Goal: Task Accomplishment & Management: Complete application form

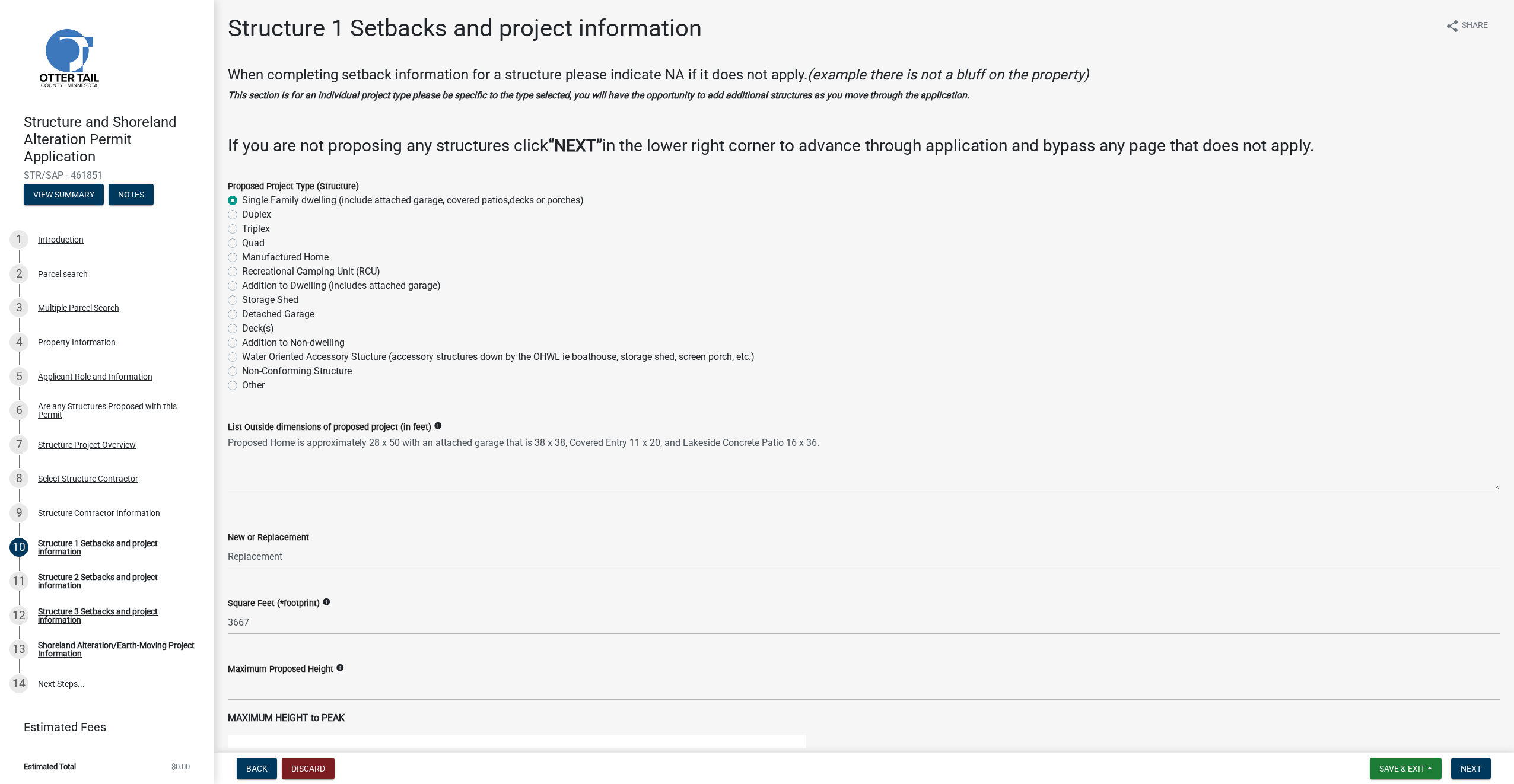
select select "a3cc236c-43aa-406a-8353-e0398d57c407"
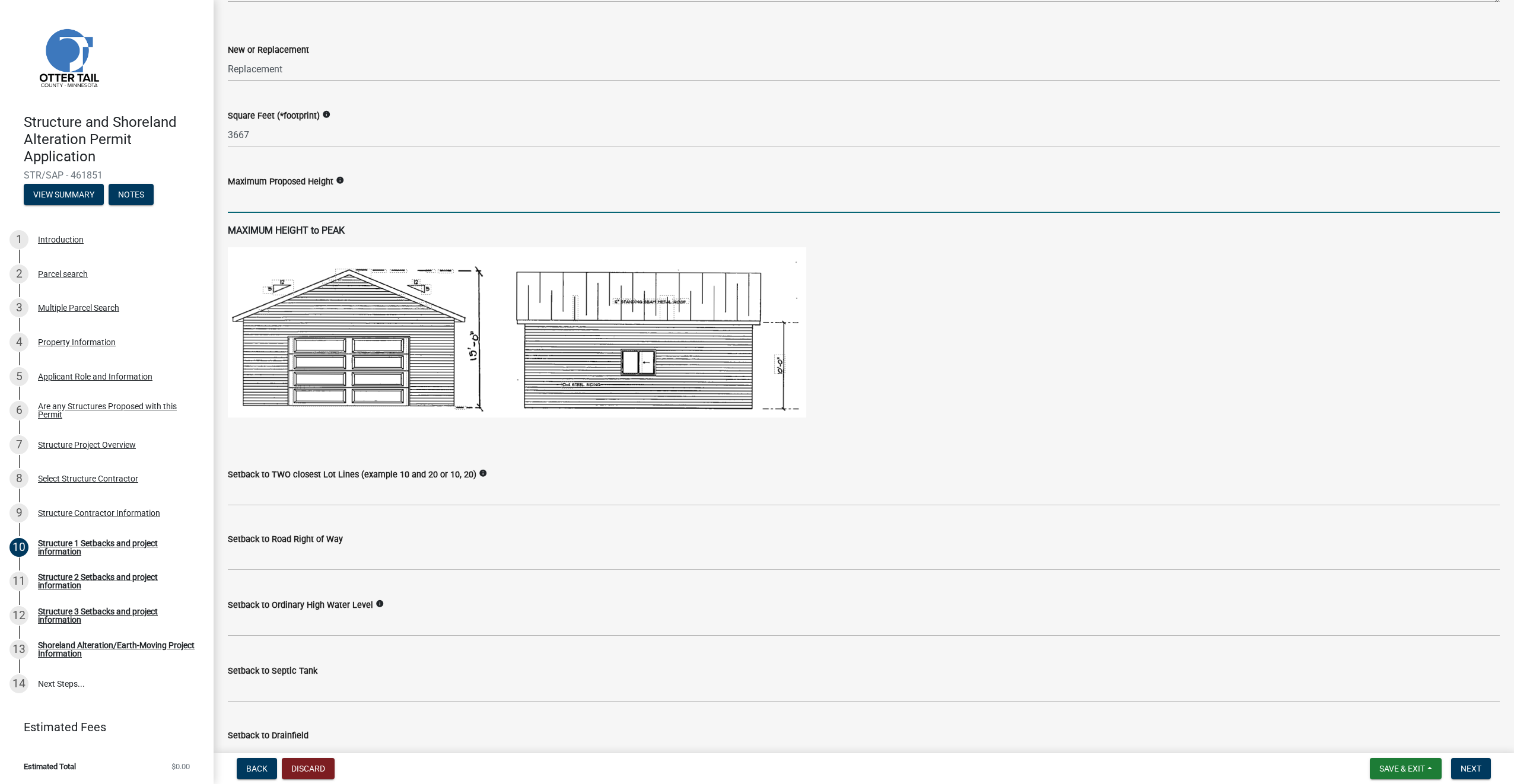
click at [299, 205] on input "text" at bounding box center [864, 201] width 1272 height 25
type input "30"
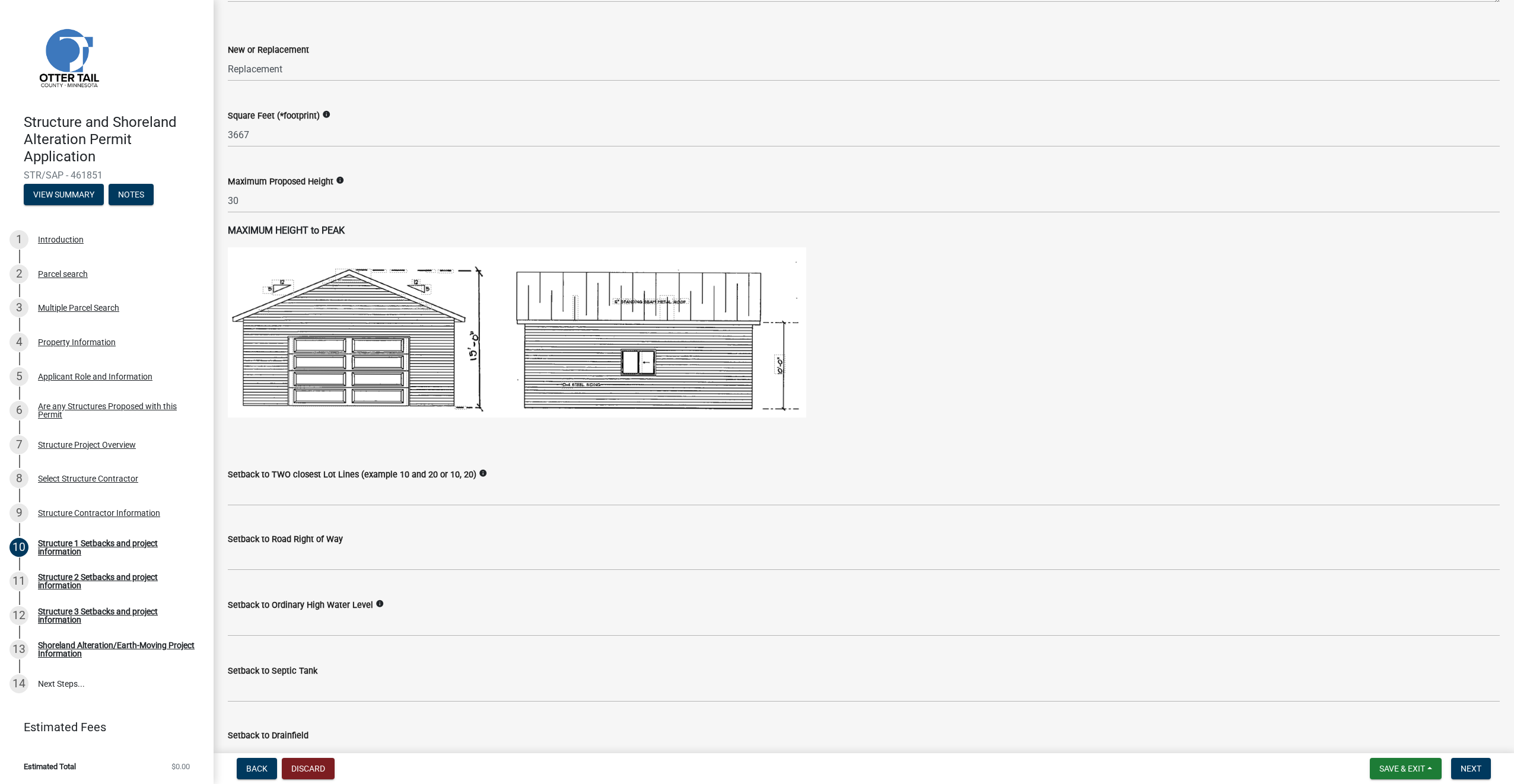
click at [339, 182] on icon "info" at bounding box center [340, 180] width 9 height 9
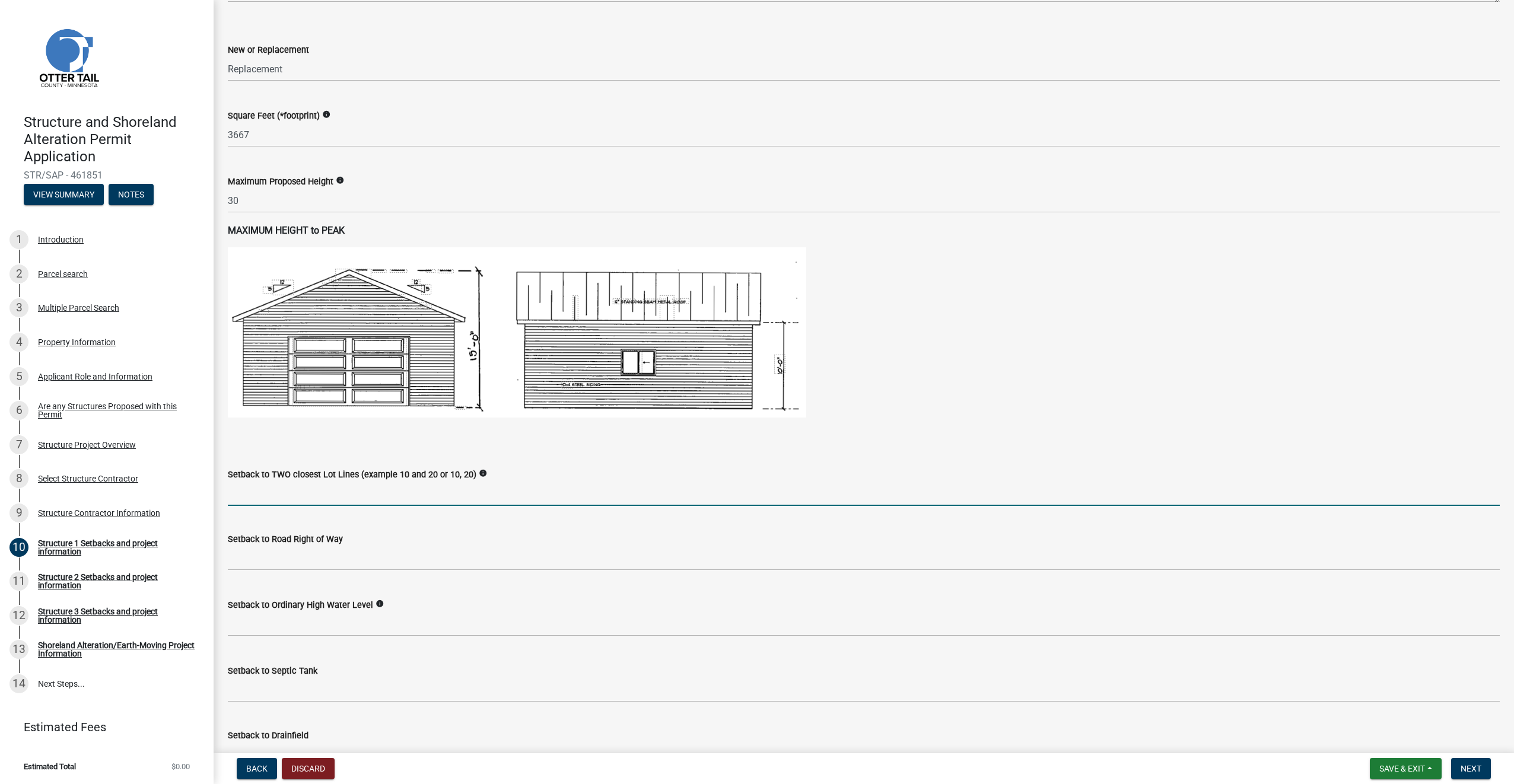
click at [322, 502] on input "Setback to TWO closest Lot Lines (example 10 and 20 or 10, 20)" at bounding box center [864, 494] width 1272 height 25
click at [479, 474] on icon "info" at bounding box center [483, 473] width 9 height 9
click at [409, 490] on input "Setback to TWO closest Lot Lines (example 10 and 20 or 10, 20)" at bounding box center [864, 494] width 1272 height 25
click at [264, 493] on input "Setback to TWO closest Lot Lines (example 10 and 20 or 10, 20)" at bounding box center [864, 494] width 1272 height 25
click at [338, 491] on input "Setback to TWO closest Lot Lines (example 10 and 20 or 10, 20)" at bounding box center [864, 494] width 1272 height 25
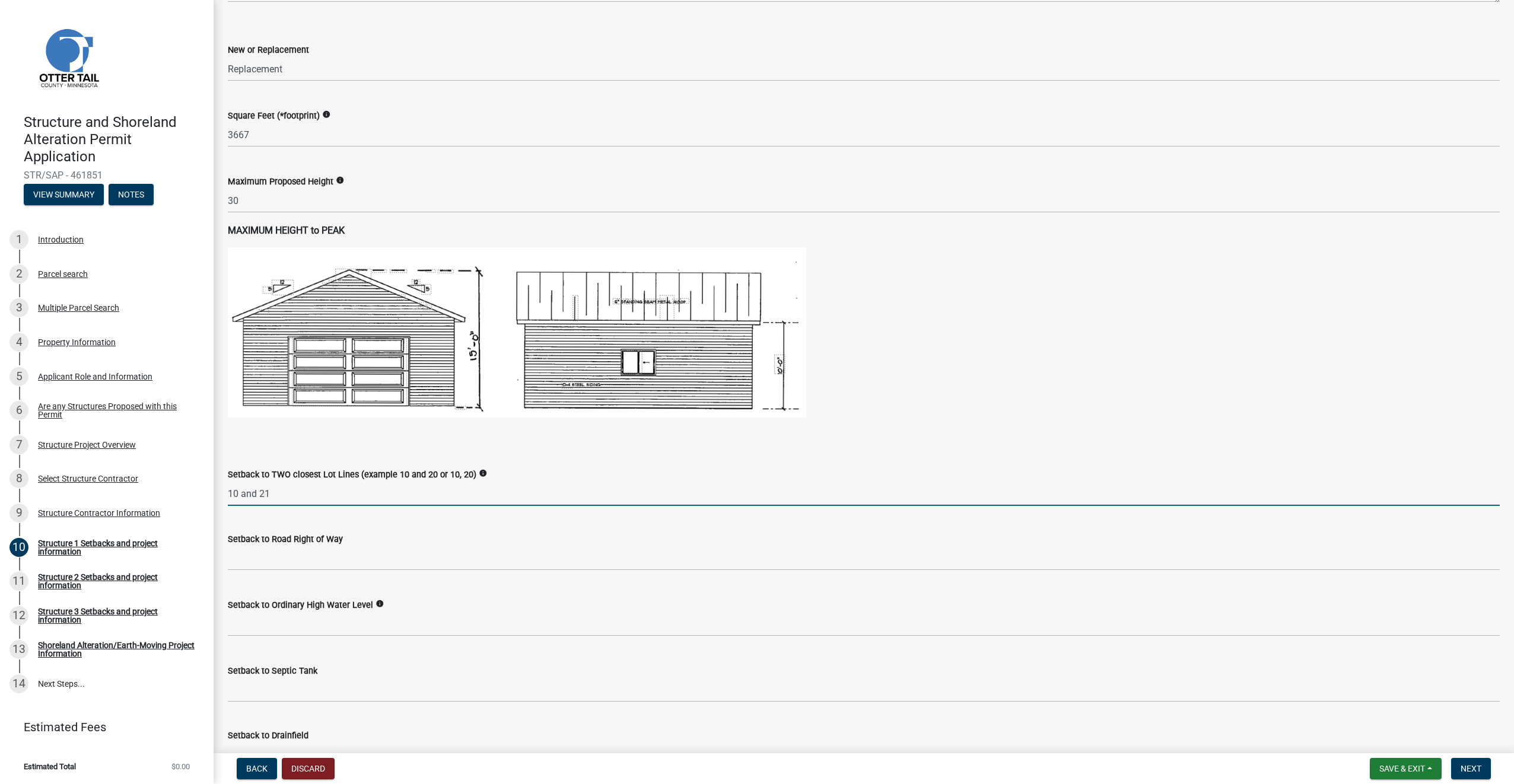
type input "10 and 21"
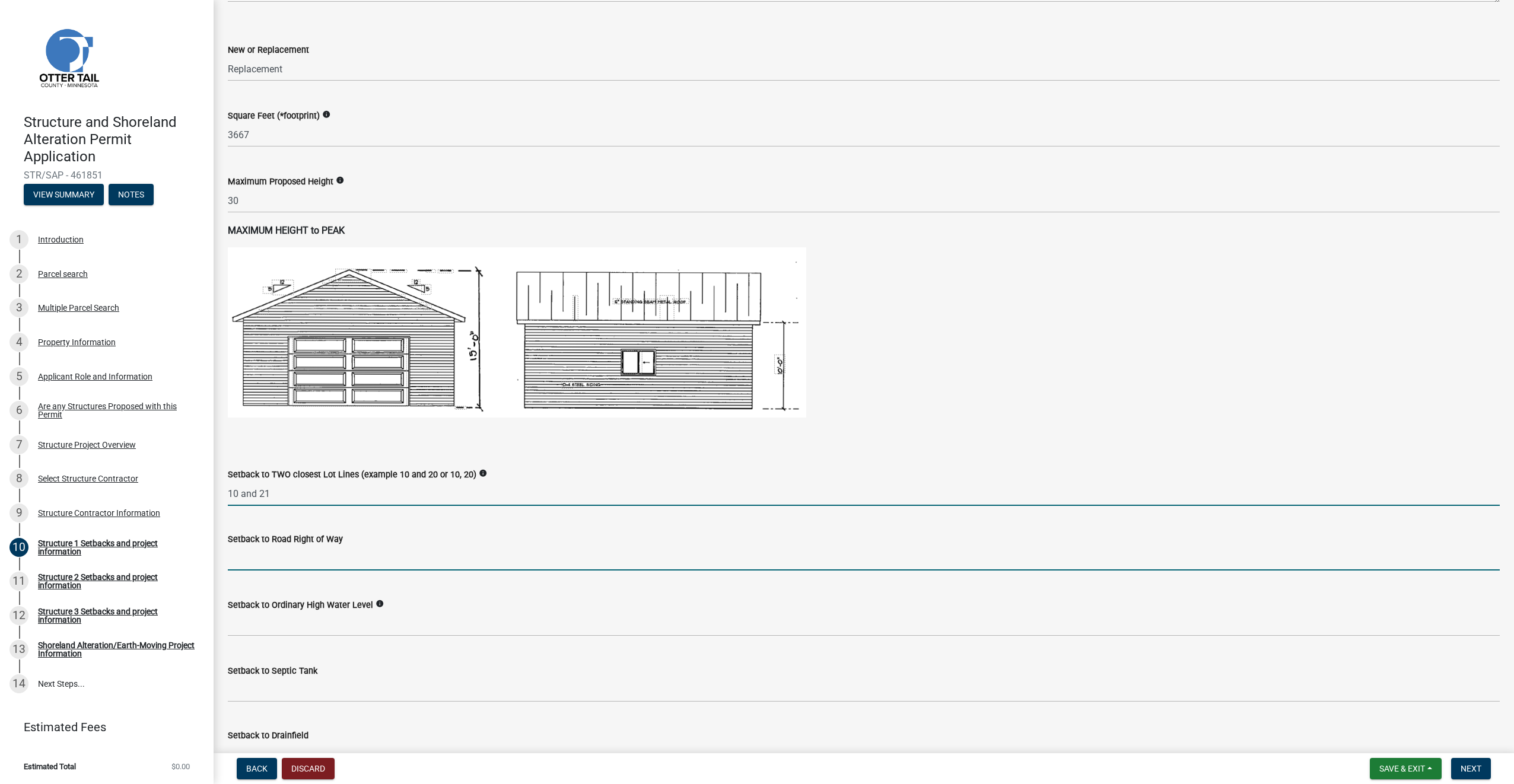
click at [324, 563] on input "text" at bounding box center [864, 559] width 1272 height 25
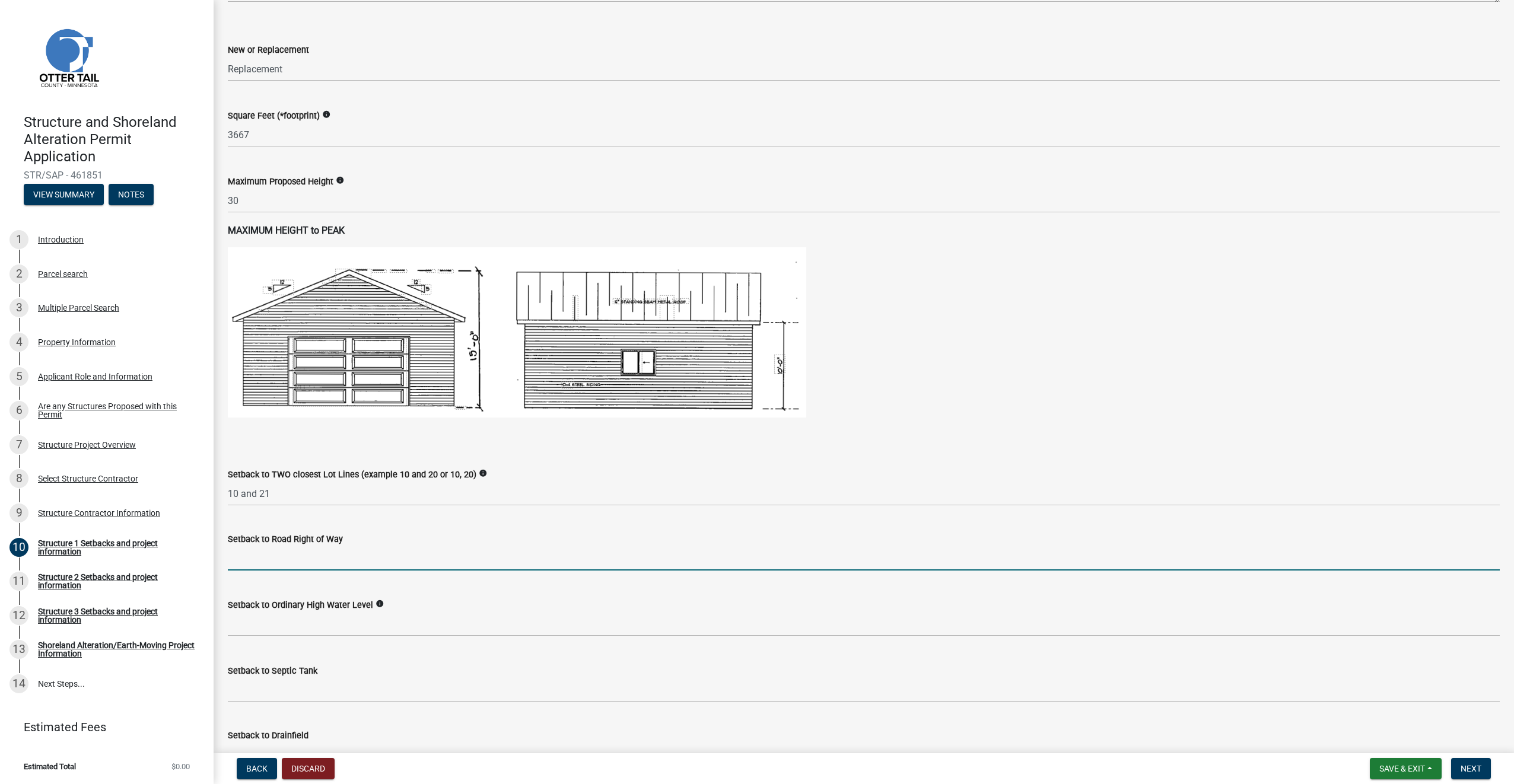
click at [271, 561] on input "text" at bounding box center [864, 559] width 1272 height 25
type input "55"
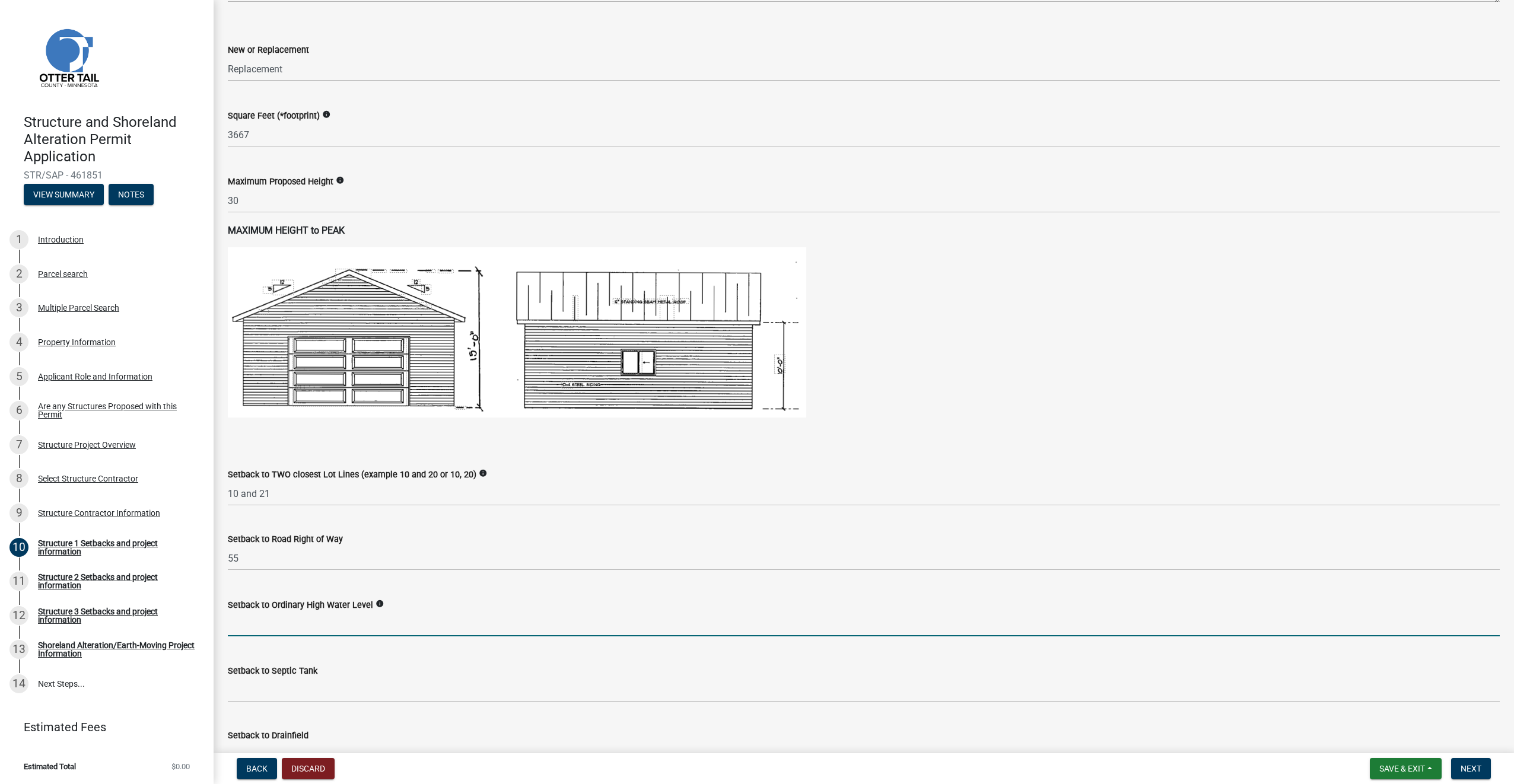
click at [279, 627] on input "text" at bounding box center [864, 625] width 1272 height 25
click at [297, 623] on input "text" at bounding box center [864, 625] width 1272 height 25
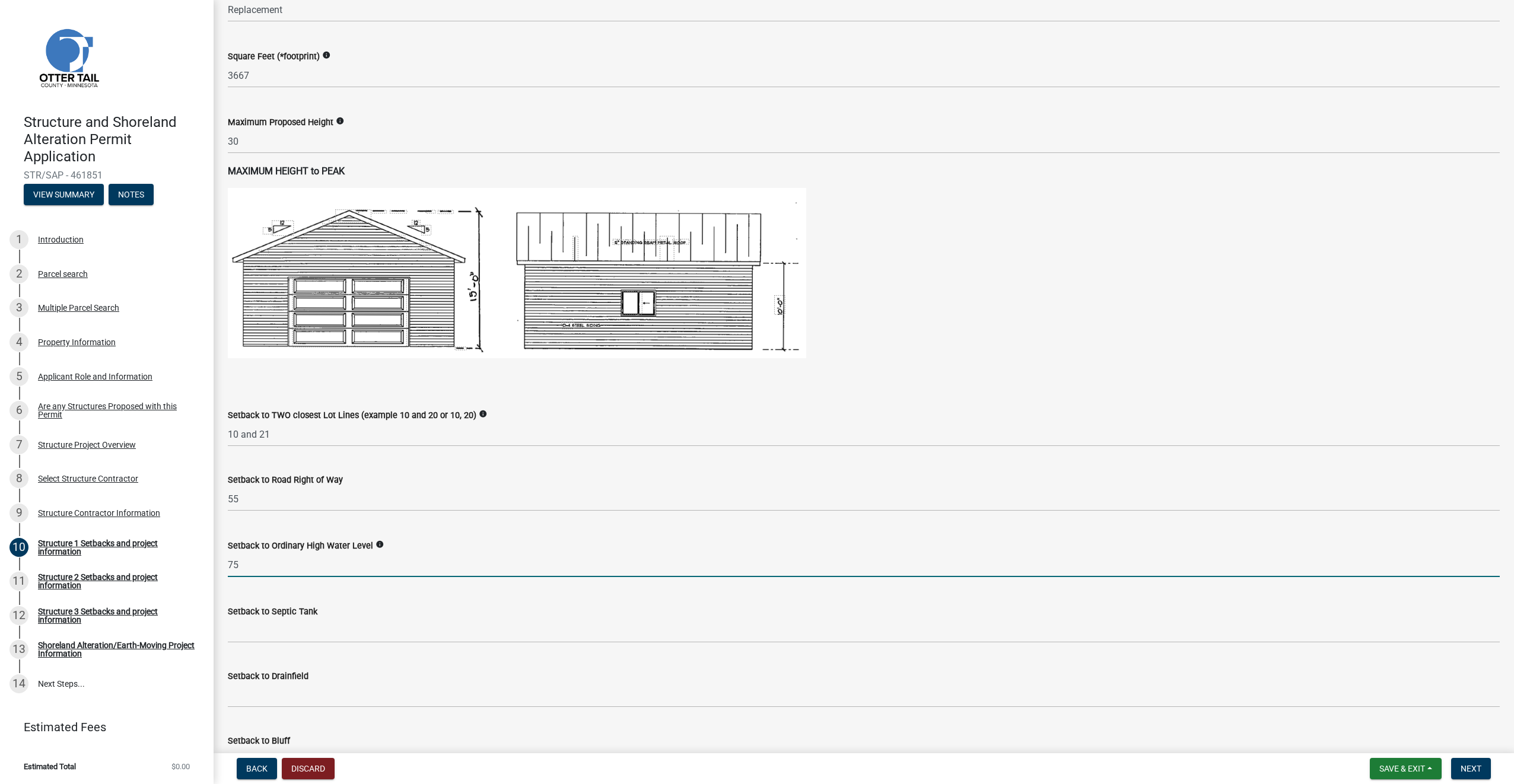
scroll to position [606, 0]
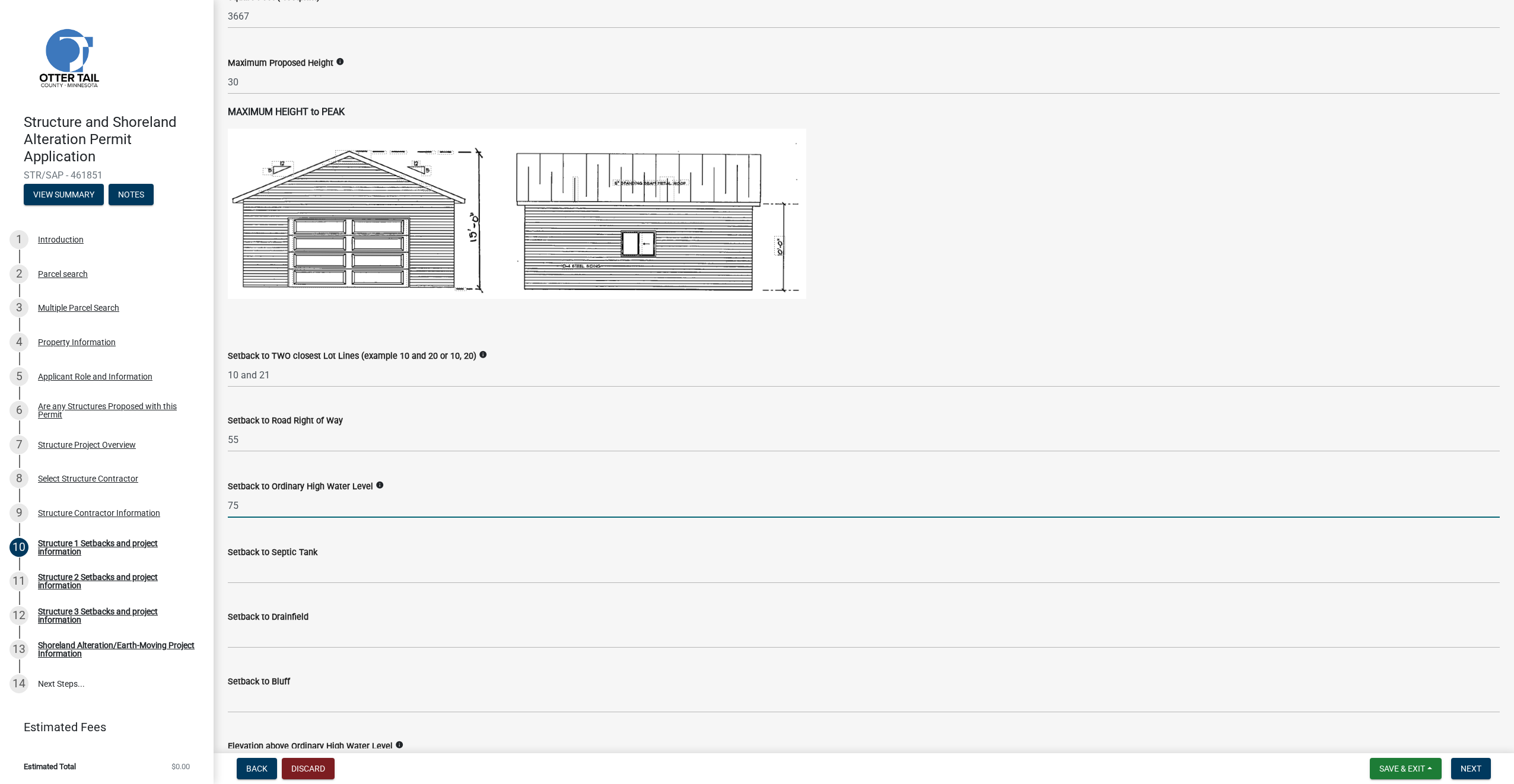
type input "75"
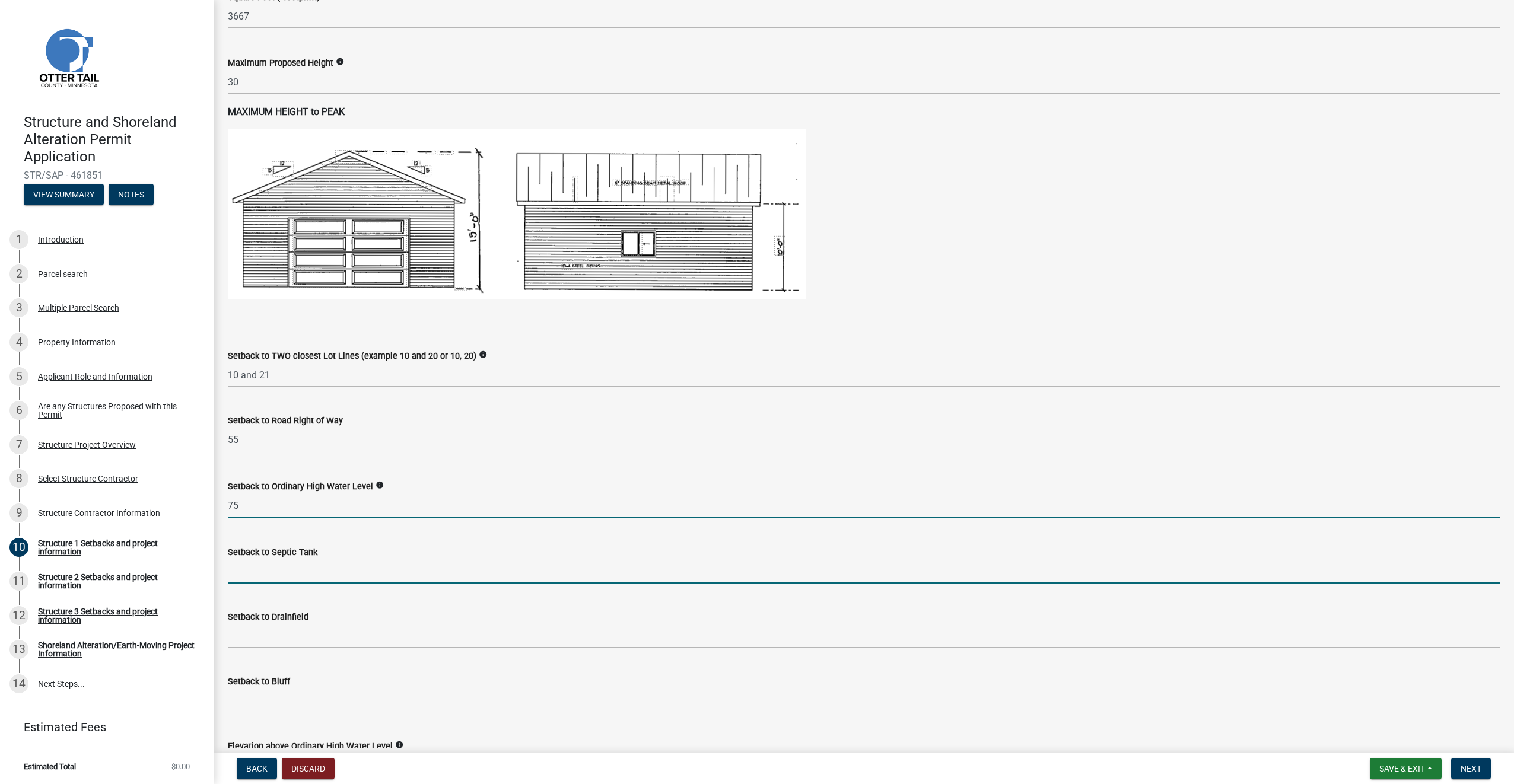
click at [315, 574] on input "Setback to Septic Tank" at bounding box center [864, 572] width 1272 height 25
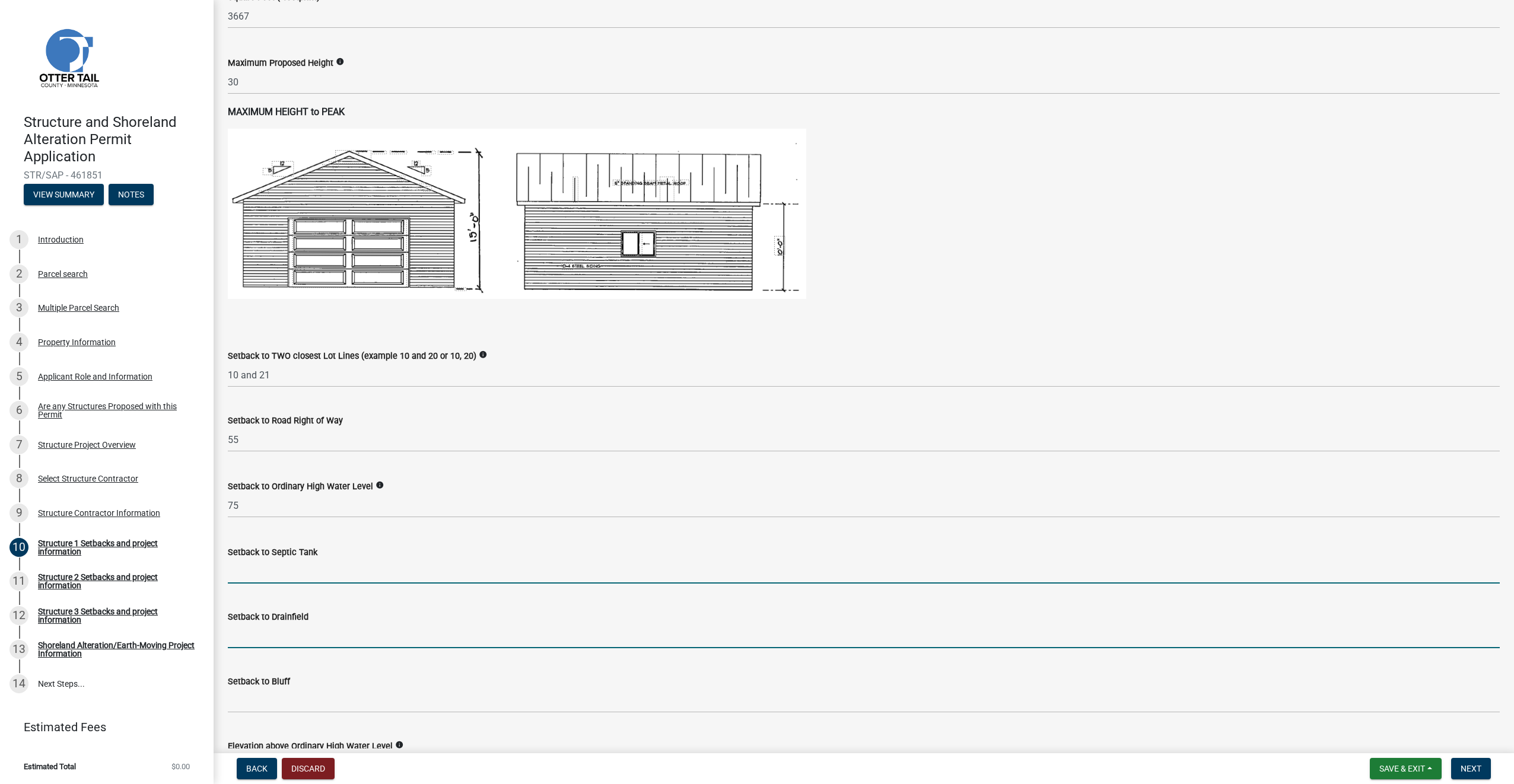
click at [299, 646] on input "Setback to Drainfield" at bounding box center [864, 636] width 1272 height 25
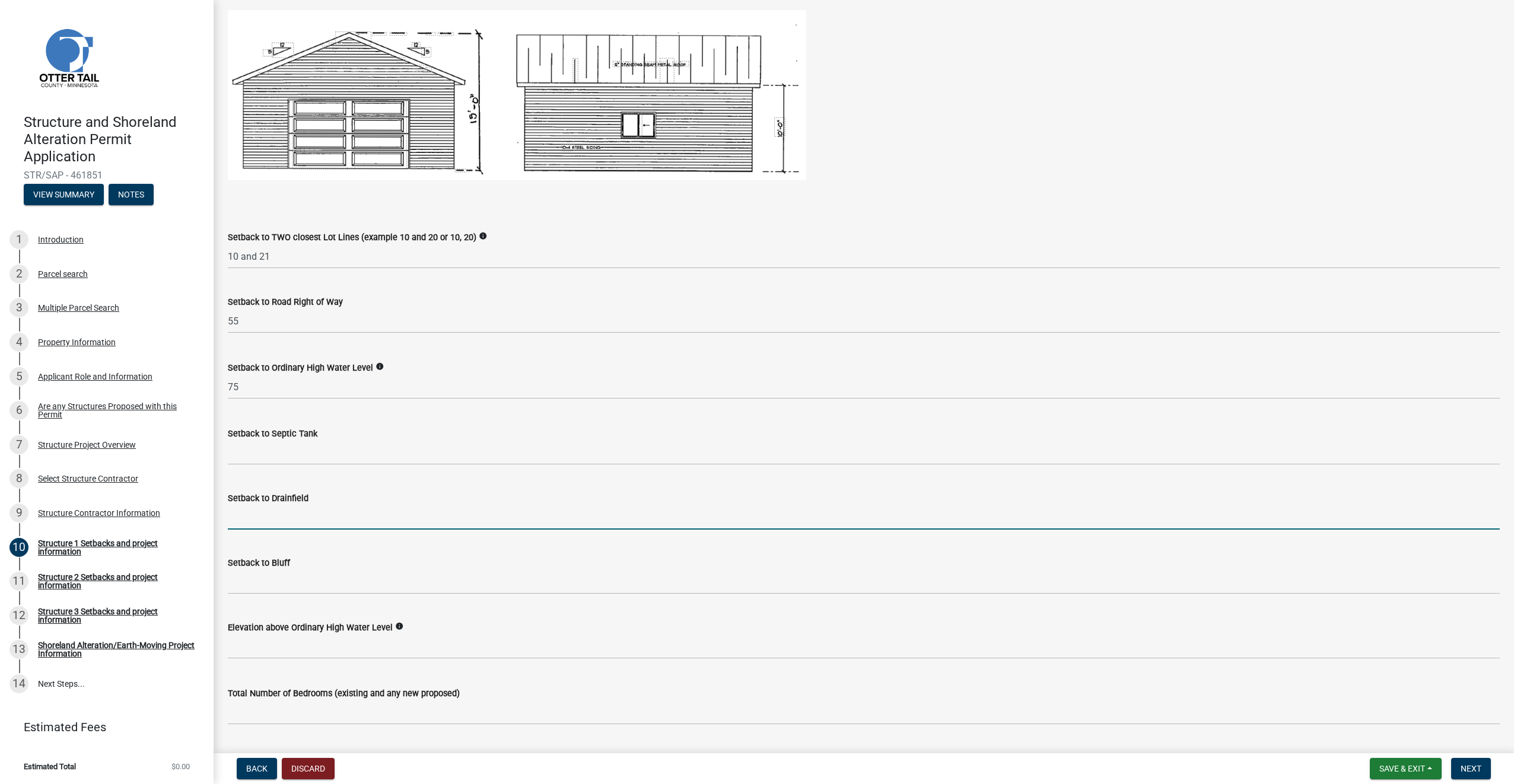
scroll to position [784, 0]
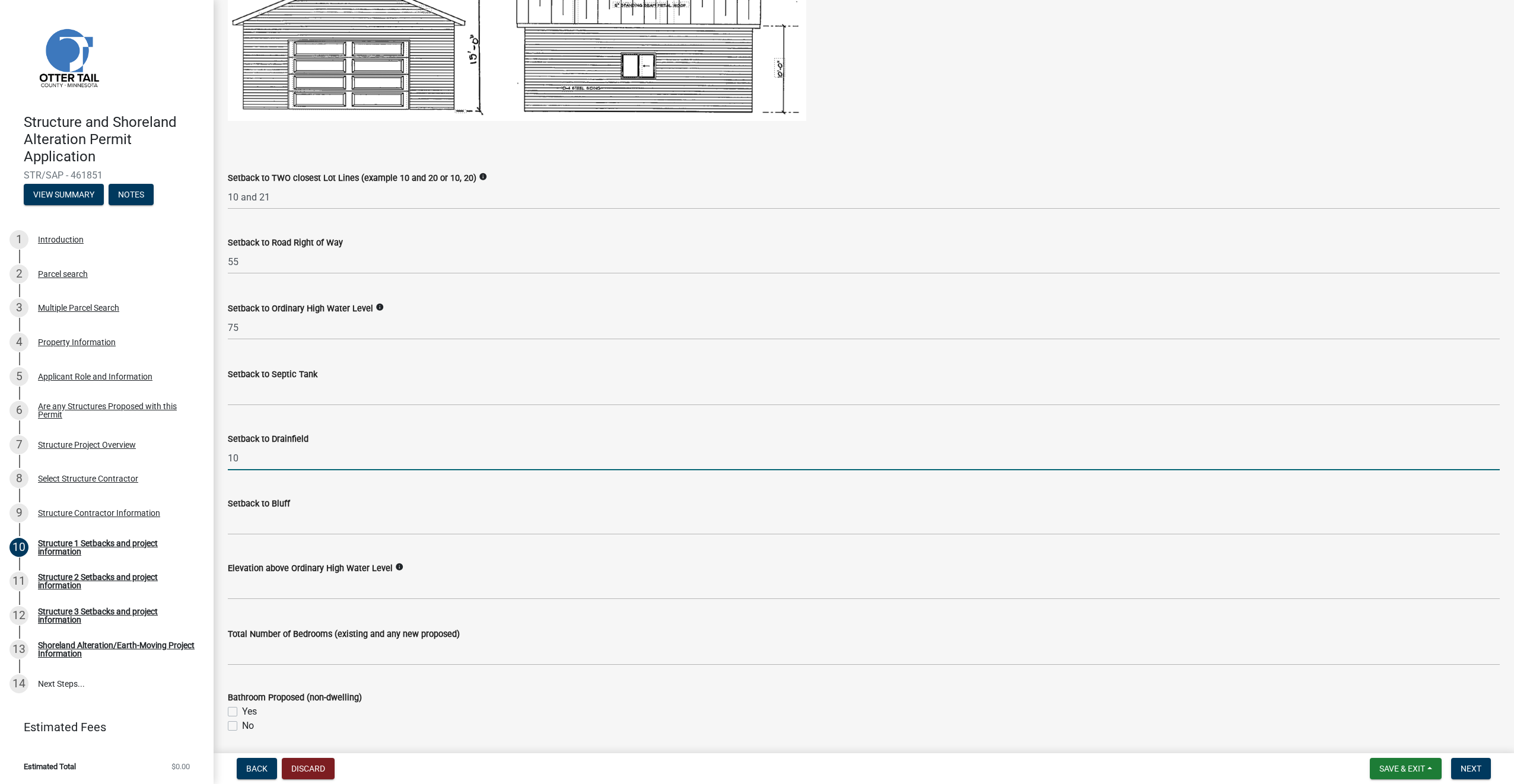
type input "10"
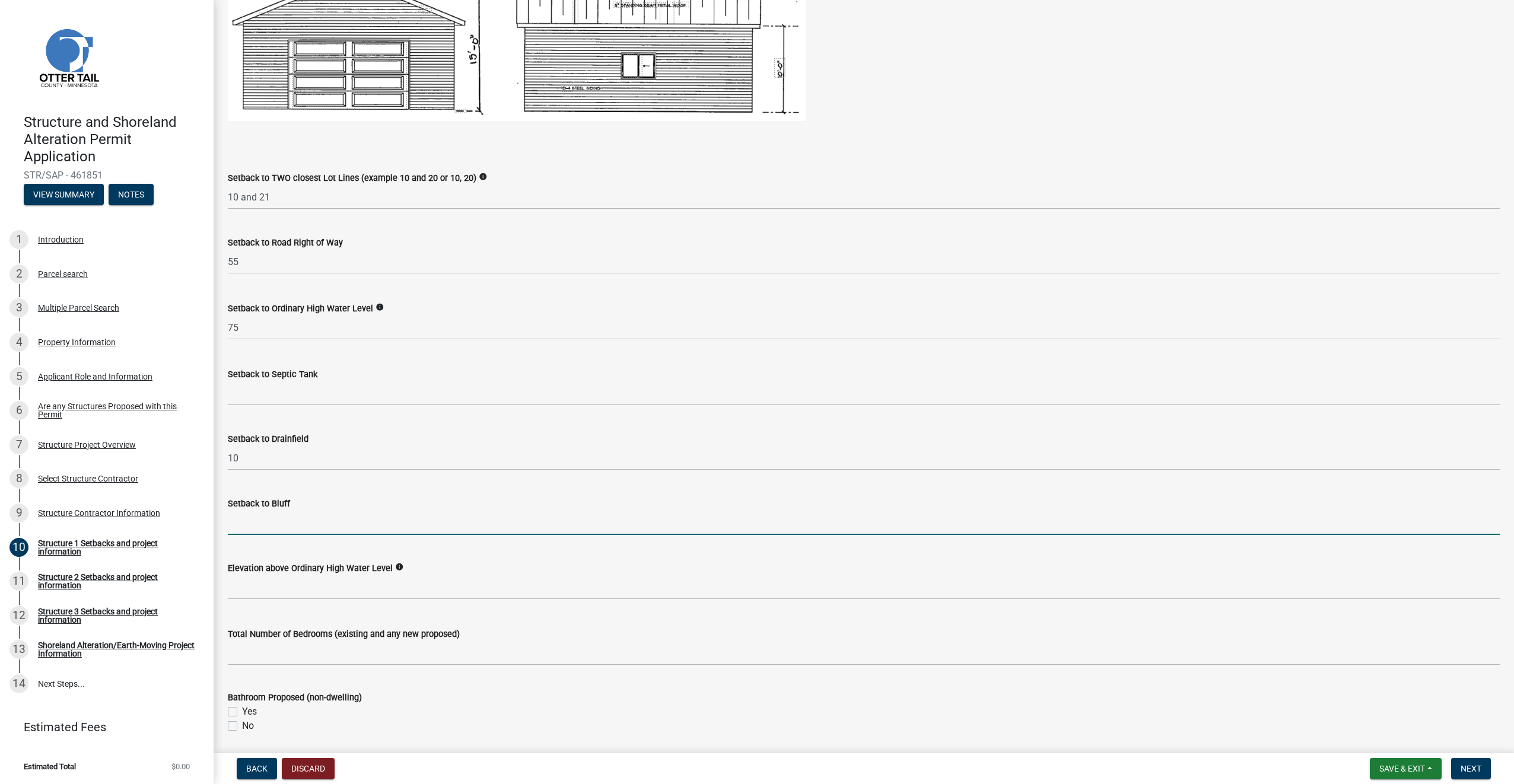
click at [282, 525] on input "Setback to Bluff" at bounding box center [864, 523] width 1272 height 25
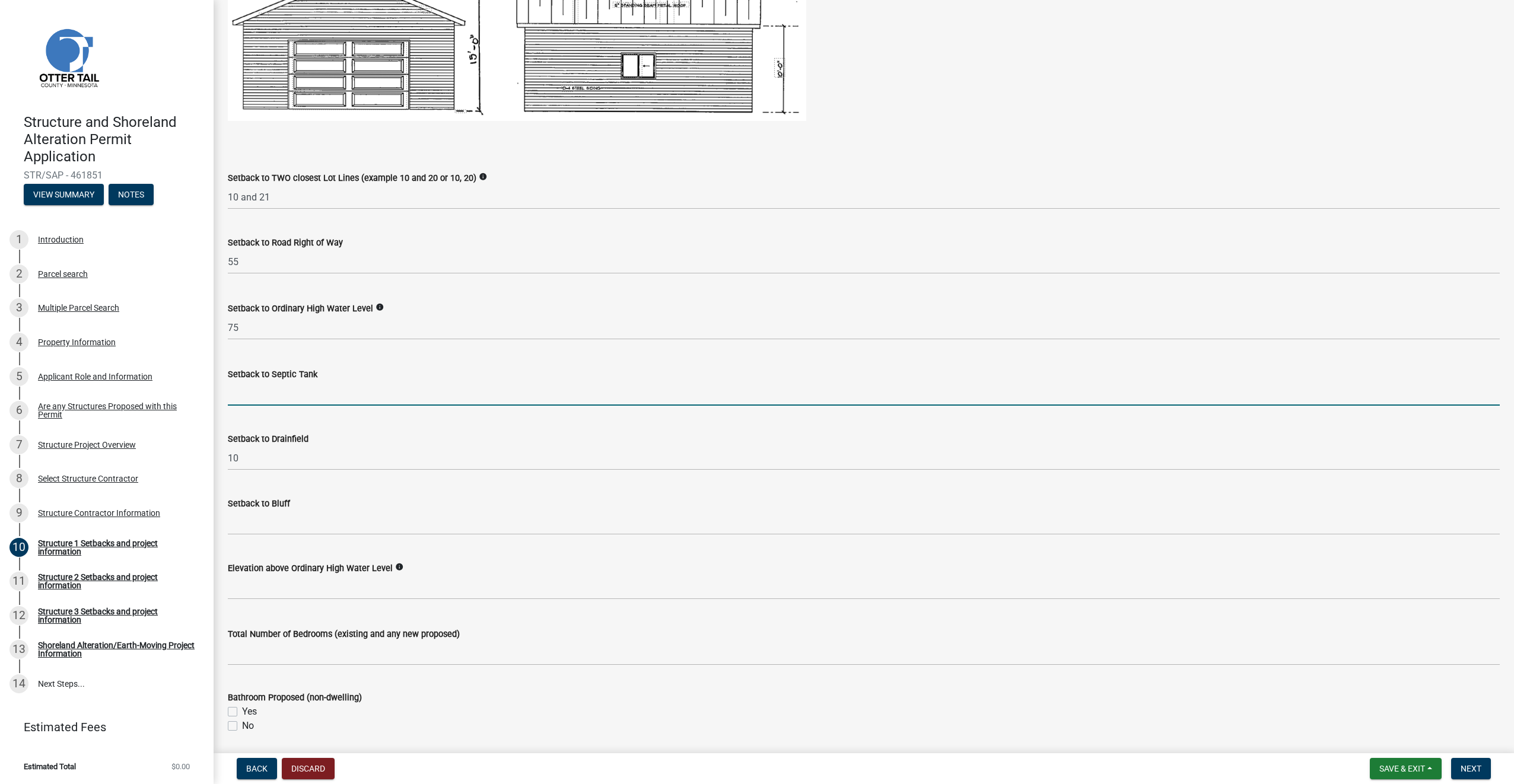
click at [252, 394] on input "Setback to Septic Tank" at bounding box center [864, 394] width 1272 height 25
type input "NA"
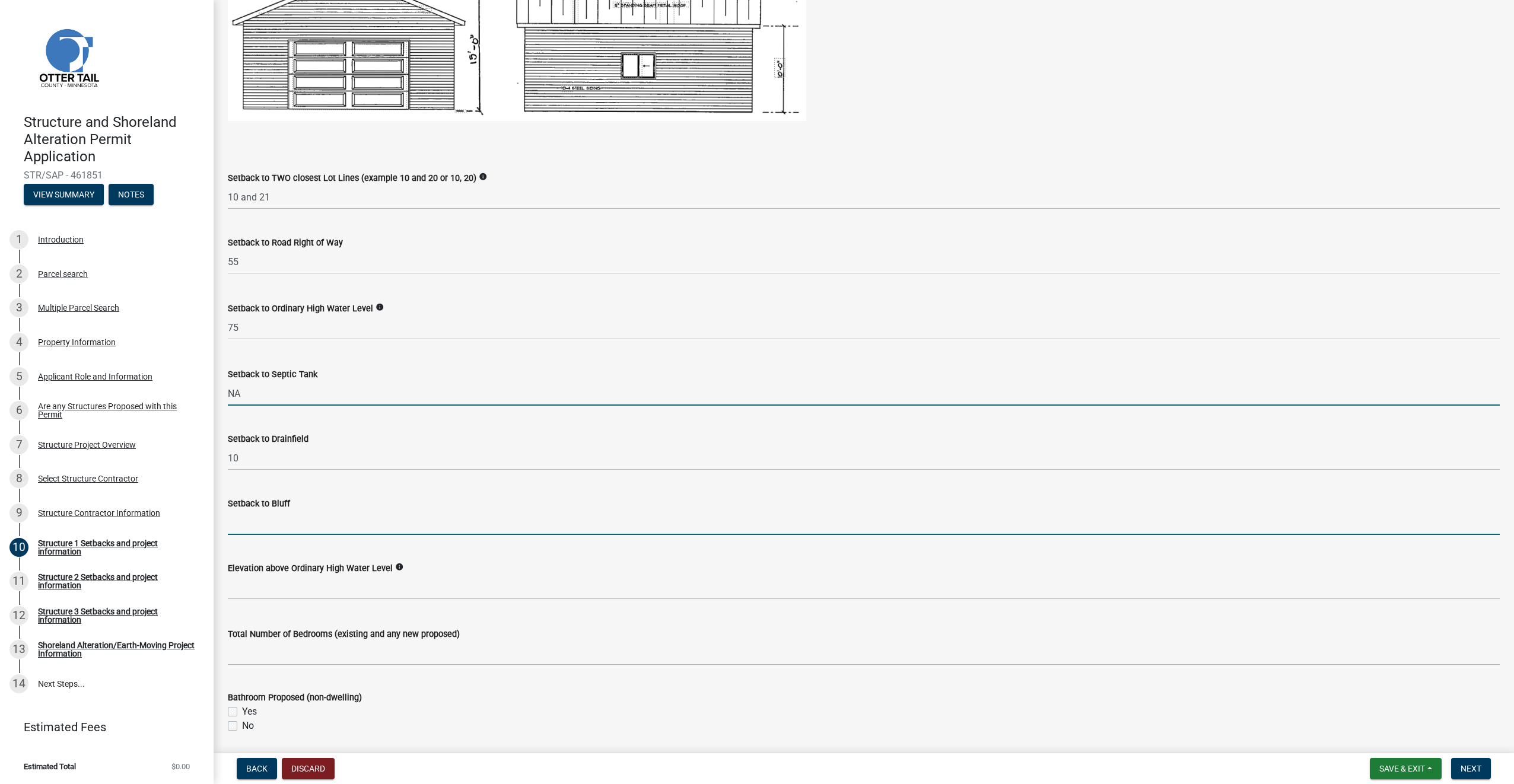
click at [274, 519] on input "Setback to Bluff" at bounding box center [864, 523] width 1272 height 25
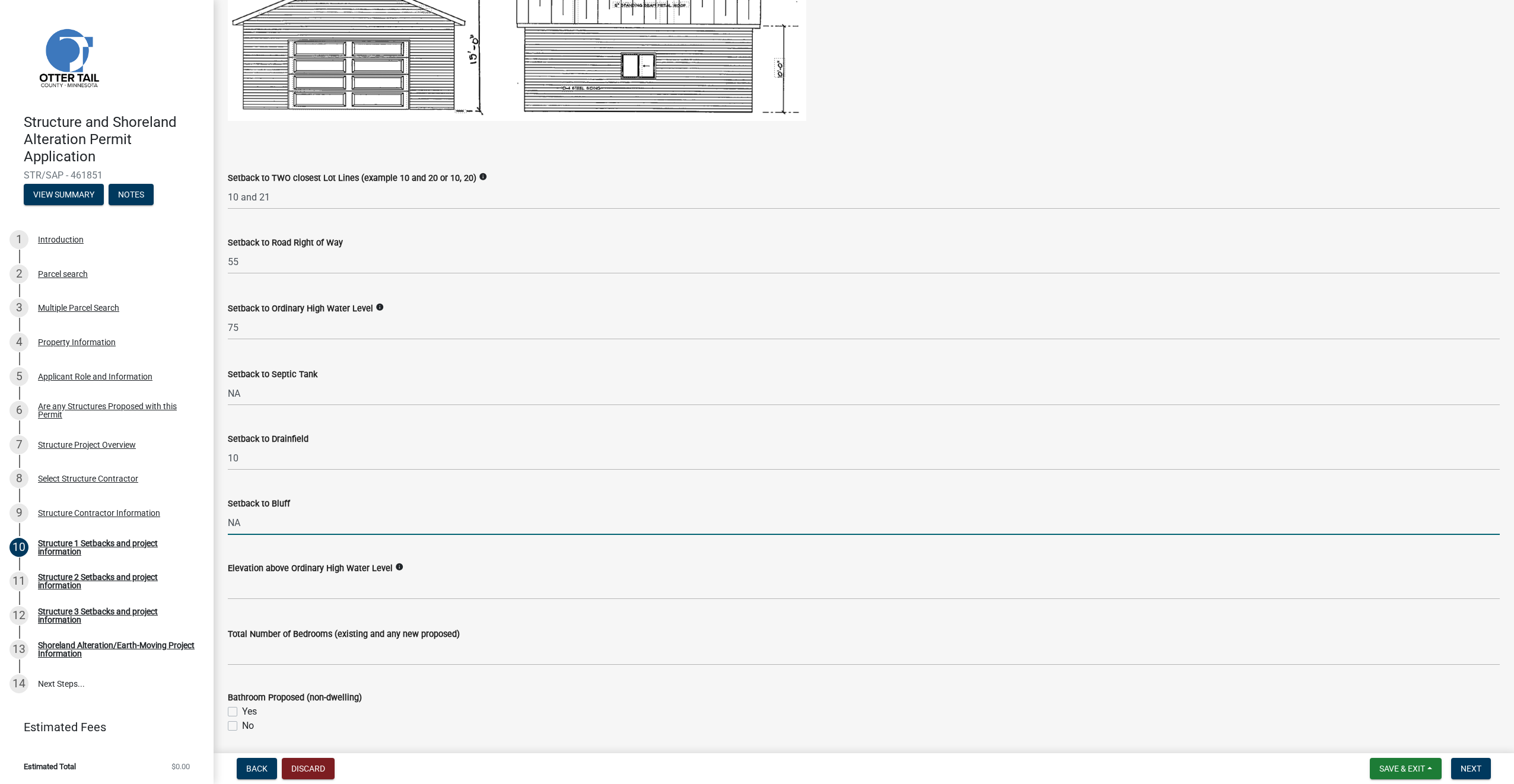
type input "NA"
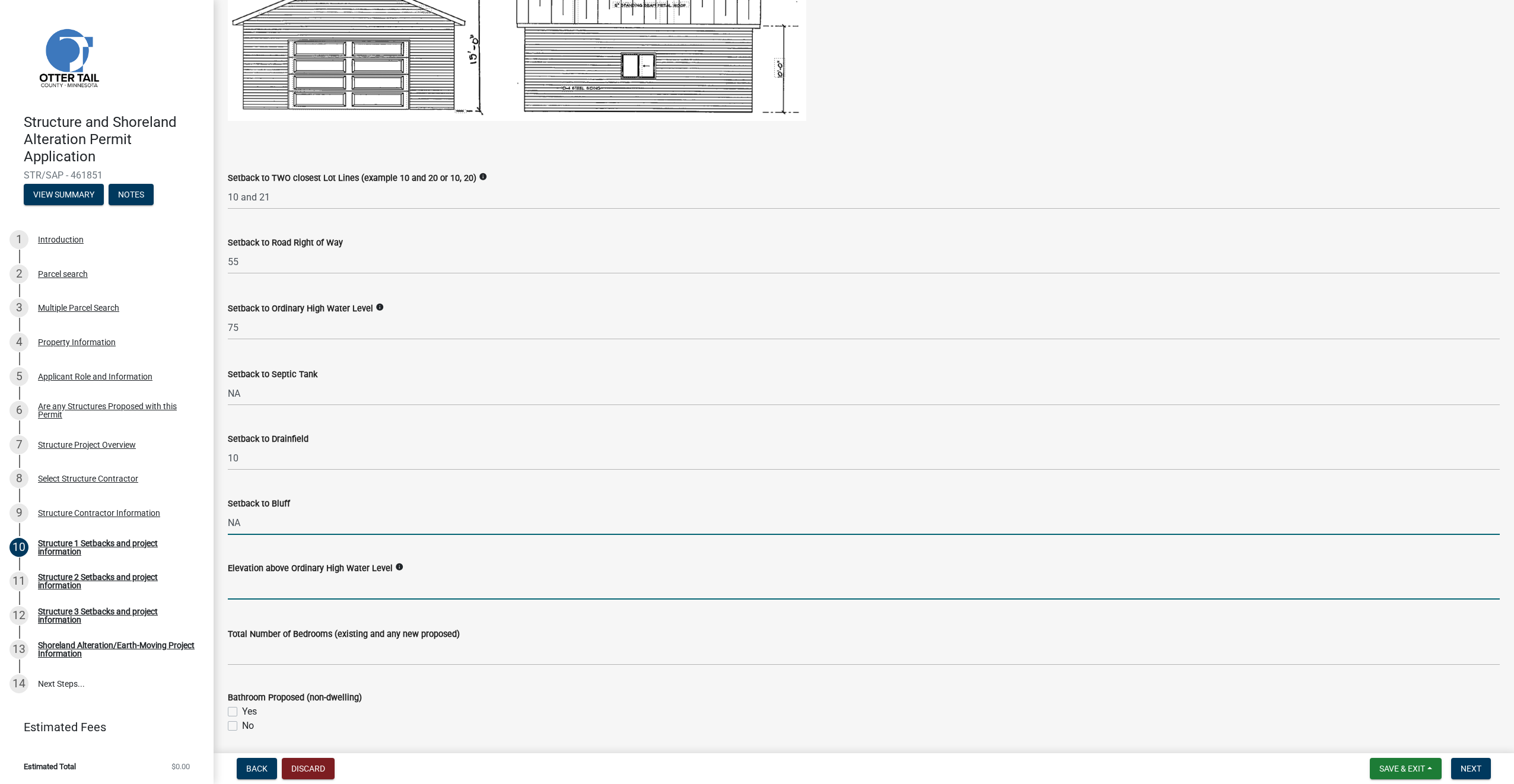
click at [276, 586] on input "text" at bounding box center [864, 588] width 1272 height 25
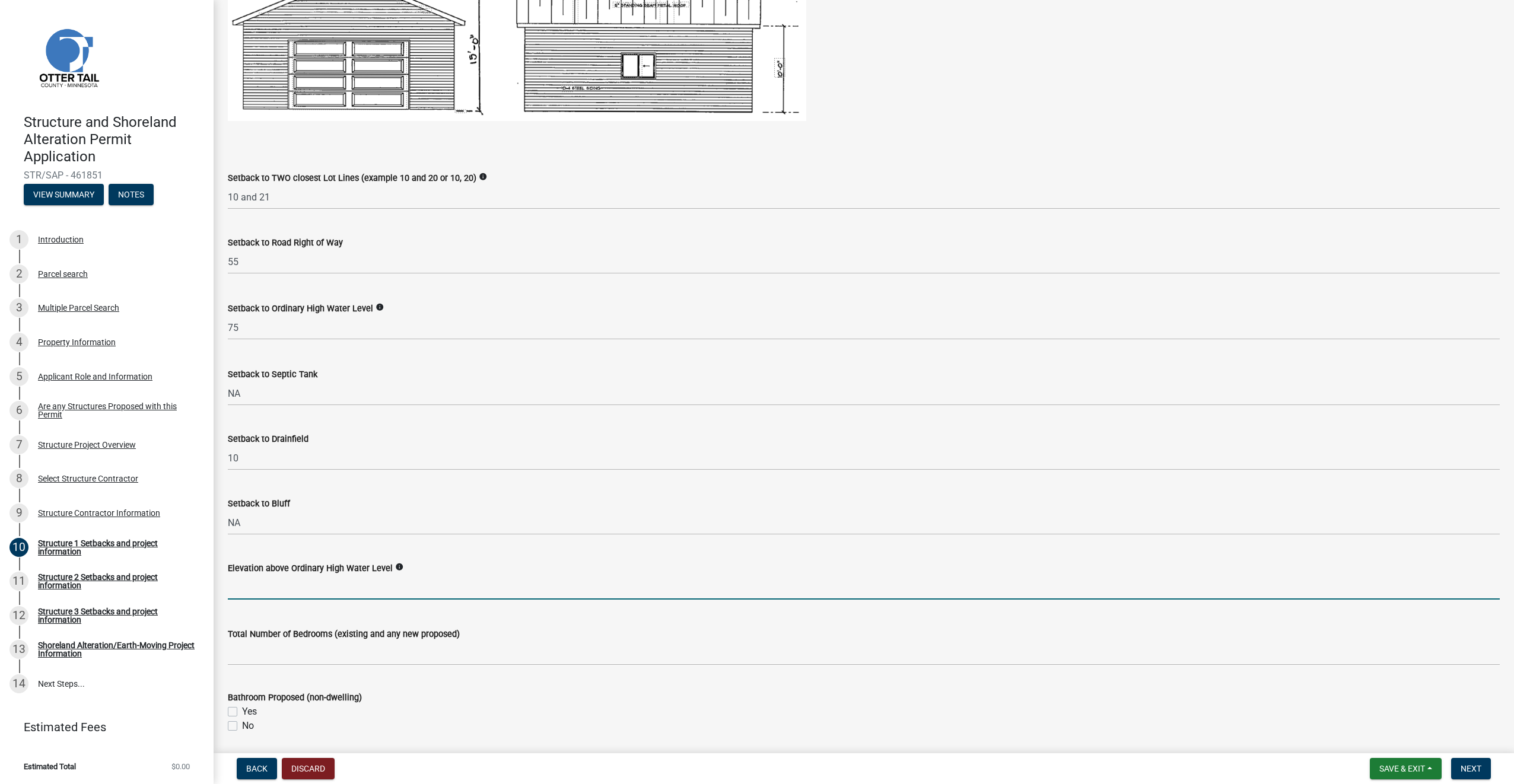
click at [278, 585] on input "text" at bounding box center [864, 588] width 1272 height 25
type input "24"
click at [398, 567] on icon "info" at bounding box center [399, 567] width 9 height 9
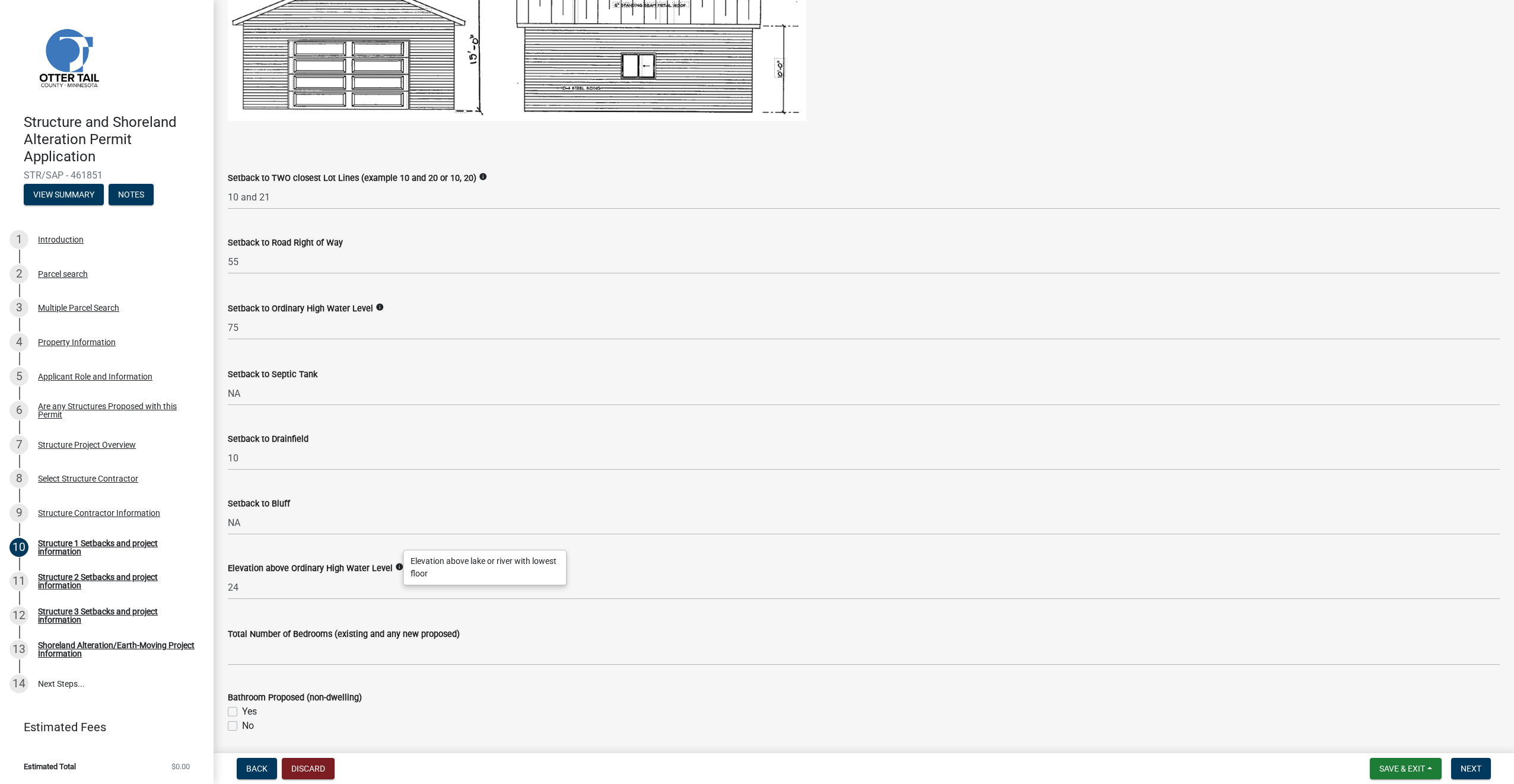
click at [395, 566] on icon "info" at bounding box center [399, 567] width 9 height 9
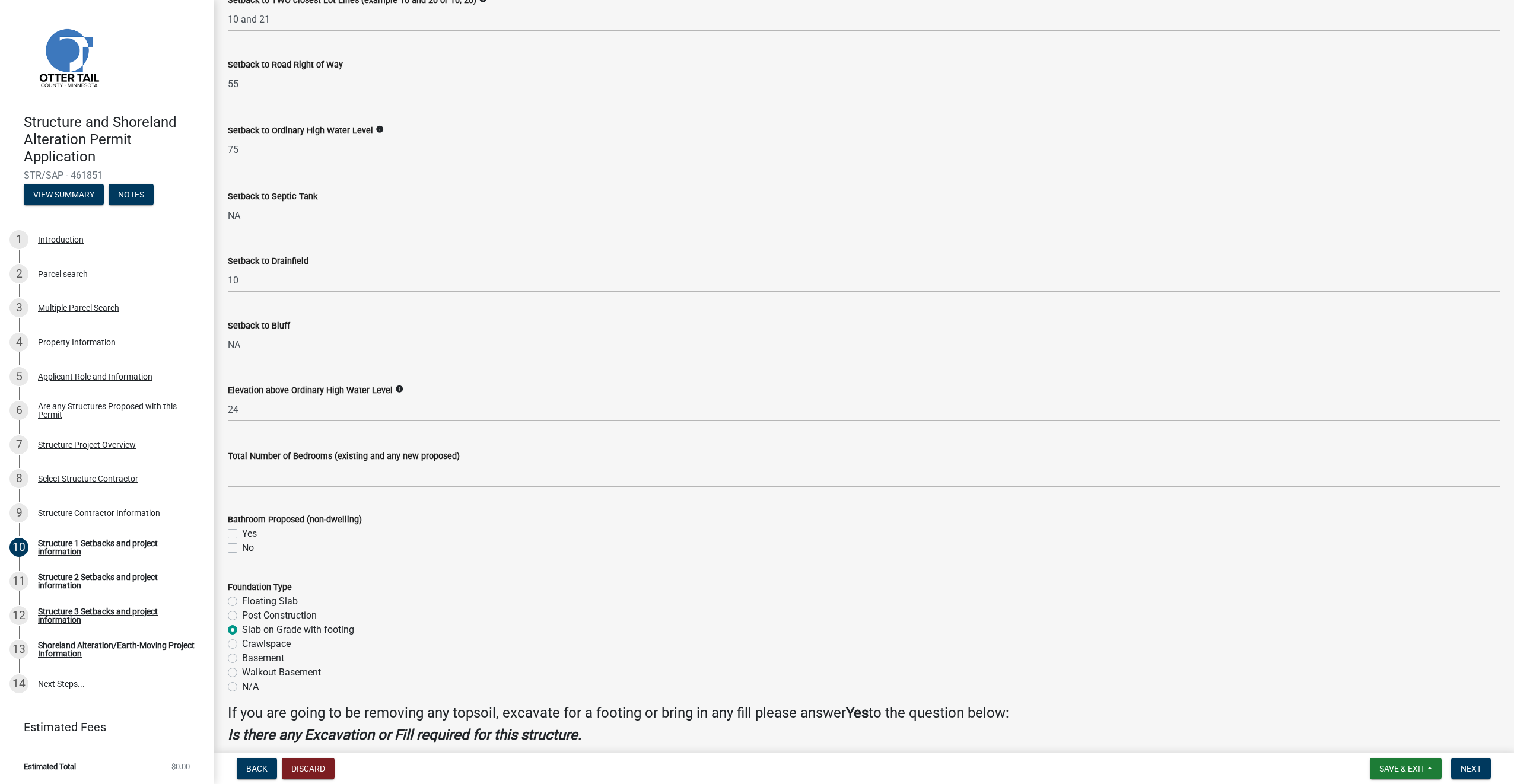
scroll to position [1022, 0]
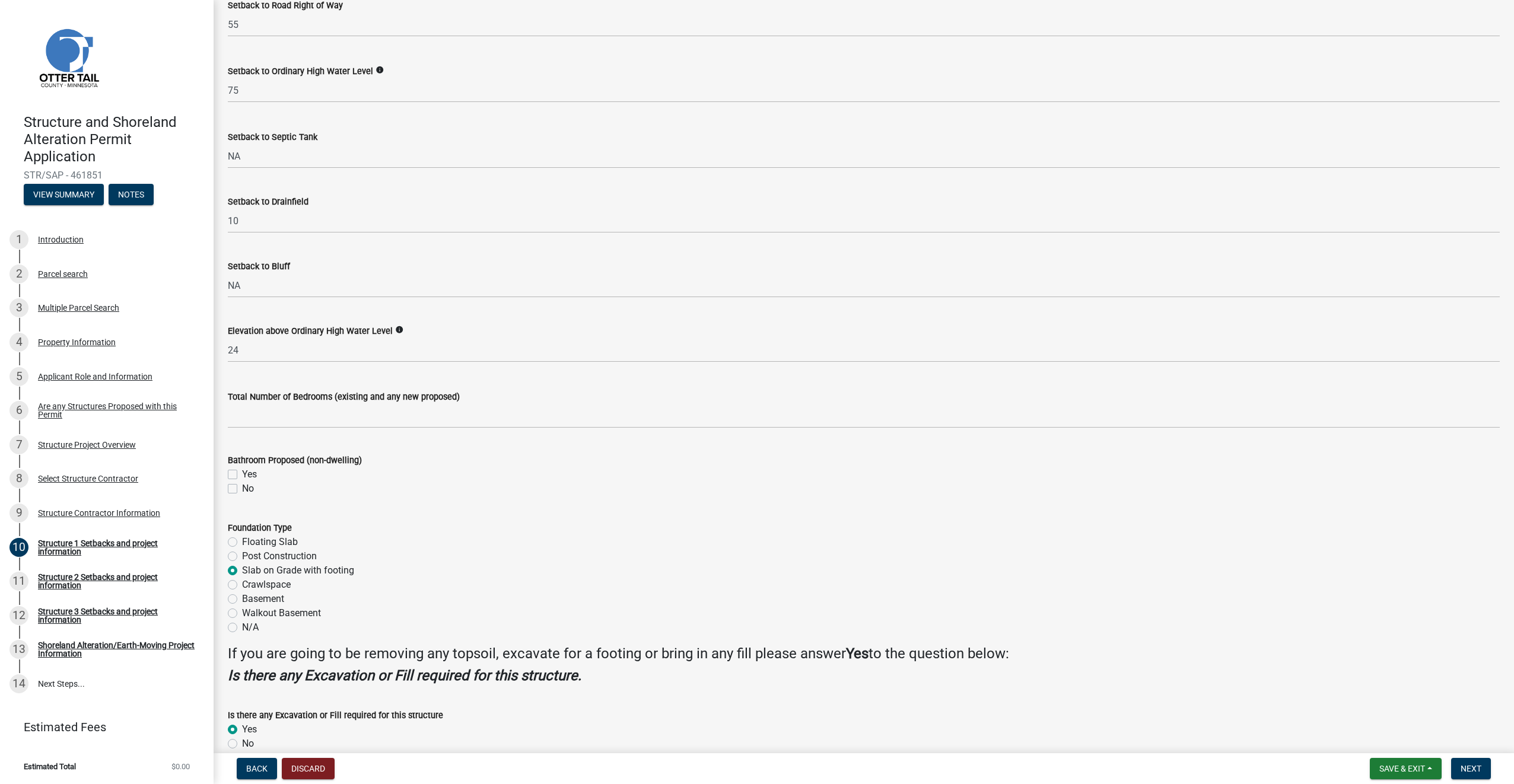
click at [242, 489] on label "No" at bounding box center [248, 489] width 12 height 14
click at [242, 489] on input "No" at bounding box center [246, 486] width 8 height 8
checkbox input "true"
checkbox input "false"
checkbox input "true"
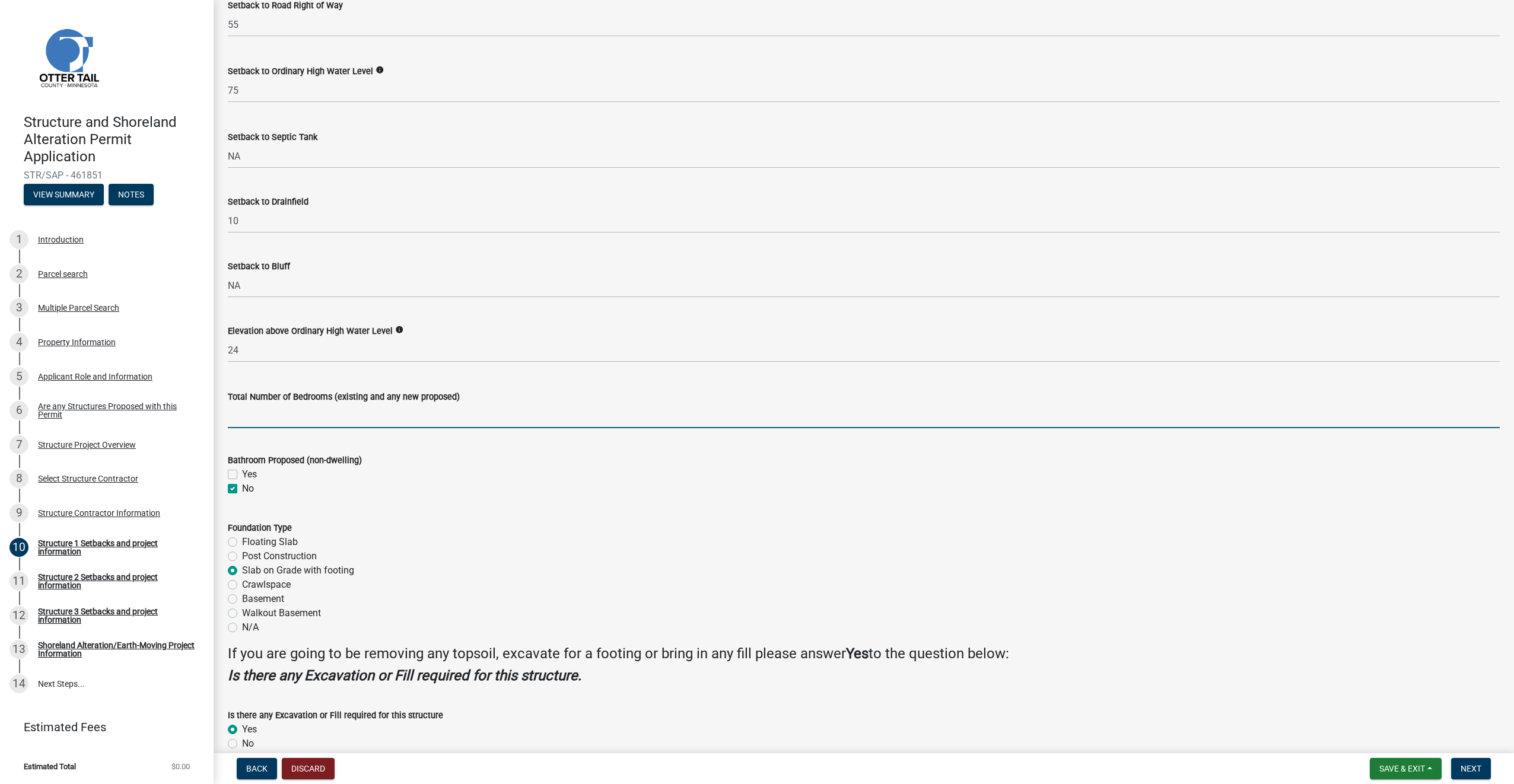
click at [258, 414] on input "text" at bounding box center [864, 417] width 1272 height 25
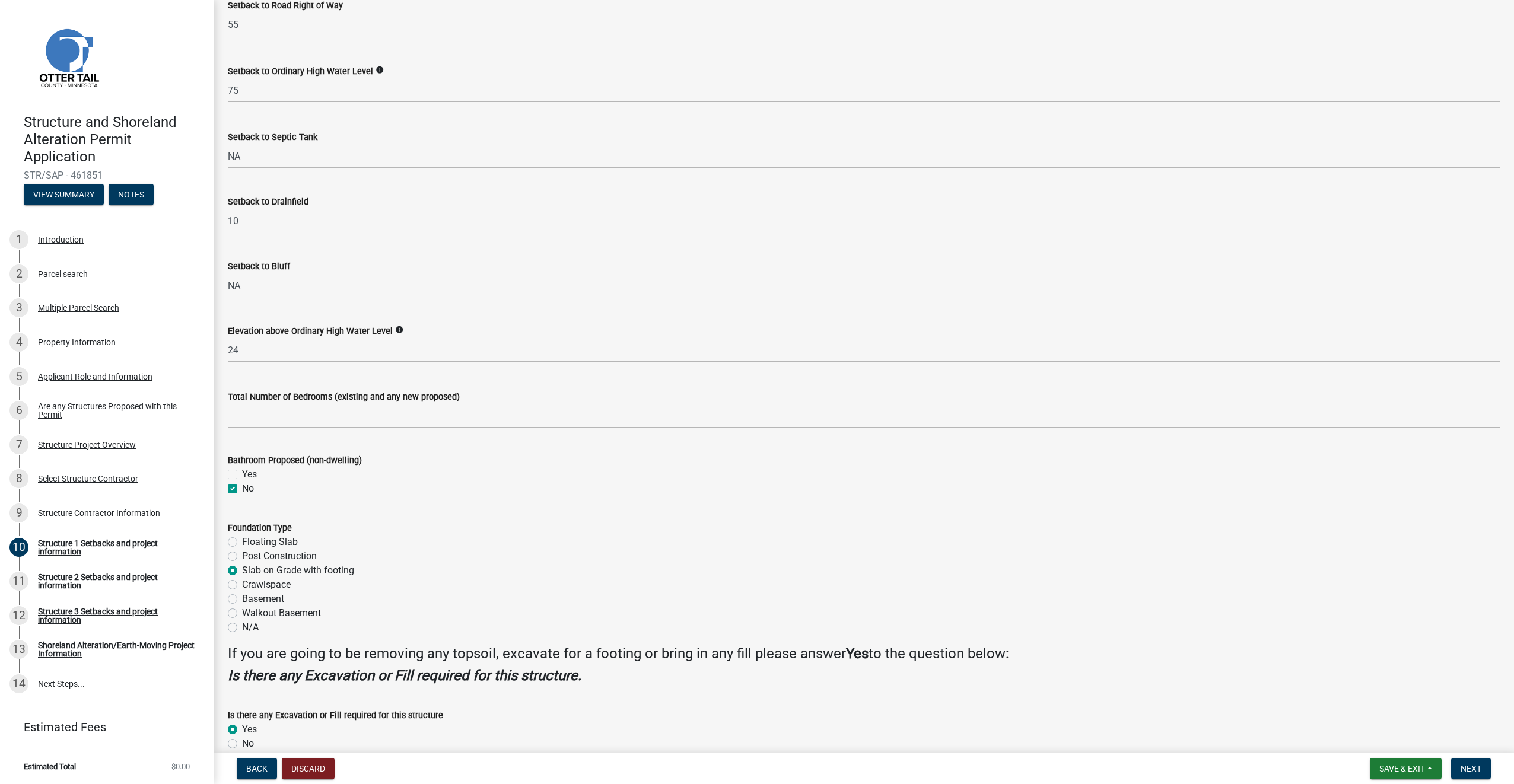
click at [242, 475] on label "Yes" at bounding box center [250, 474] width 15 height 14
click at [242, 475] on input "Yes" at bounding box center [246, 472] width 8 height 8
checkbox input "true"
click at [242, 490] on label "No" at bounding box center [248, 489] width 12 height 14
click at [242, 490] on input "No" at bounding box center [246, 486] width 8 height 8
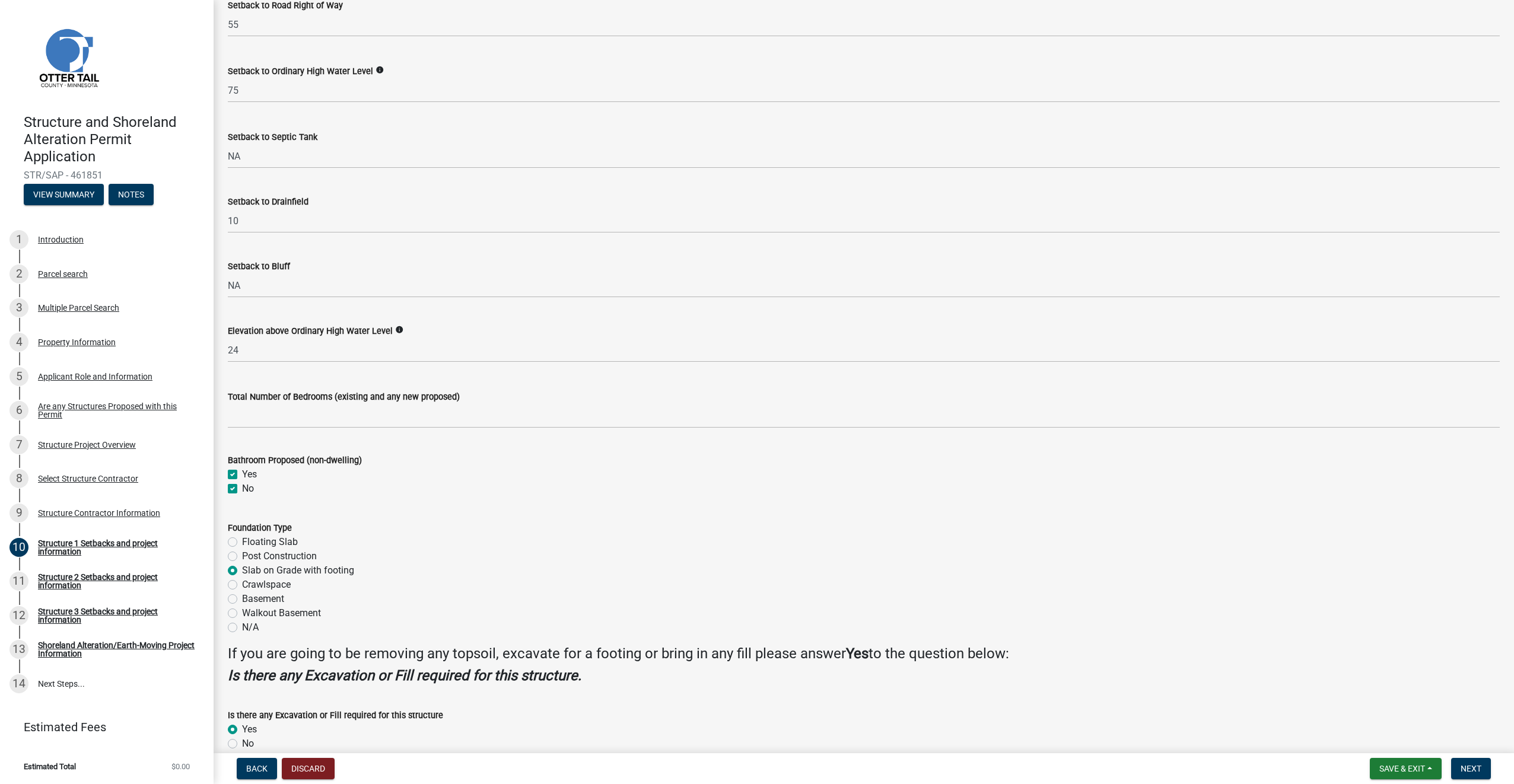
checkbox input "false"
checkbox input "true"
checkbox input "false"
click at [336, 457] on label "Bathroom Proposed (non-dwelling)" at bounding box center [295, 460] width 134 height 9
click at [242, 474] on label "Yes" at bounding box center [250, 474] width 15 height 14
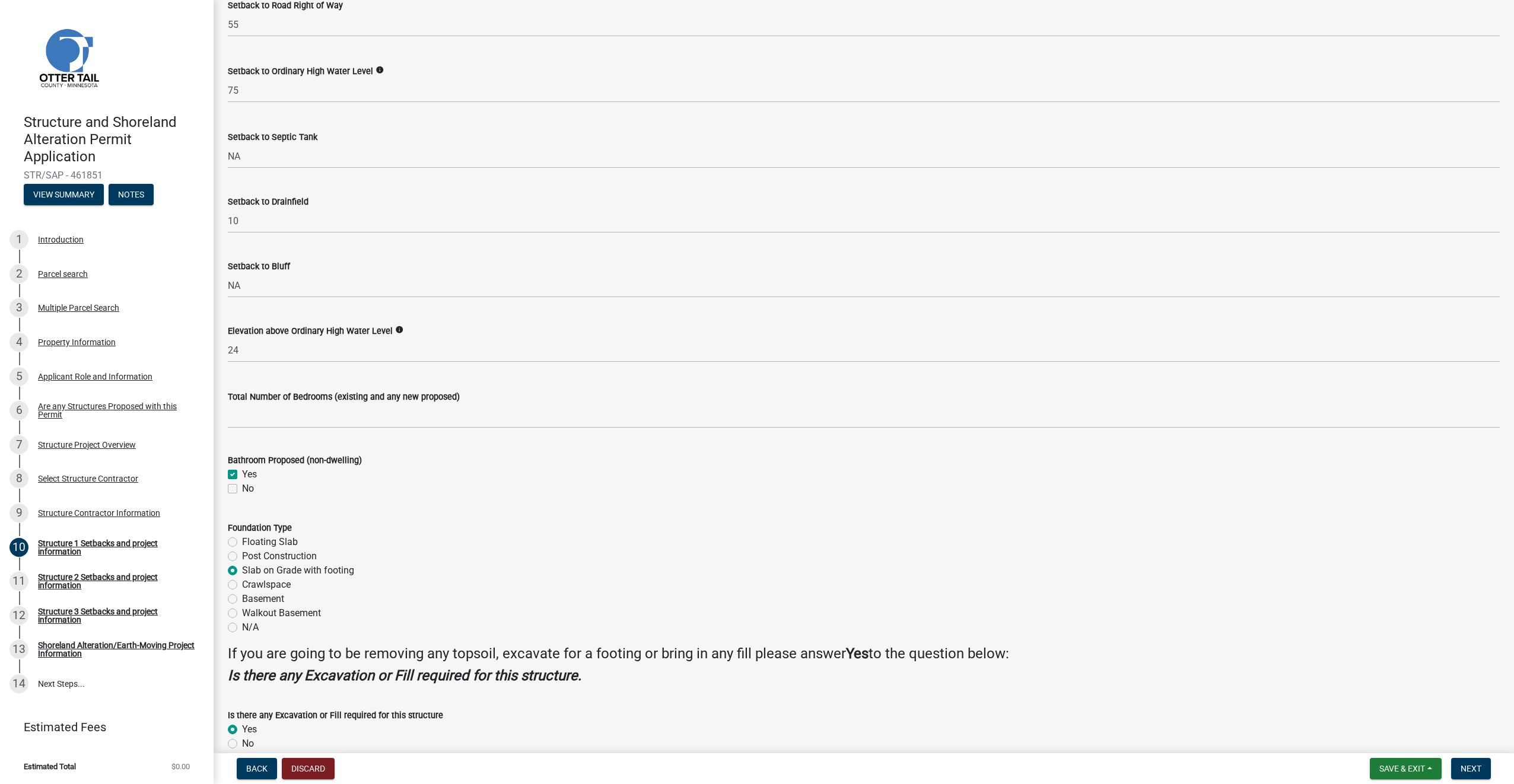
click at [242, 474] on input "Yes" at bounding box center [246, 472] width 8 height 8
checkbox input "false"
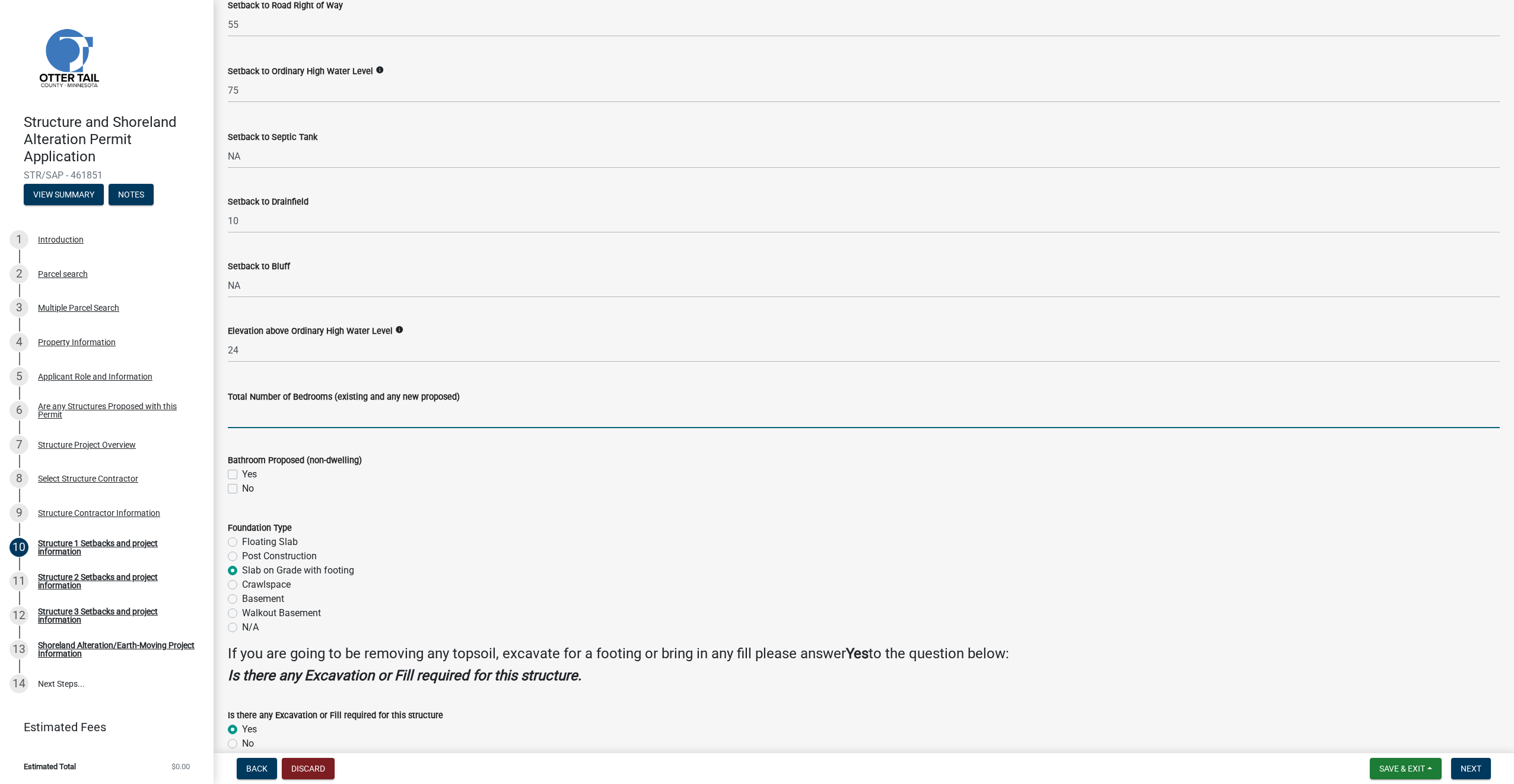
click at [248, 413] on input "text" at bounding box center [864, 417] width 1272 height 25
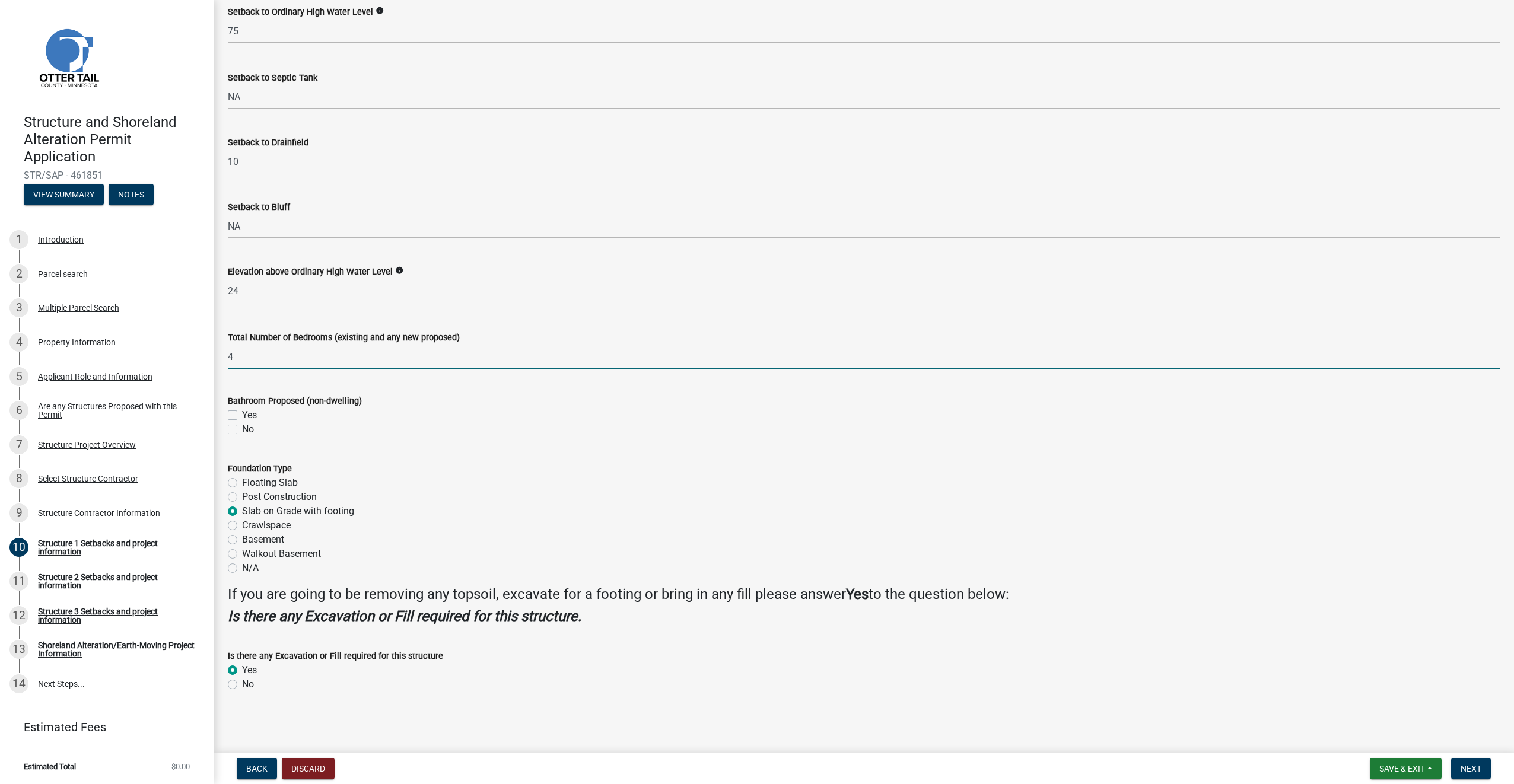
type input "4"
click at [550, 718] on main "Structure 1 Setbacks and project information share Share When completing setbac…" at bounding box center [864, 374] width 1300 height 749
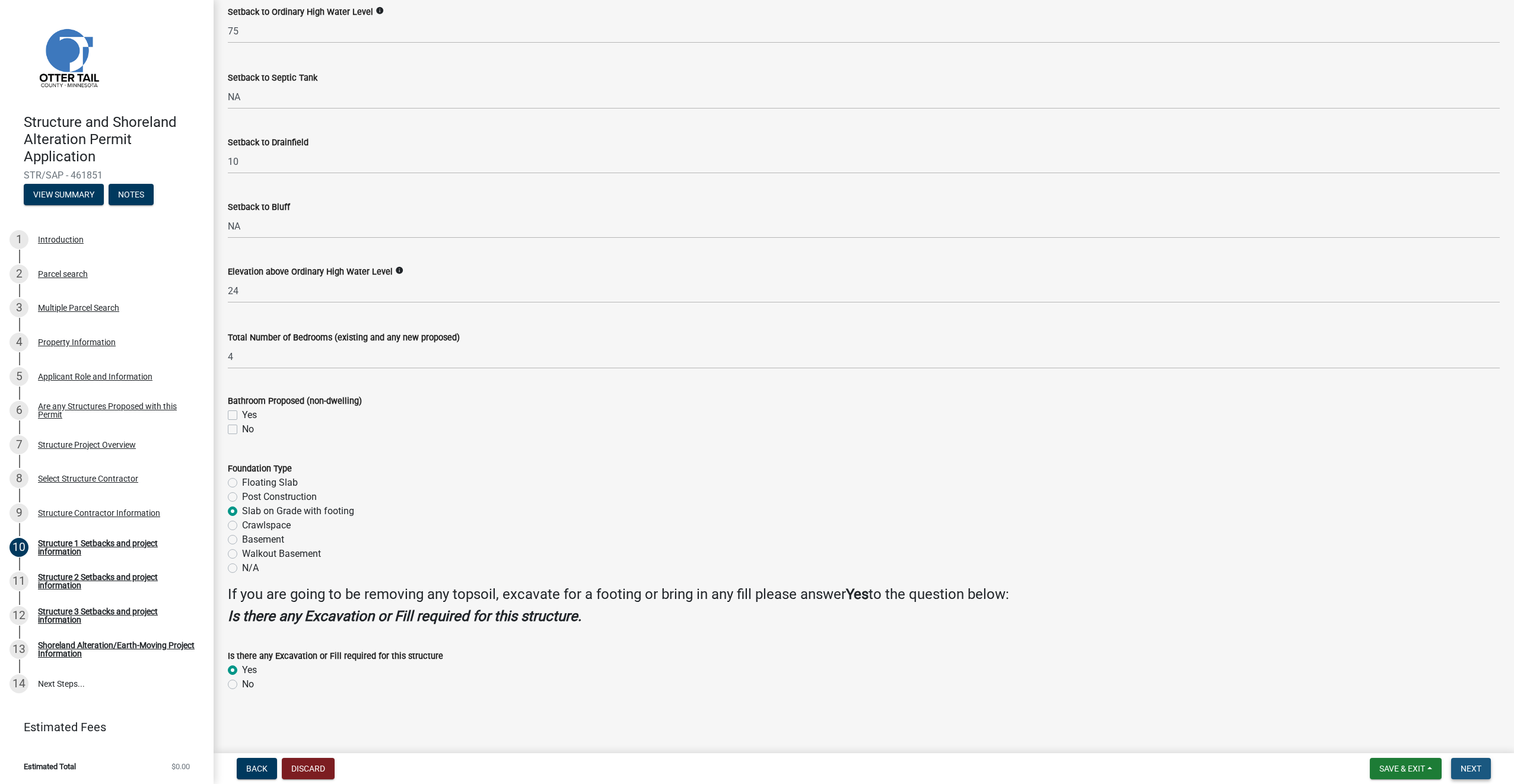
click at [1482, 769] on button "Next" at bounding box center [1470, 769] width 40 height 22
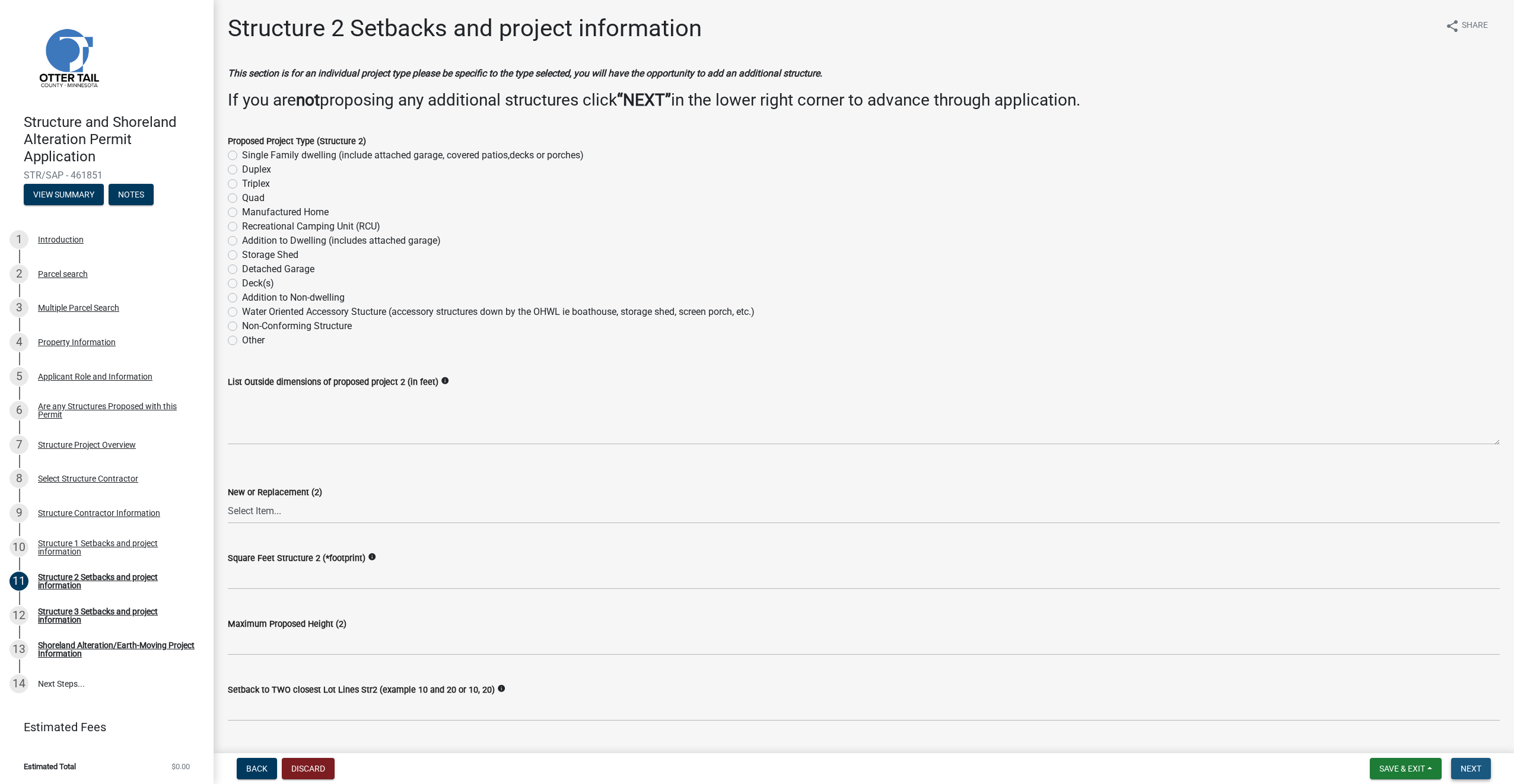
click at [1475, 769] on span "Next" at bounding box center [1470, 769] width 21 height 9
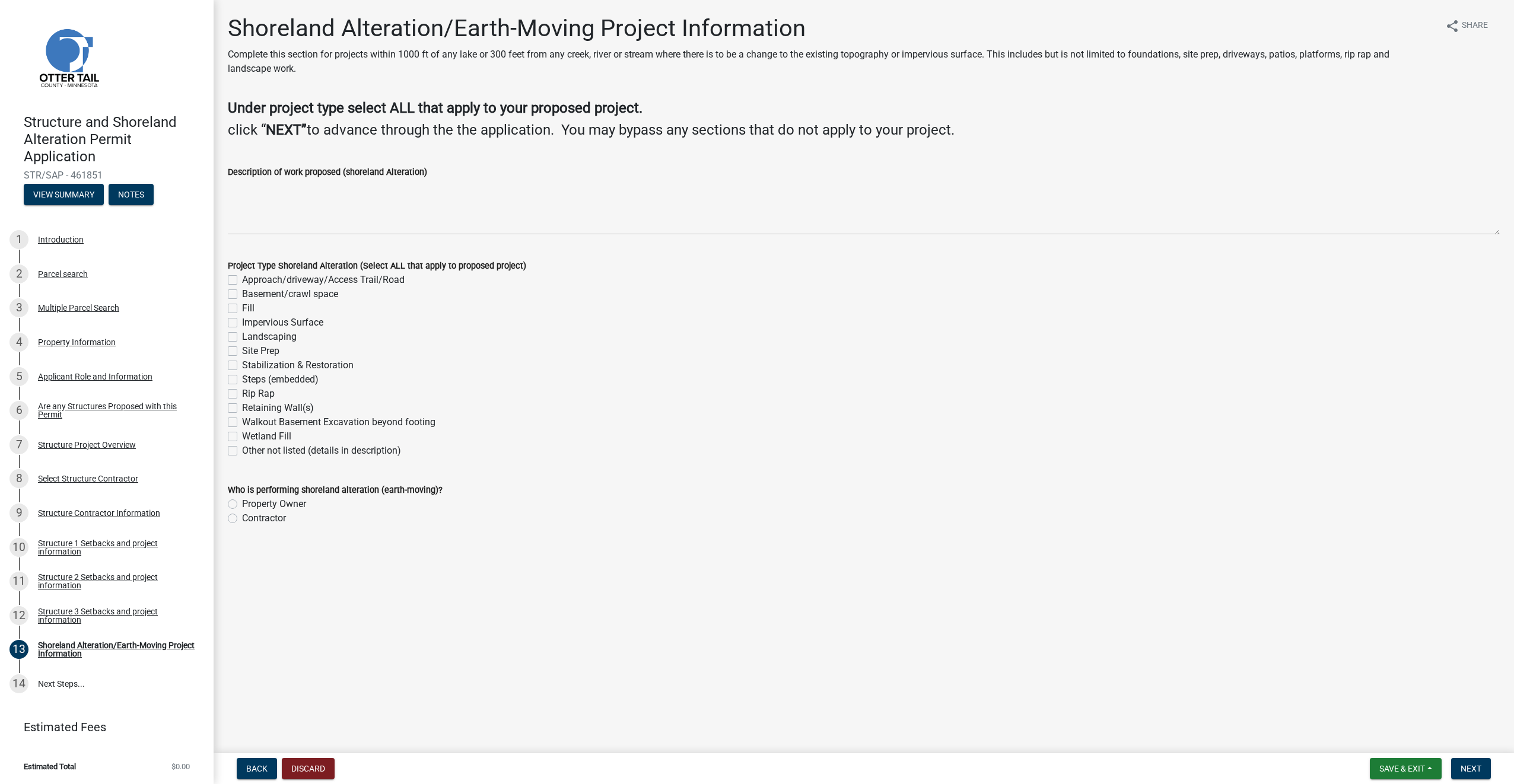
click at [242, 278] on label "Approach/driveway/Access Trail/Road" at bounding box center [324, 279] width 163 height 14
click at [242, 278] on input "Approach/driveway/Access Trail/Road" at bounding box center [246, 276] width 8 height 8
checkbox input "true"
checkbox input "false"
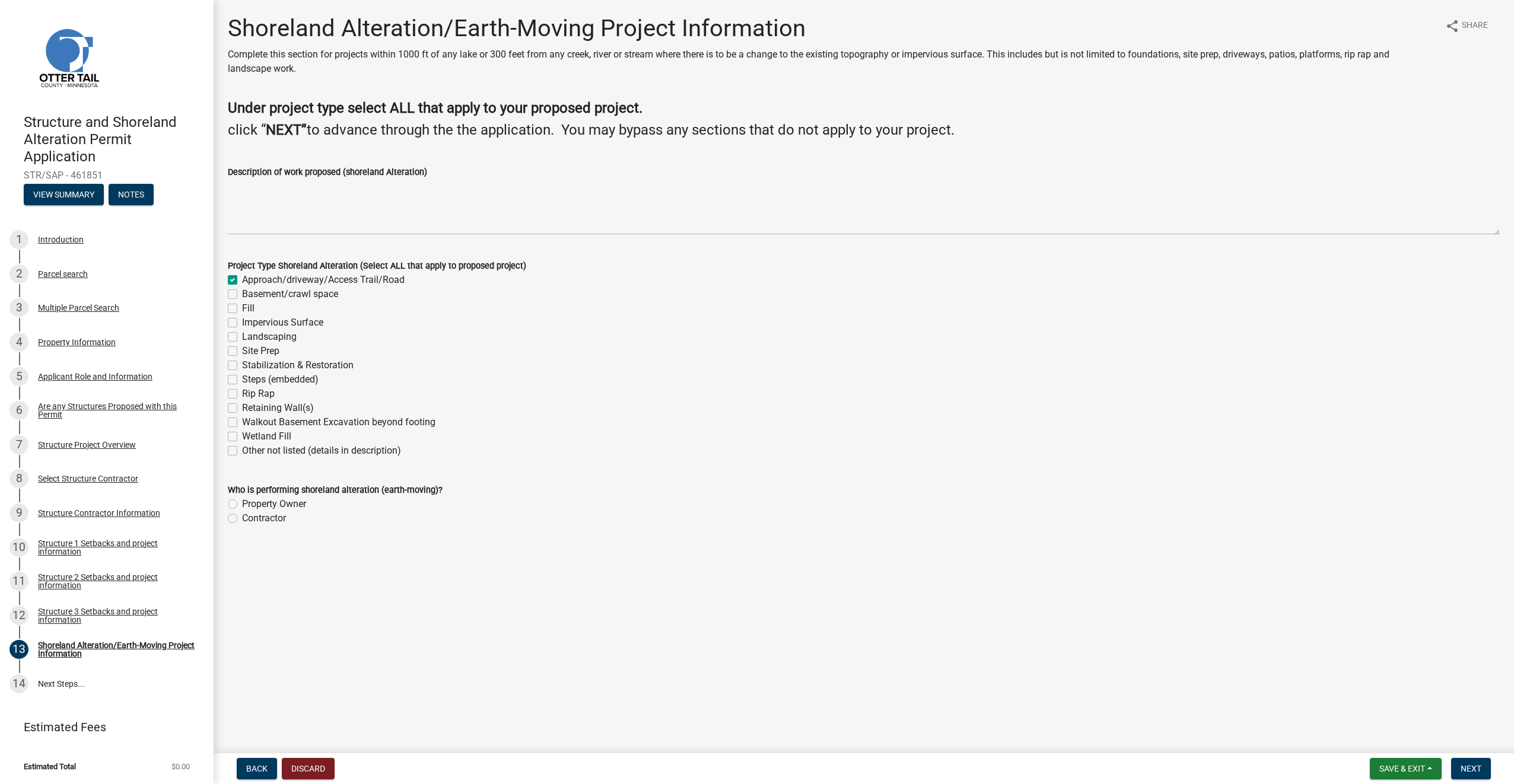
checkbox input "false"
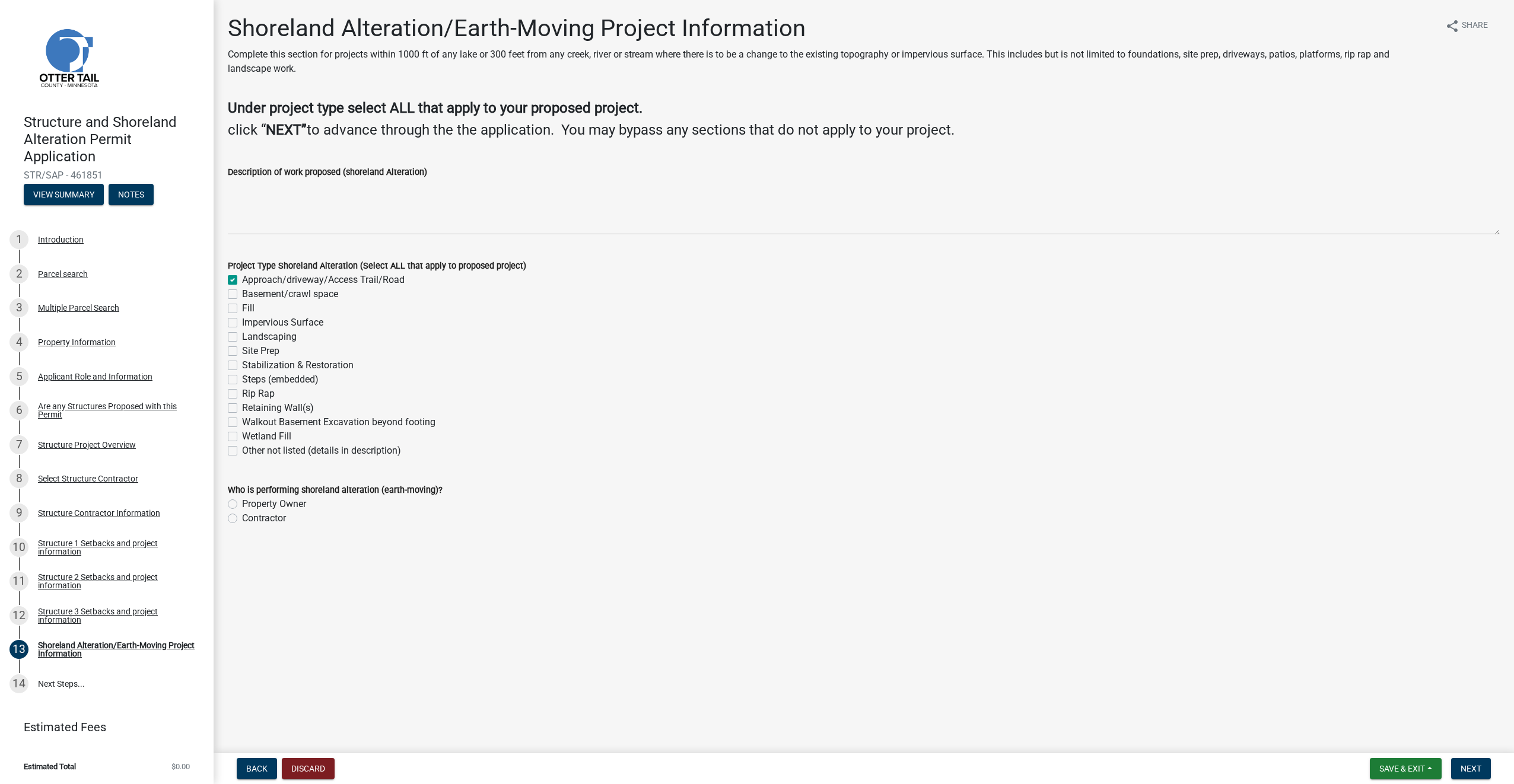
checkbox input "false"
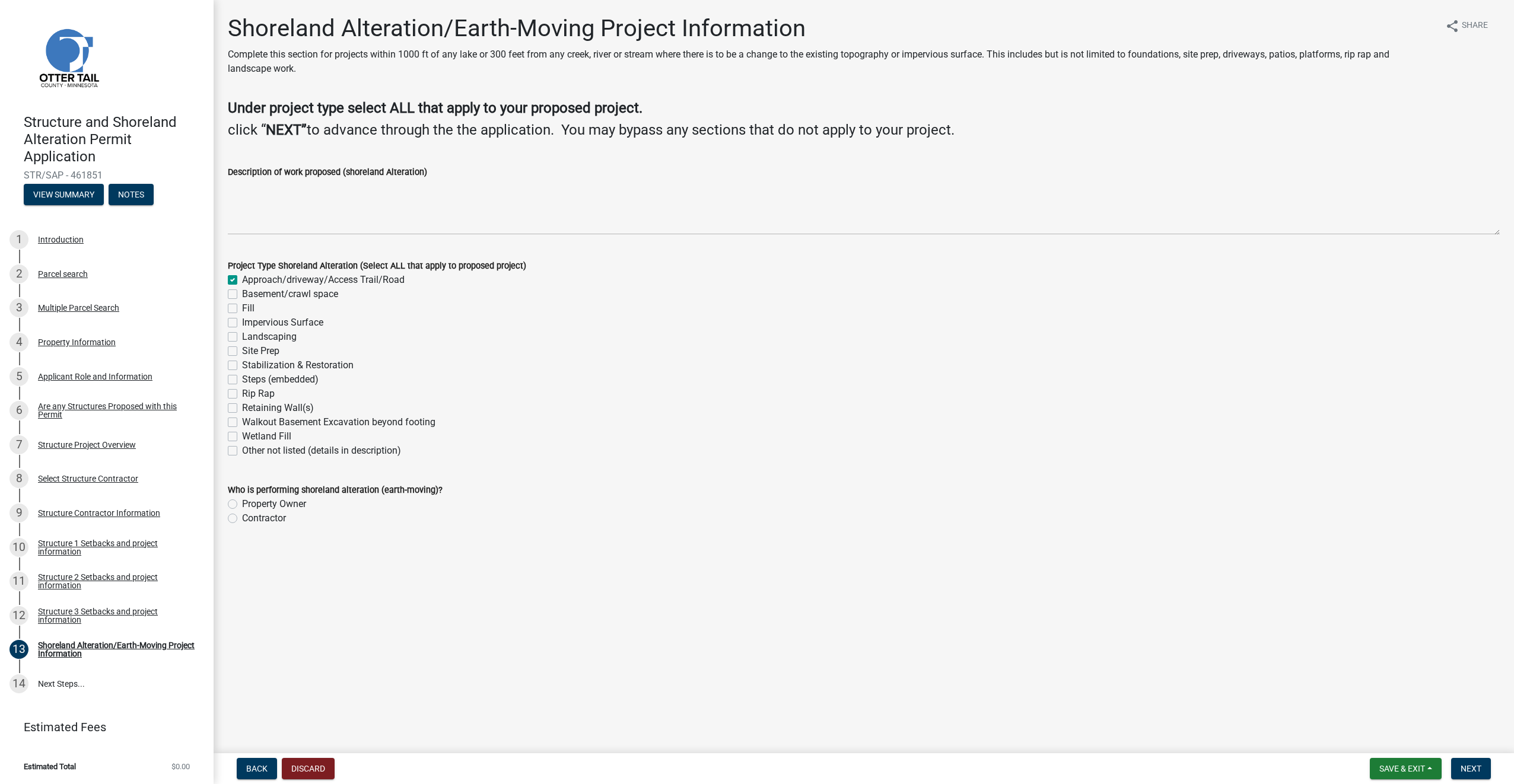
click at [242, 293] on label "Basement/crawl space" at bounding box center [290, 294] width 96 height 14
click at [242, 293] on input "Basement/crawl space" at bounding box center [246, 291] width 8 height 8
checkbox input "true"
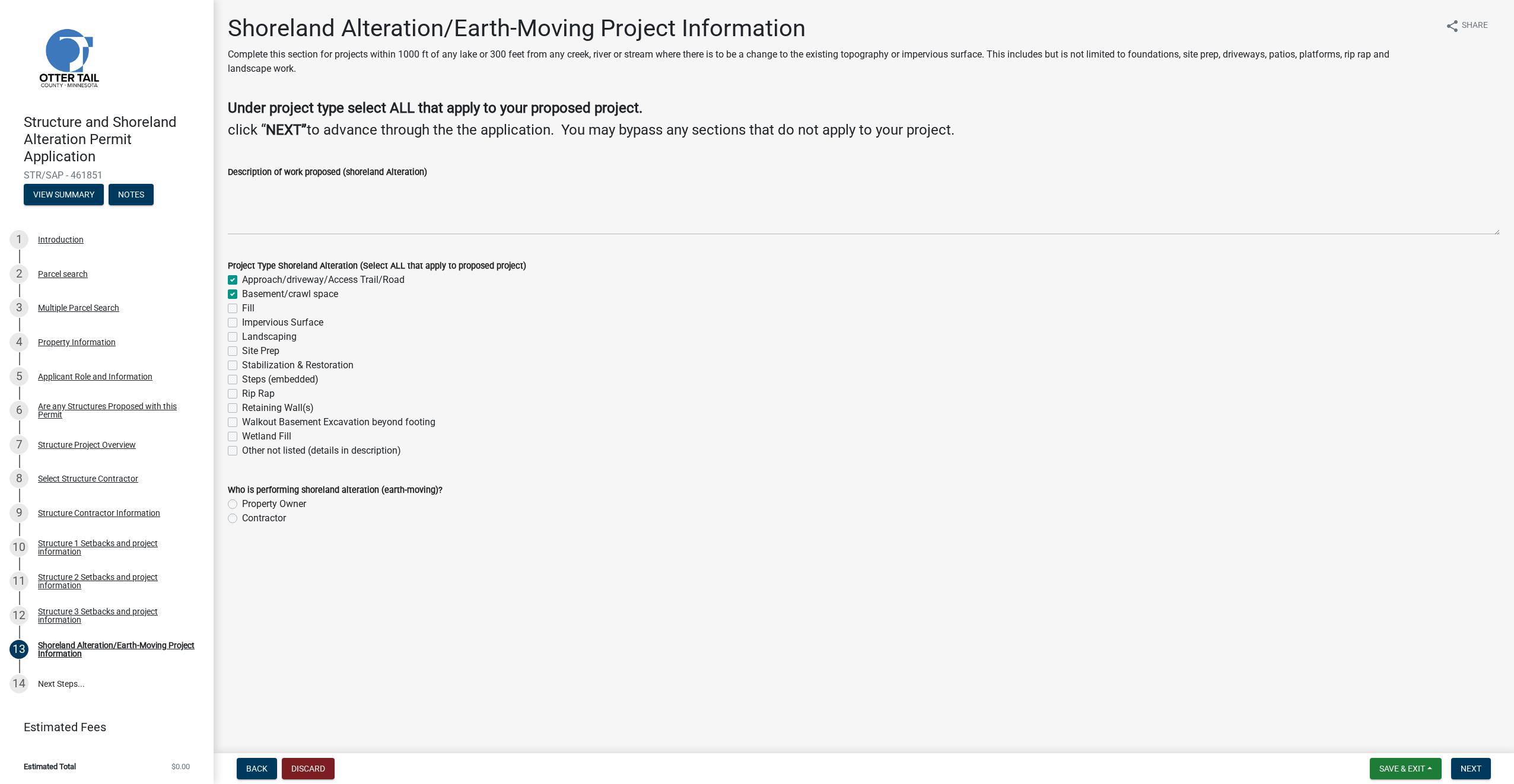
checkbox input "false"
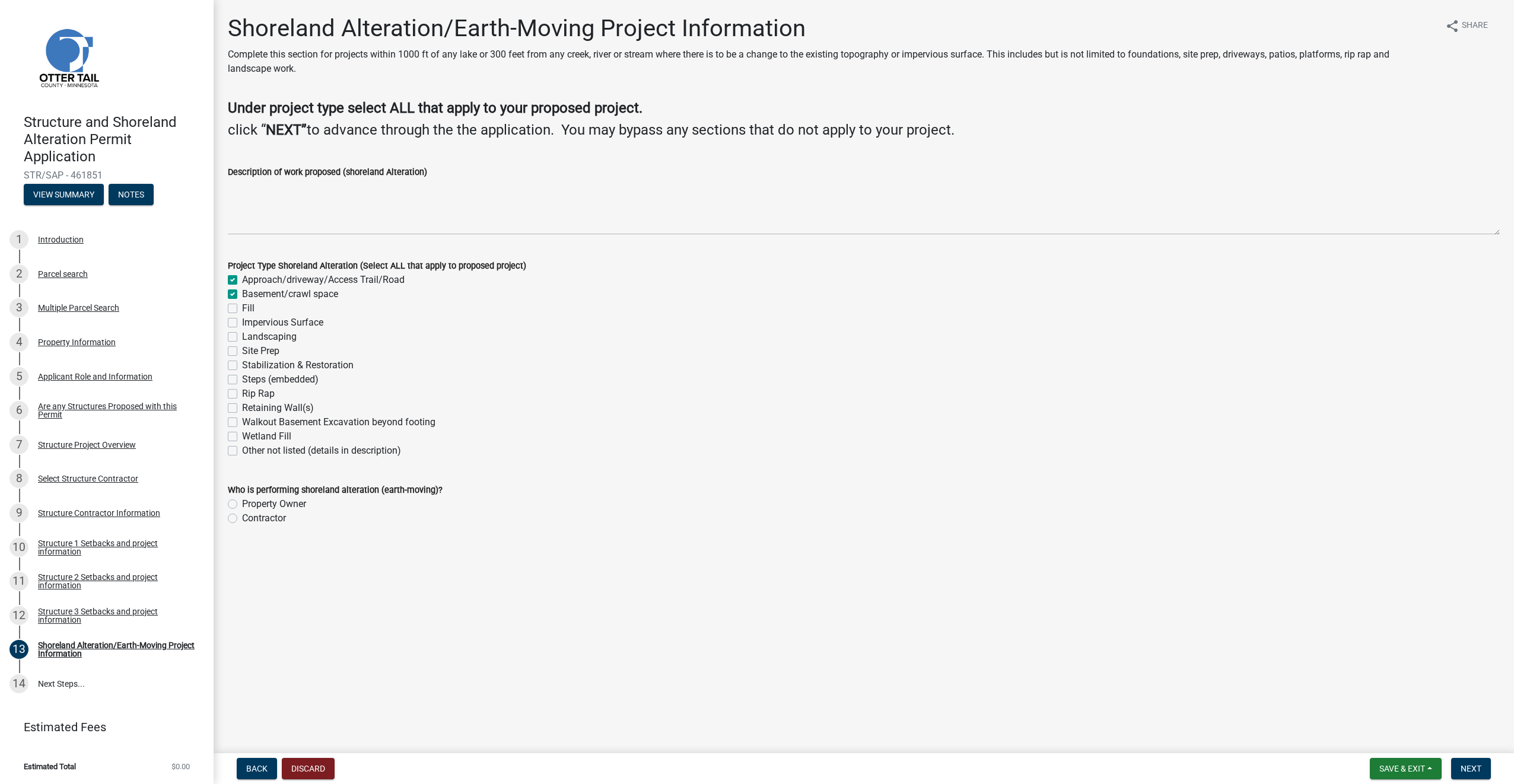
checkbox input "false"
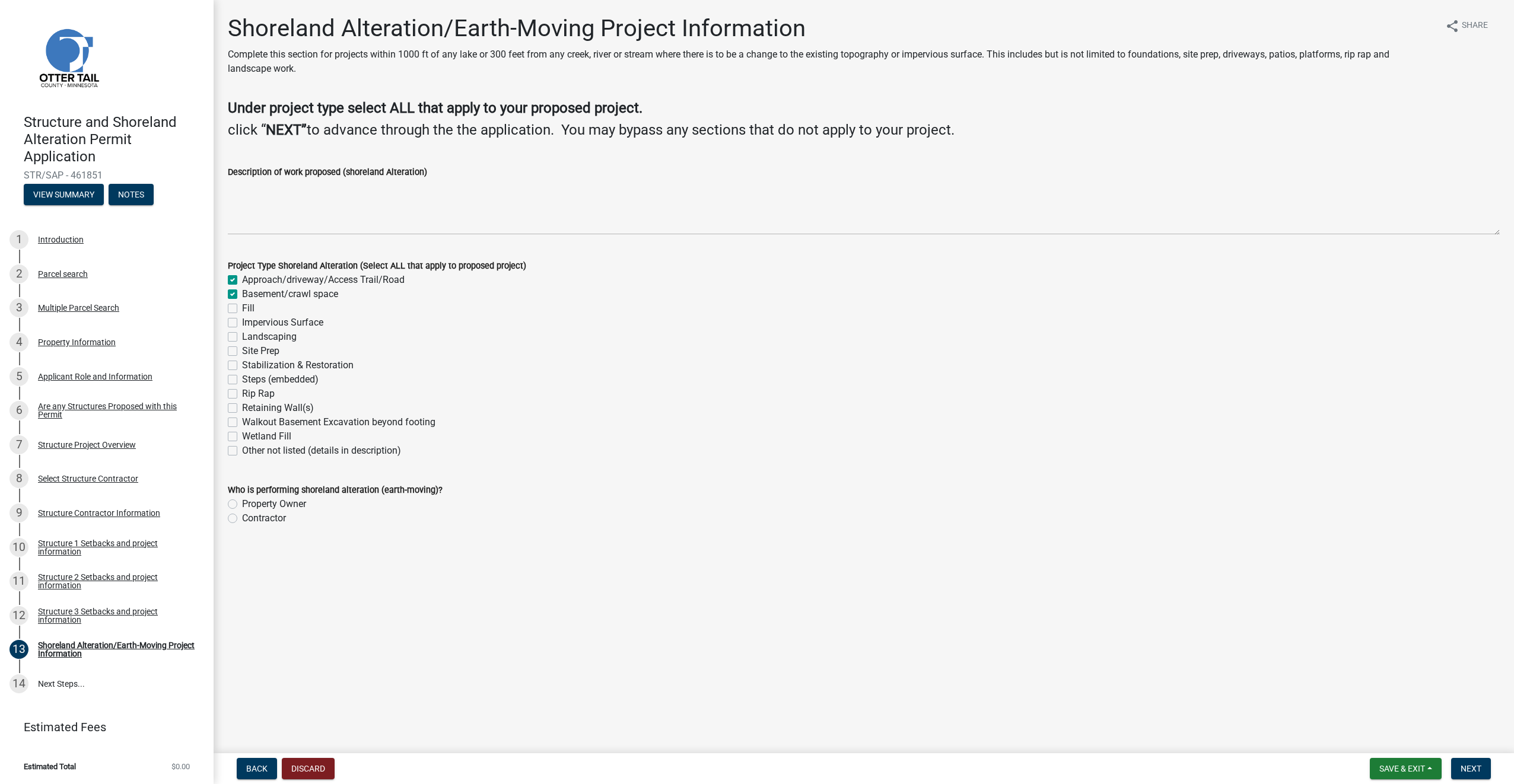
checkbox input "false"
click at [242, 308] on label "Fill" at bounding box center [248, 308] width 12 height 14
click at [242, 308] on input "Fill" at bounding box center [246, 305] width 8 height 8
checkbox input "true"
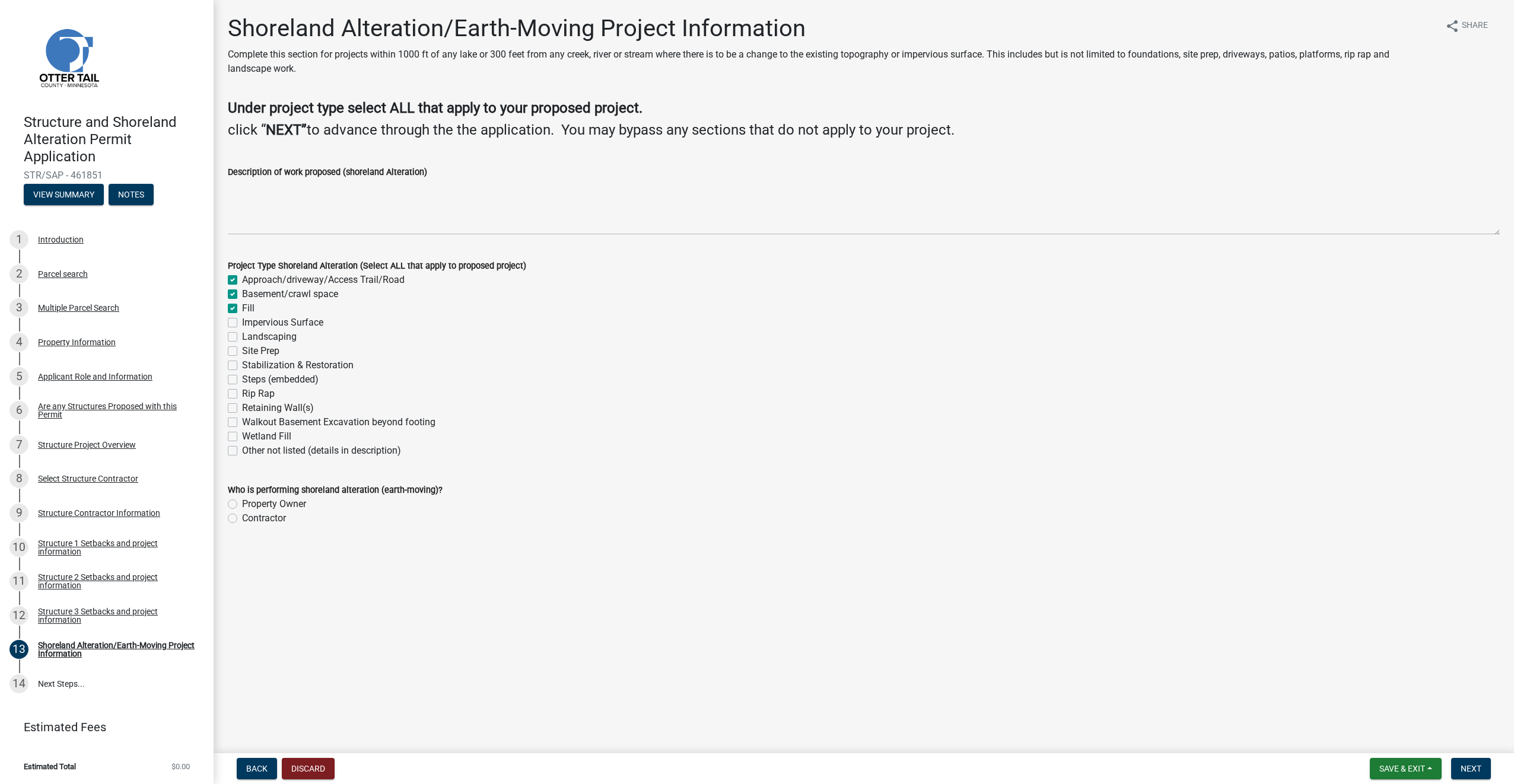
checkbox input "true"
checkbox input "false"
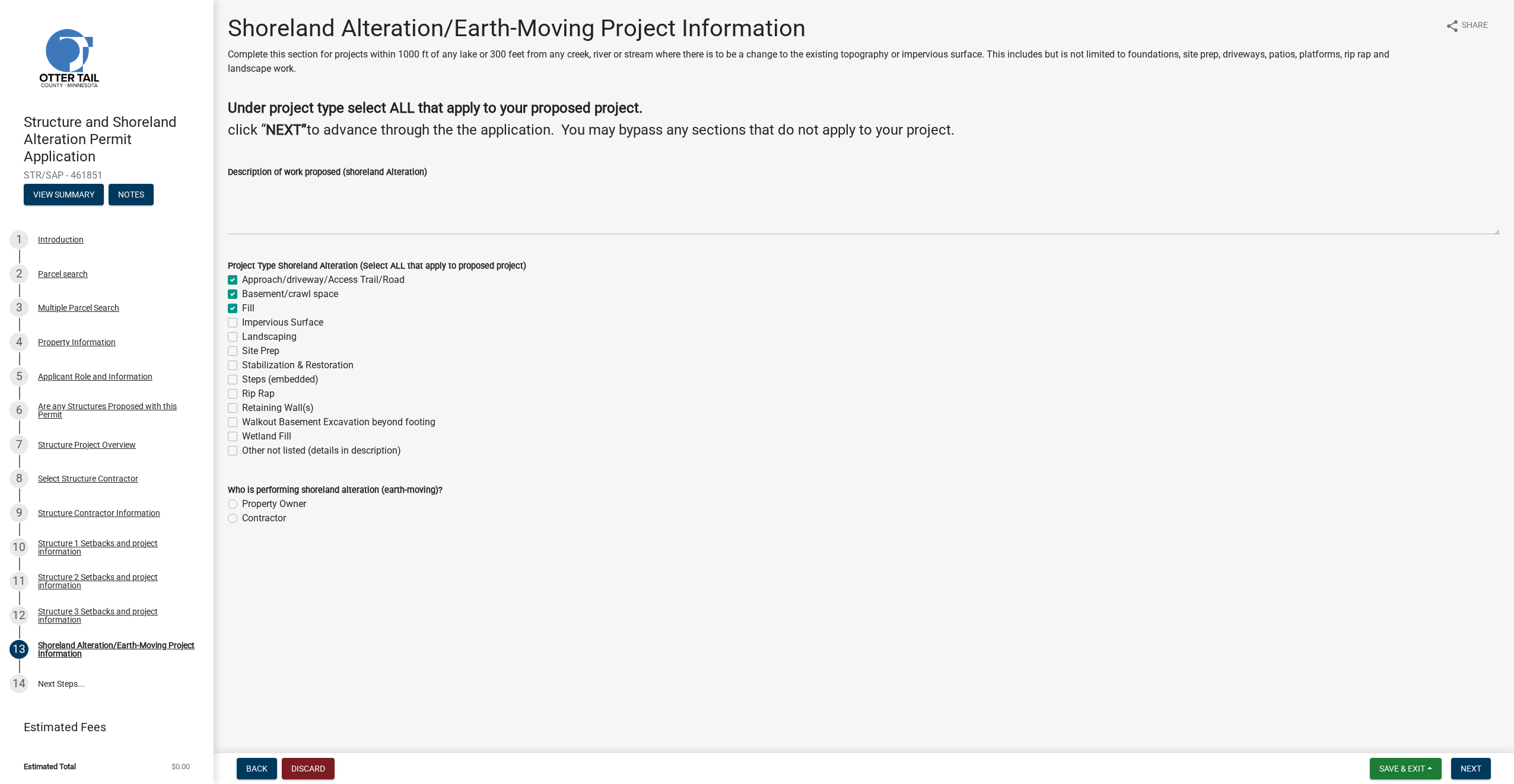
checkbox input "false"
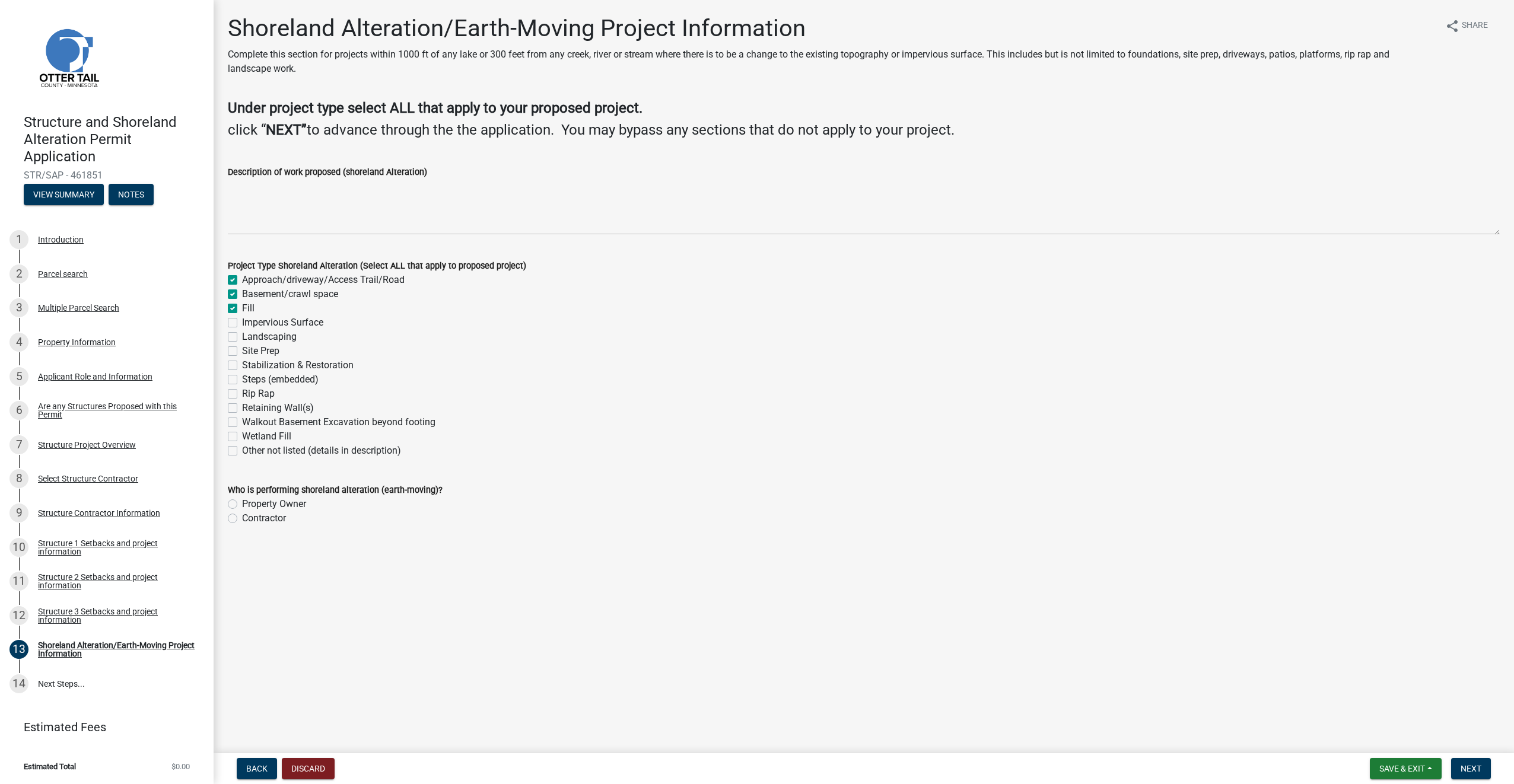
checkbox input "false"
click at [242, 322] on label "Impervious Surface" at bounding box center [283, 322] width 81 height 14
click at [242, 322] on input "Impervious Surface" at bounding box center [246, 319] width 8 height 8
checkbox input "true"
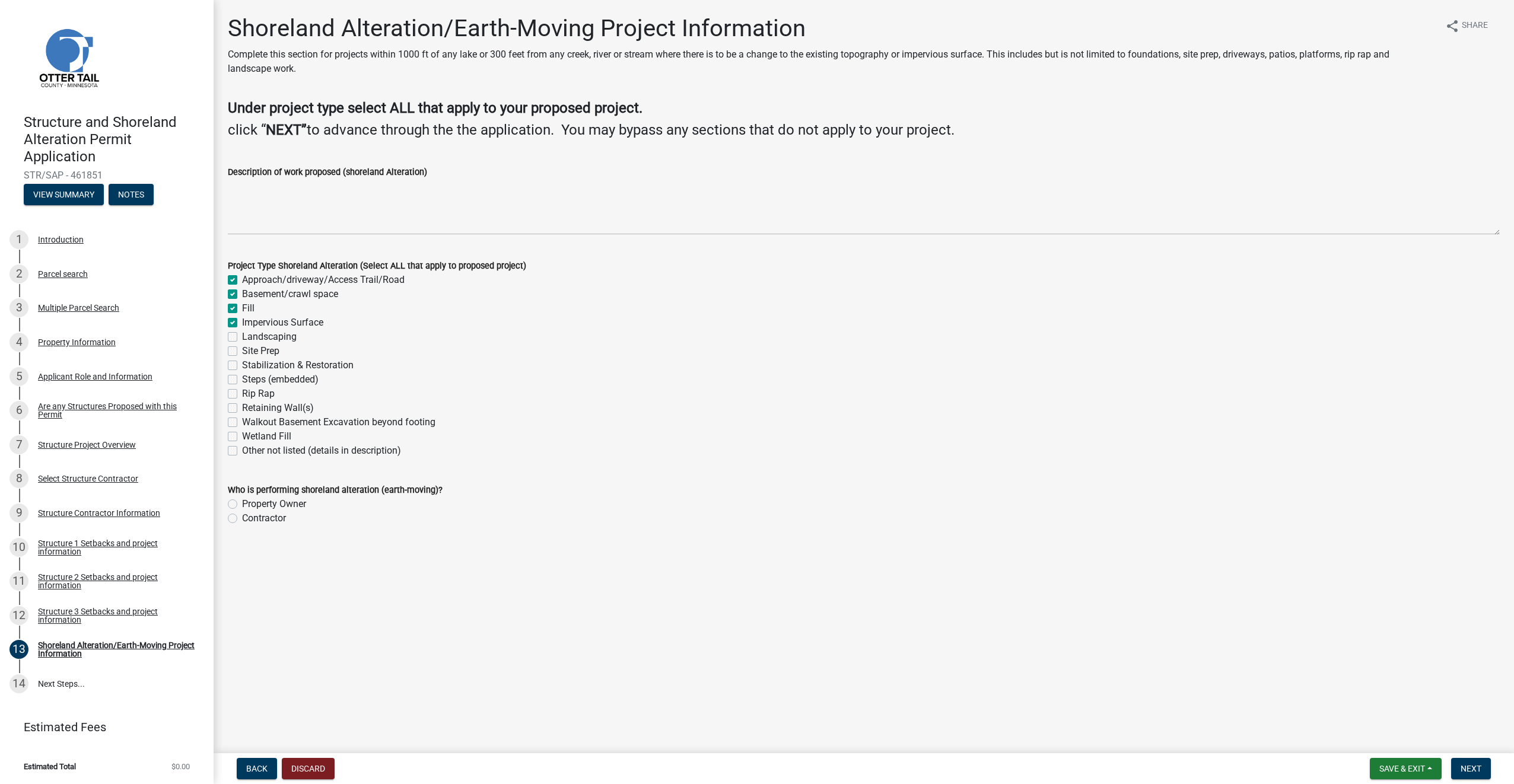
checkbox input "true"
checkbox input "false"
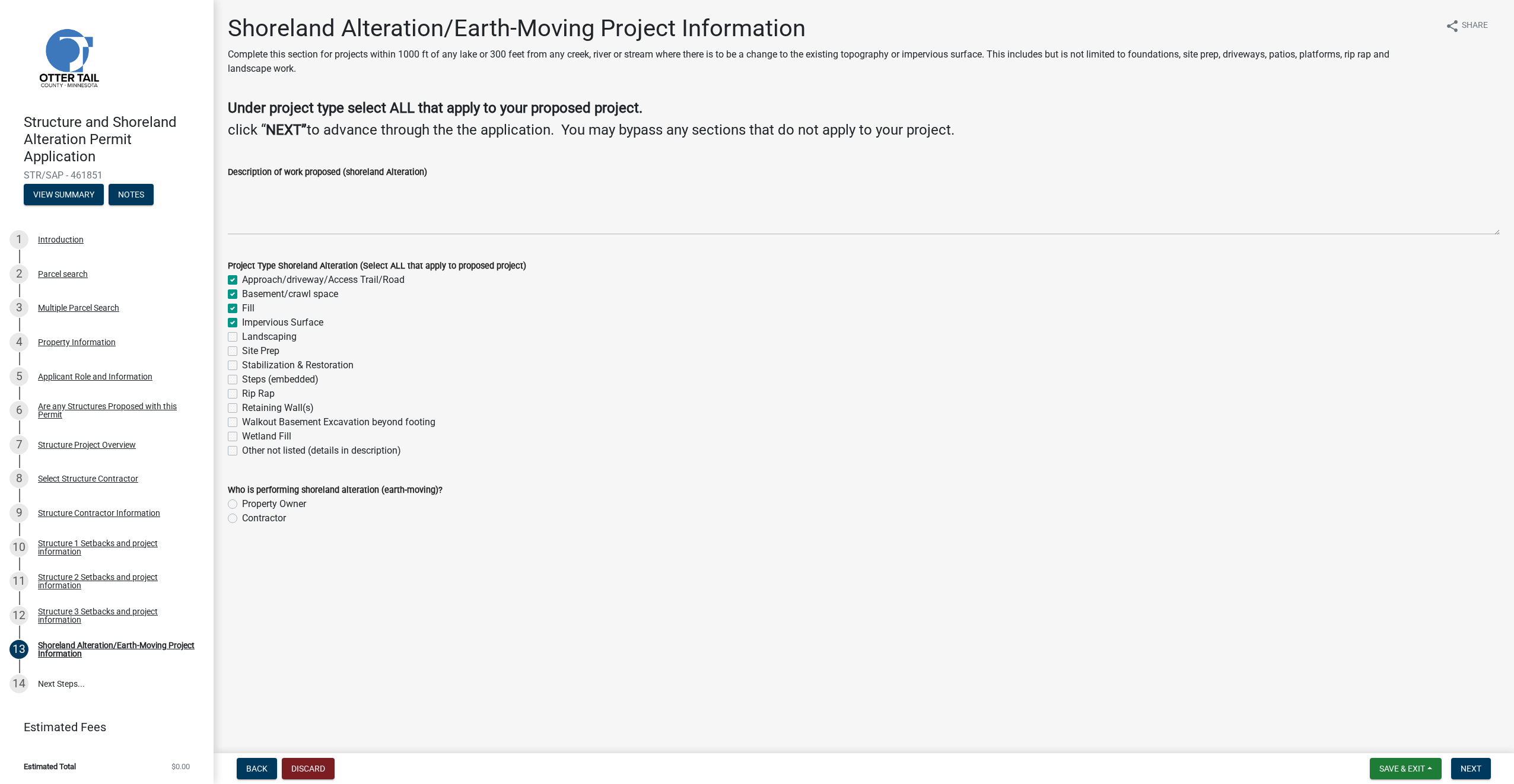
checkbox input "false"
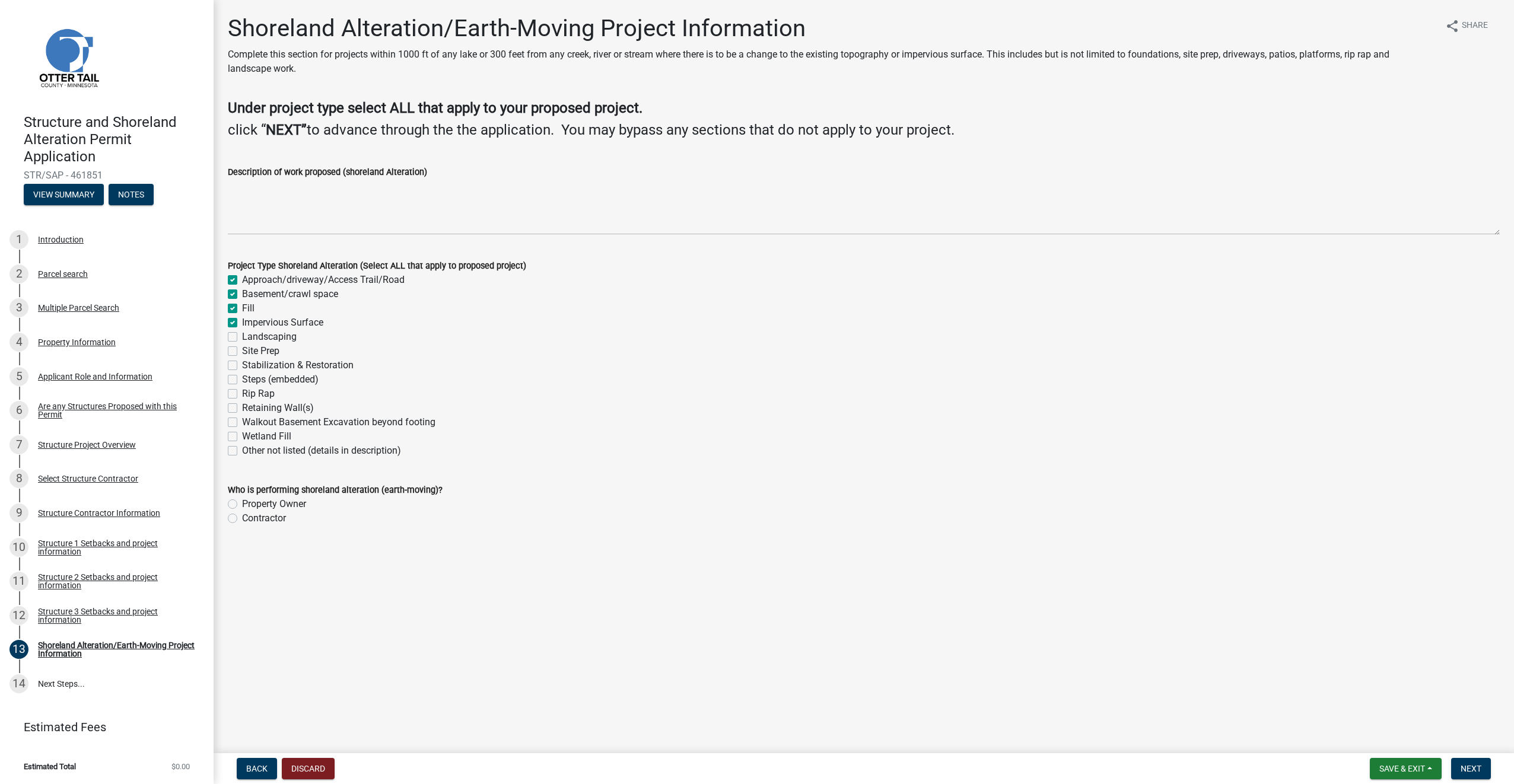
checkbox input "false"
click at [242, 334] on label "Landscaping" at bounding box center [270, 336] width 55 height 14
click at [242, 334] on input "Landscaping" at bounding box center [246, 333] width 8 height 8
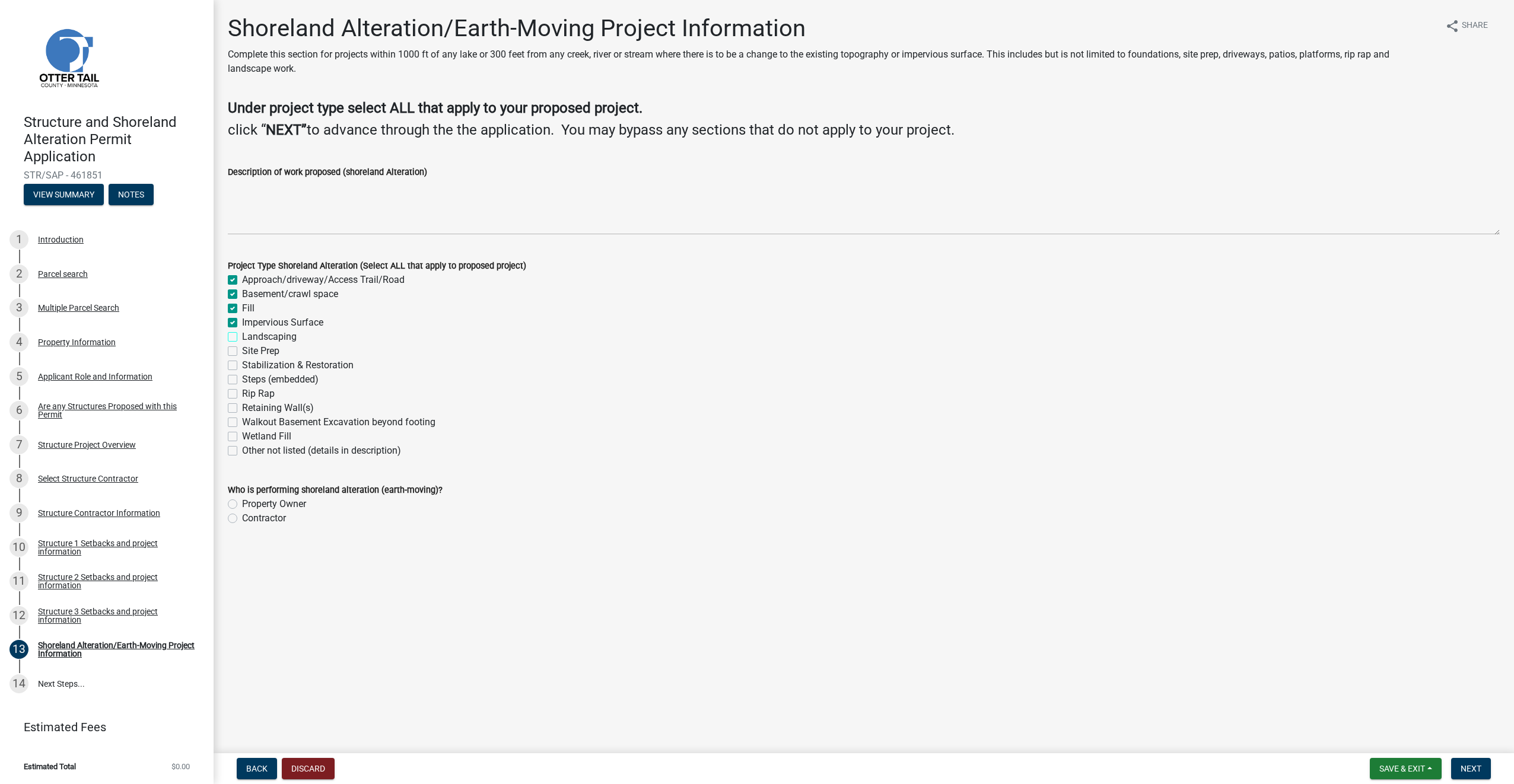
checkbox input "true"
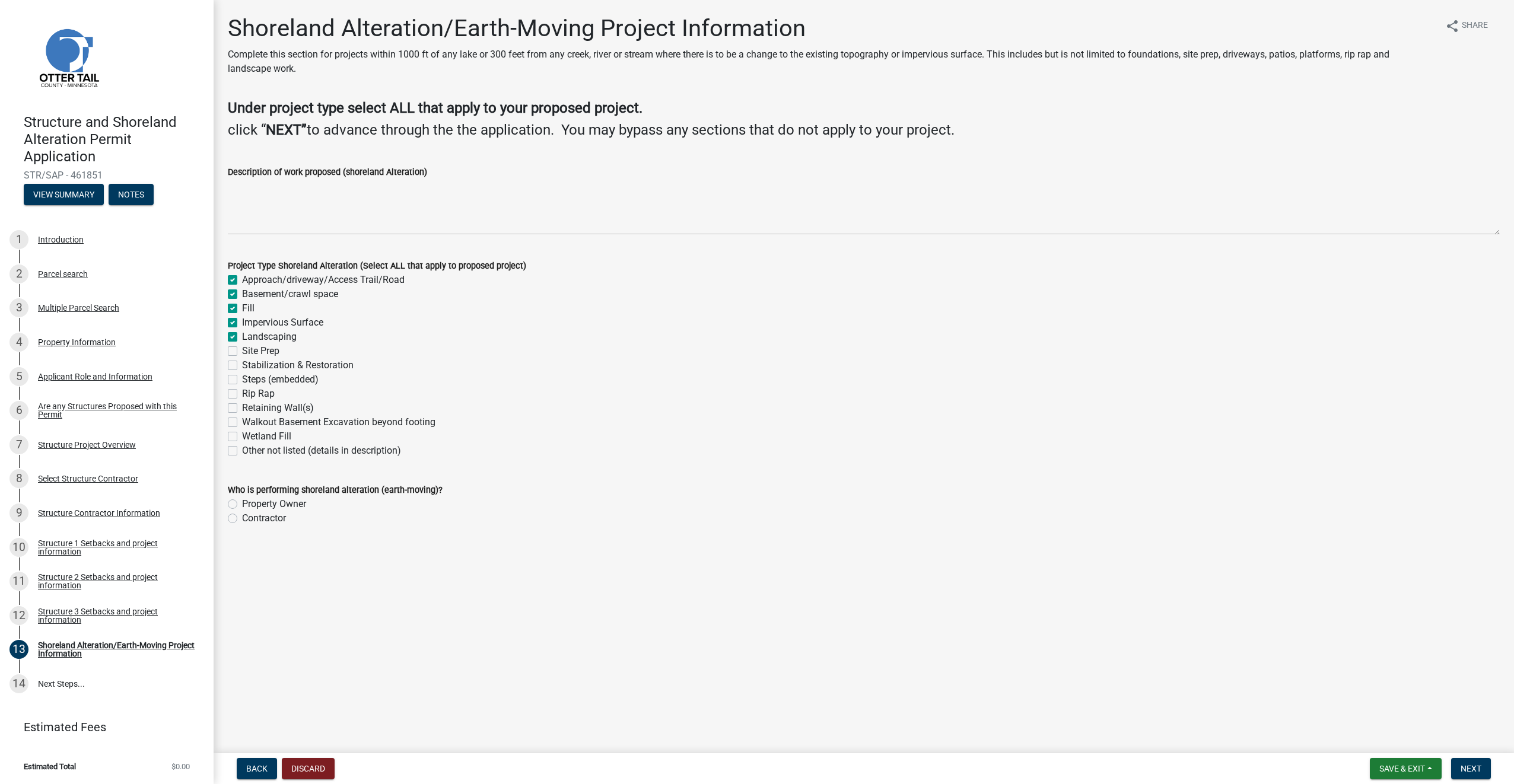
checkbox input "true"
checkbox input "false"
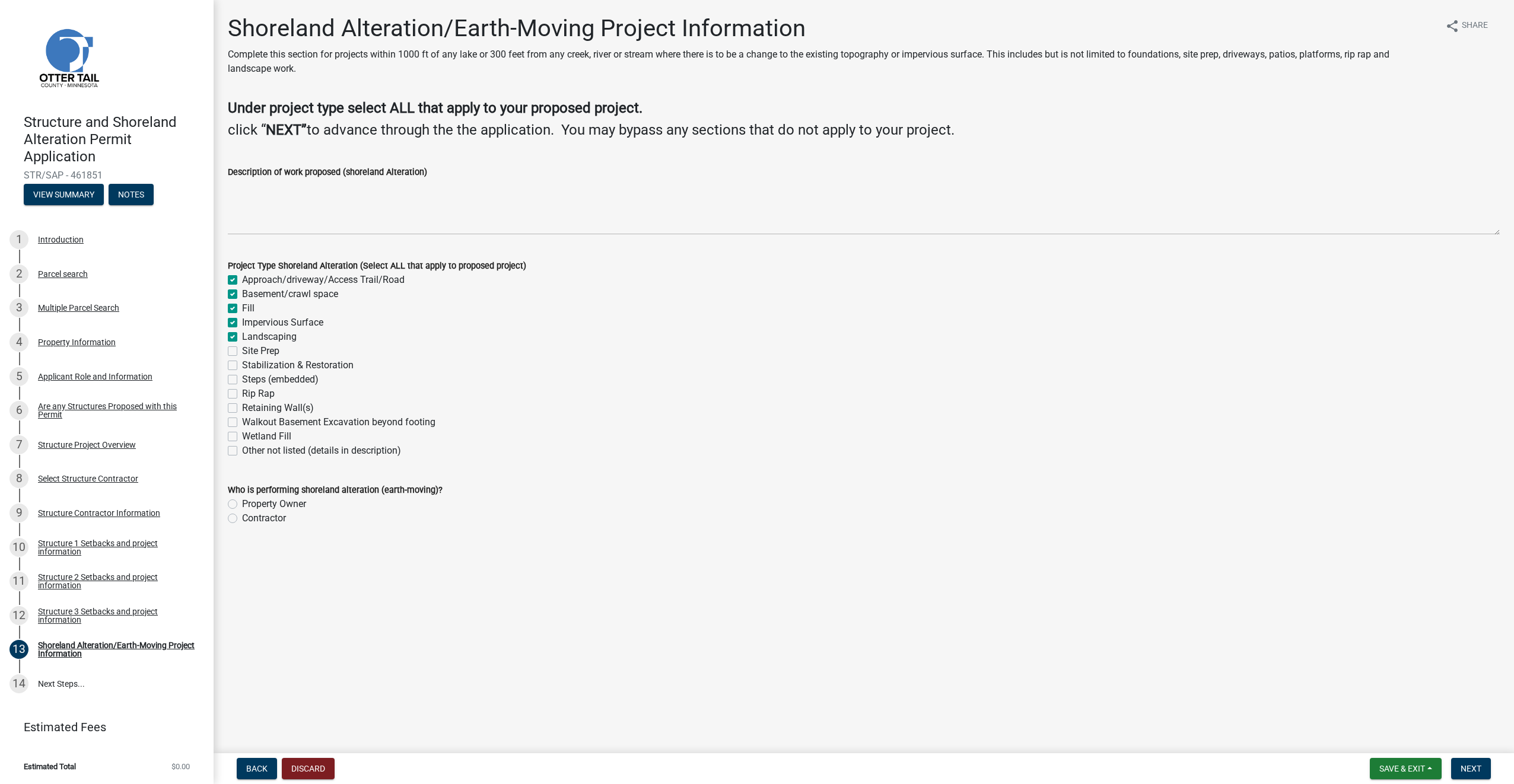
checkbox input "false"
click at [242, 348] on label "Site Prep" at bounding box center [260, 350] width 37 height 14
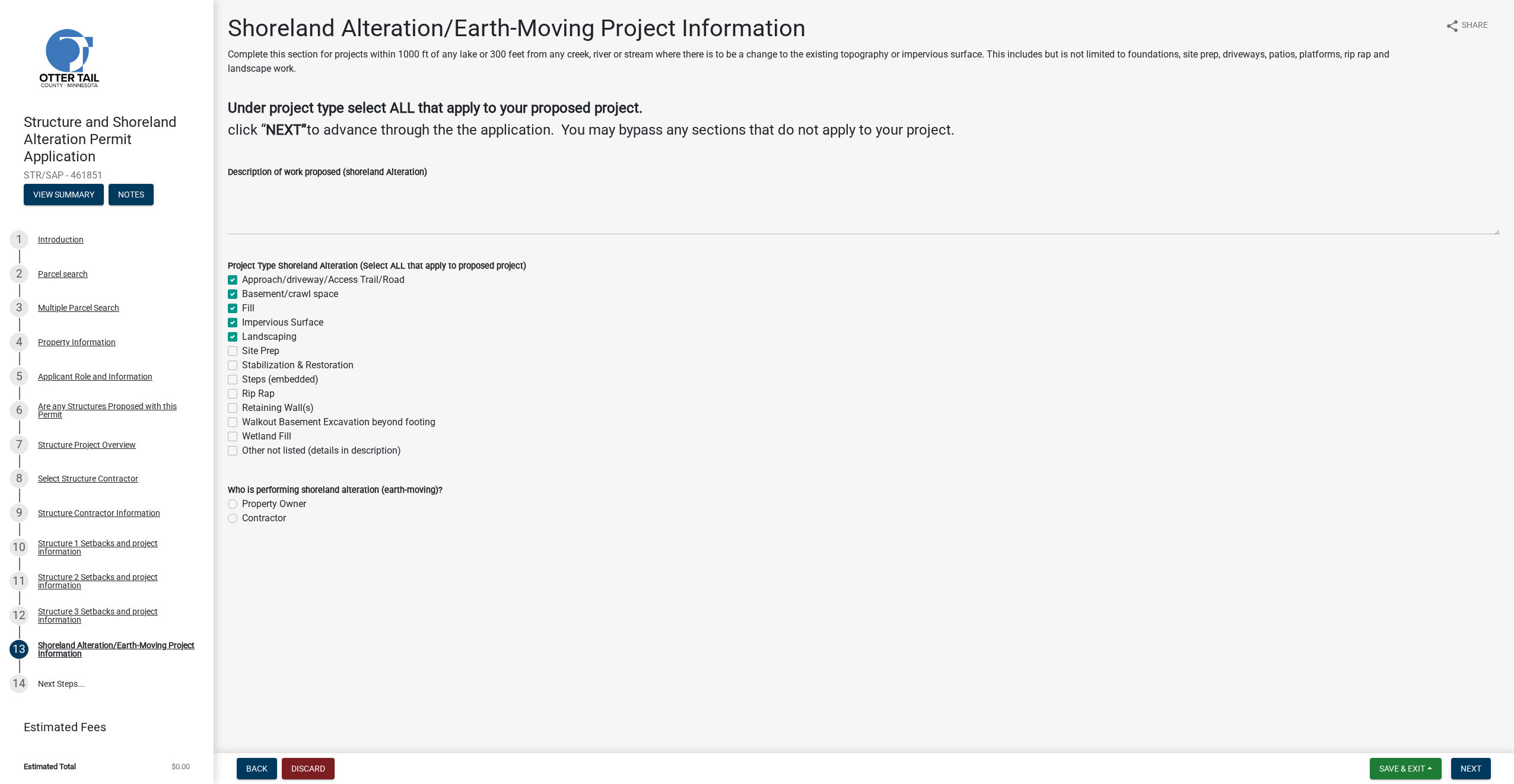
click at [242, 348] on input "Site Prep" at bounding box center [246, 347] width 8 height 8
checkbox input "true"
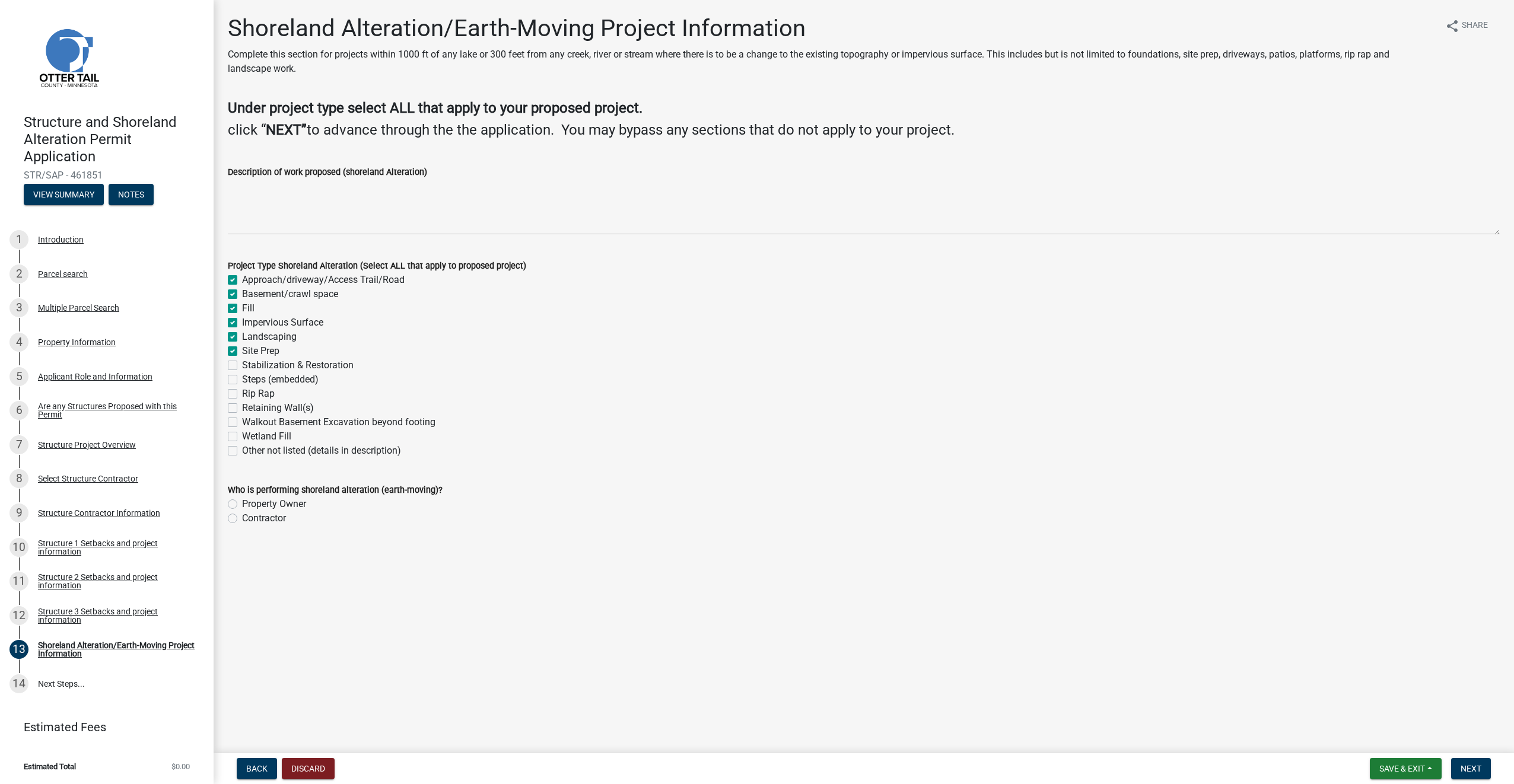
checkbox input "true"
checkbox input "false"
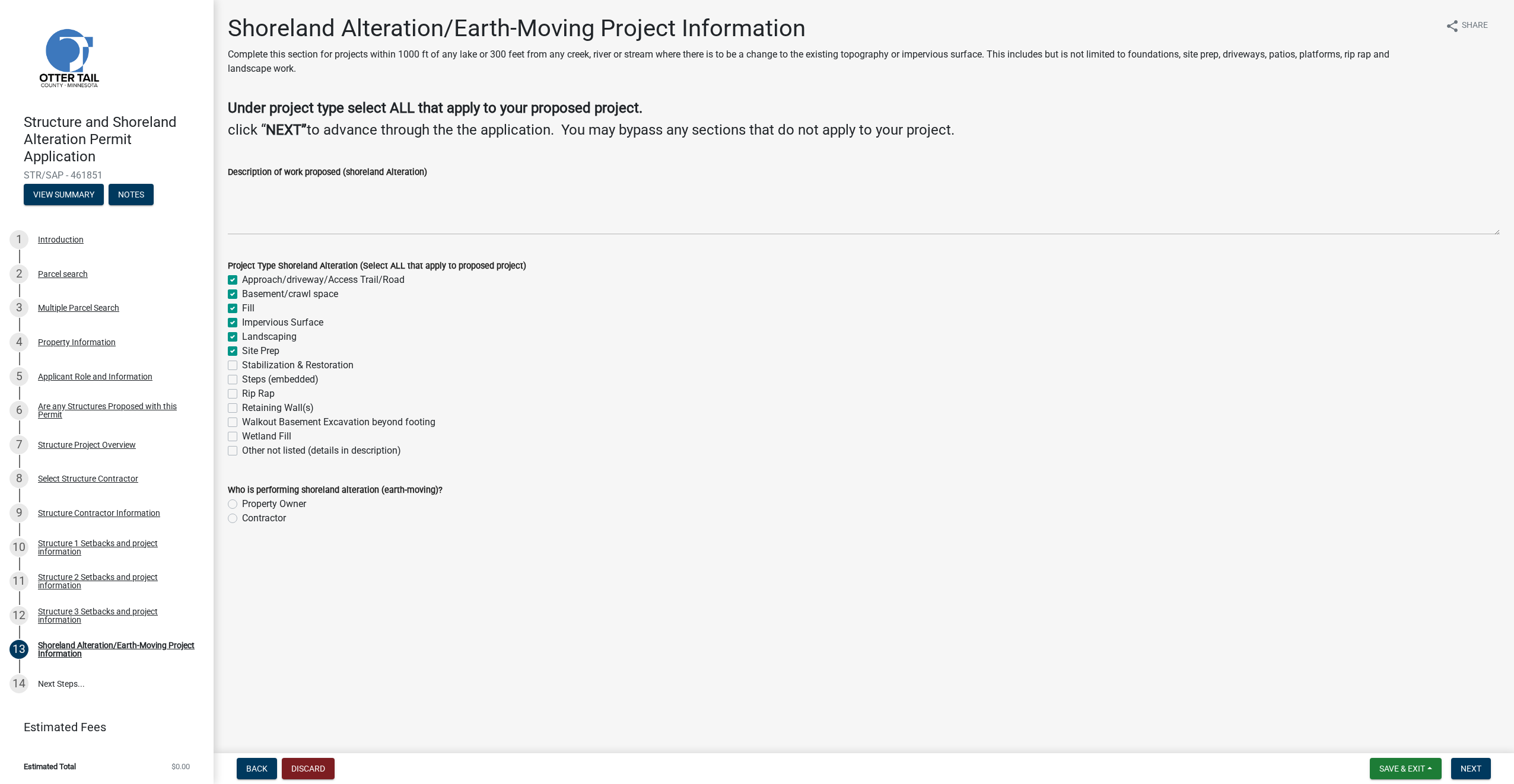
checkbox input "false"
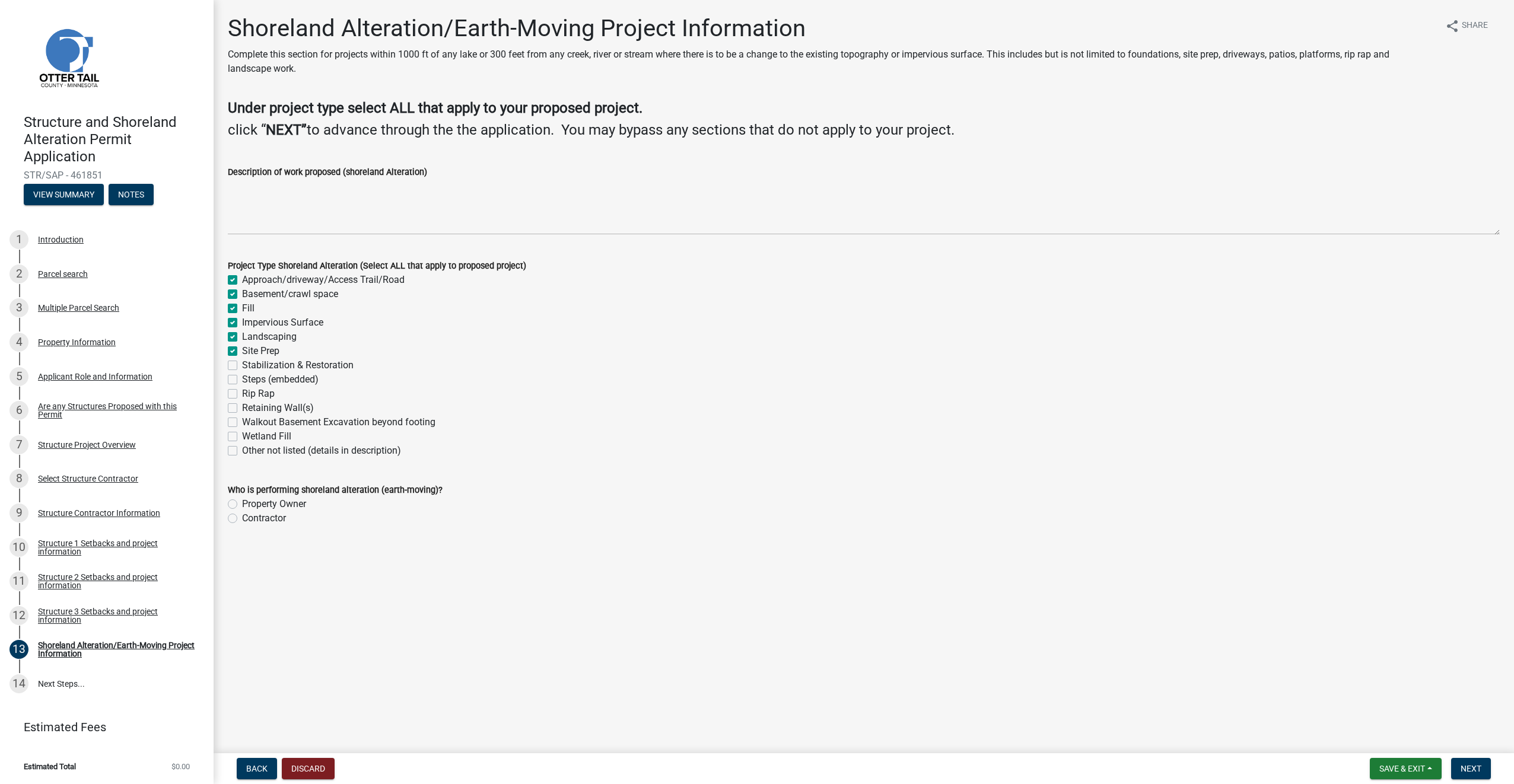
click at [242, 362] on label "Stabilization & Restoration" at bounding box center [298, 365] width 112 height 14
click at [242, 362] on input "Stabilization & Restoration" at bounding box center [246, 362] width 8 height 8
checkbox input "true"
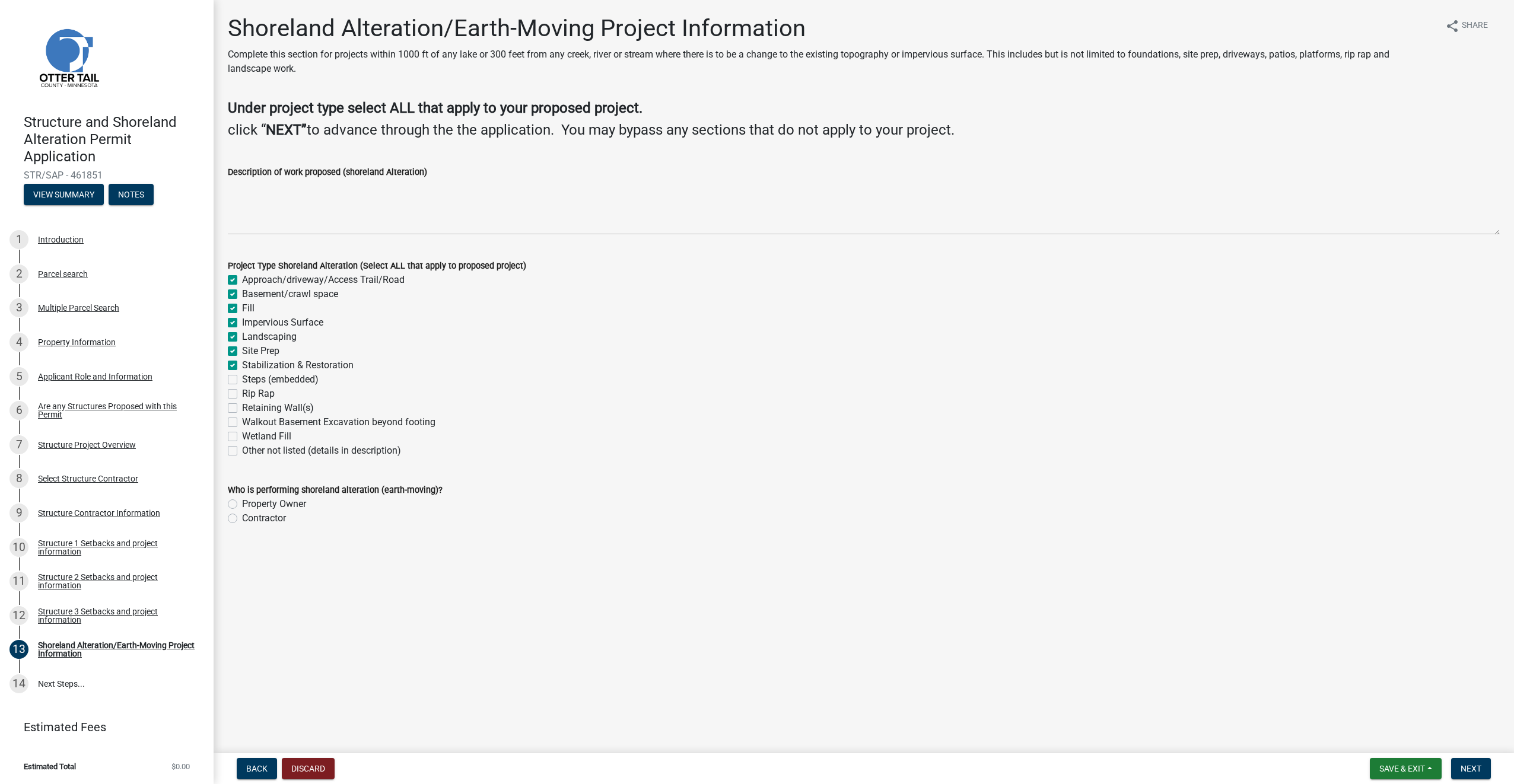
checkbox input "true"
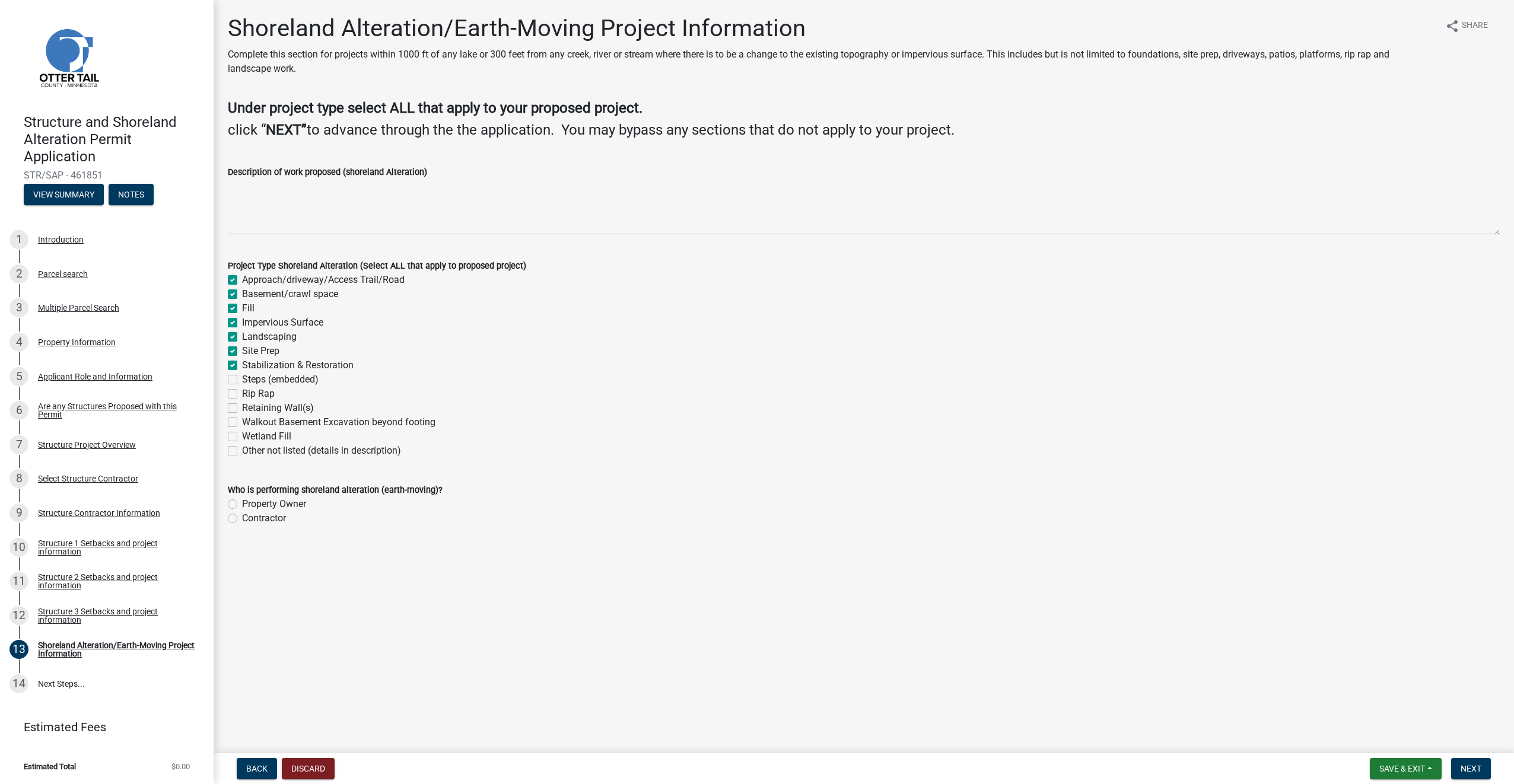
checkbox input "false"
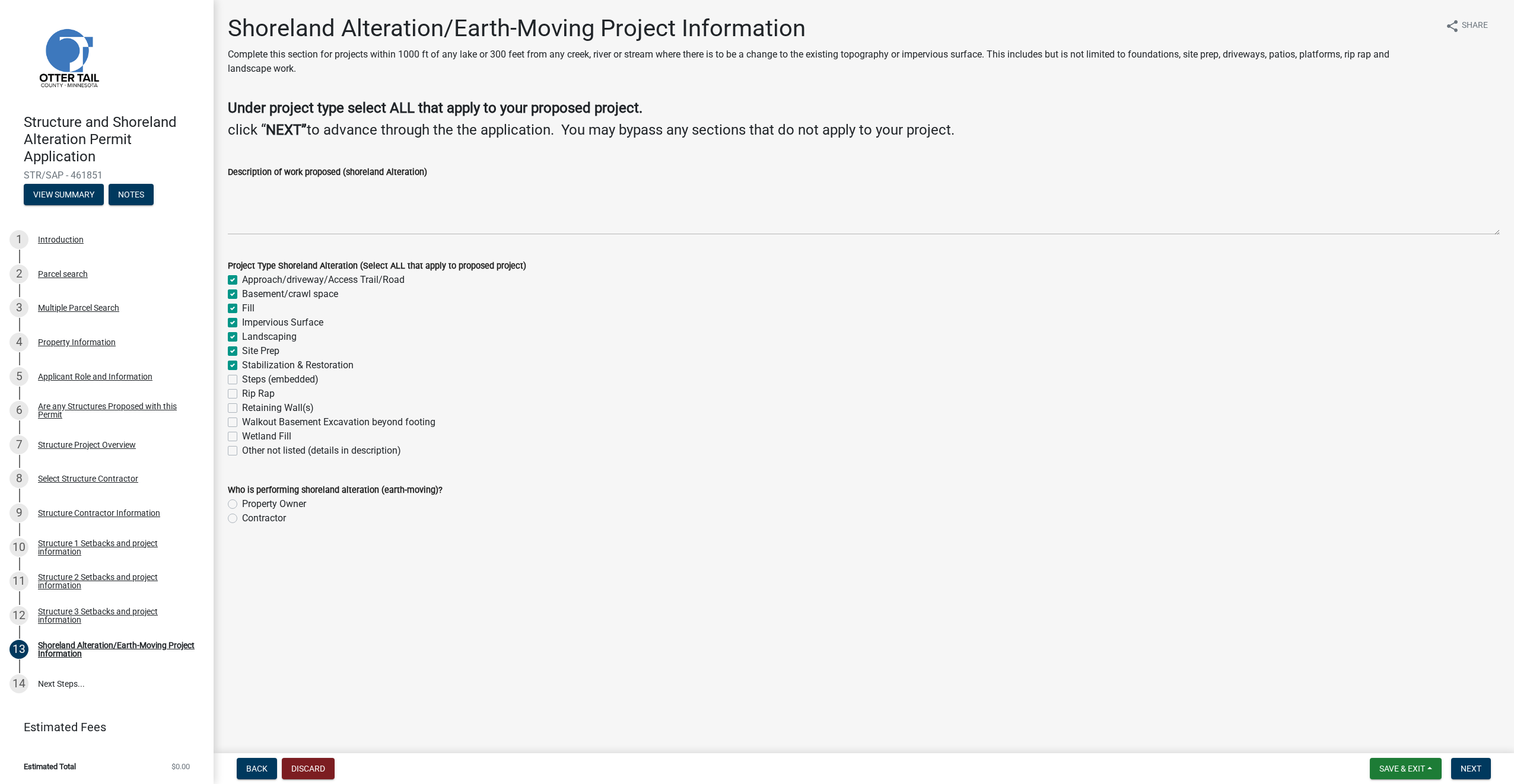
checkbox input "false"
click at [242, 393] on label "Rip Rap" at bounding box center [258, 393] width 32 height 14
click at [242, 393] on input "Rip Rap" at bounding box center [246, 390] width 8 height 8
checkbox input "true"
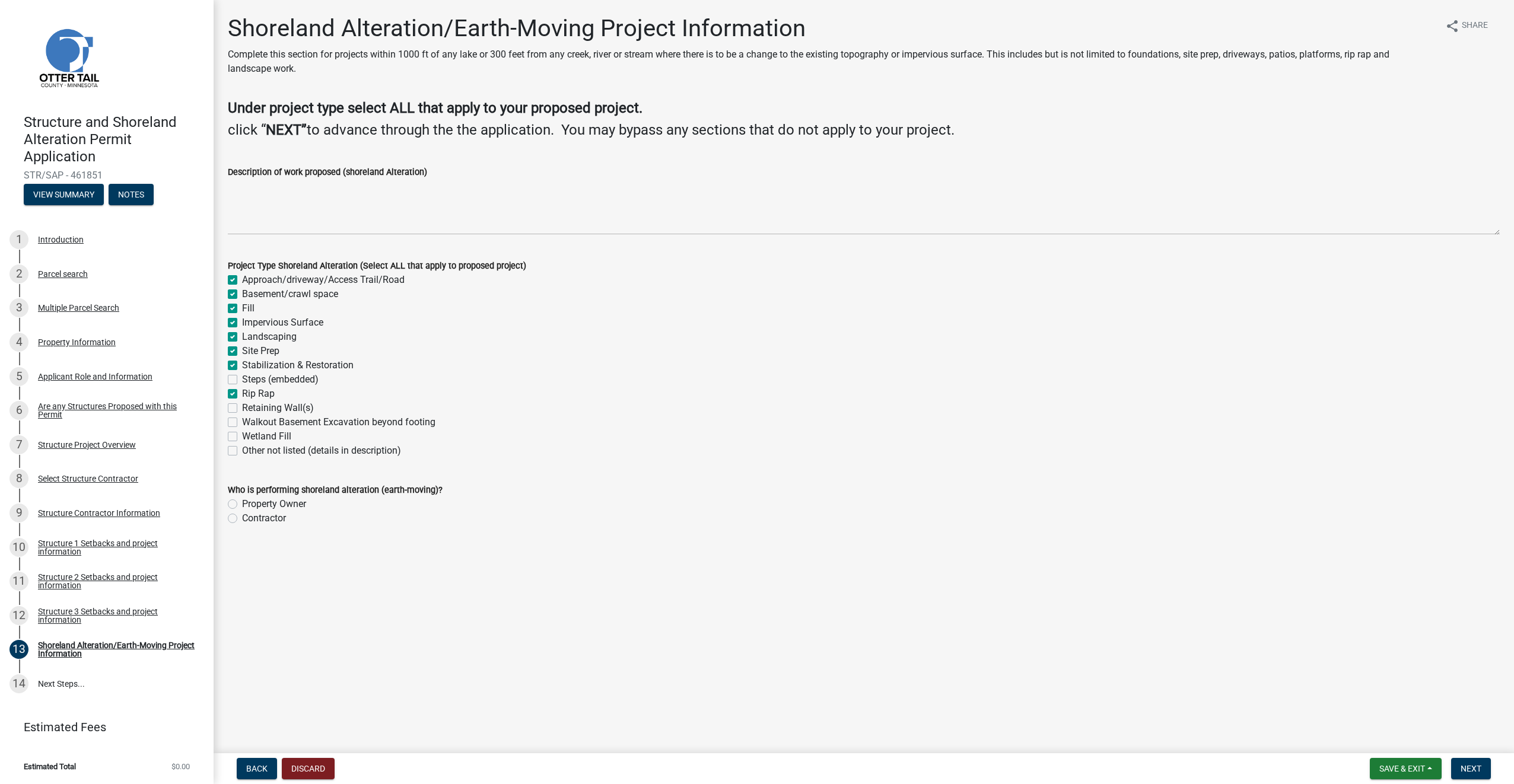
checkbox input "true"
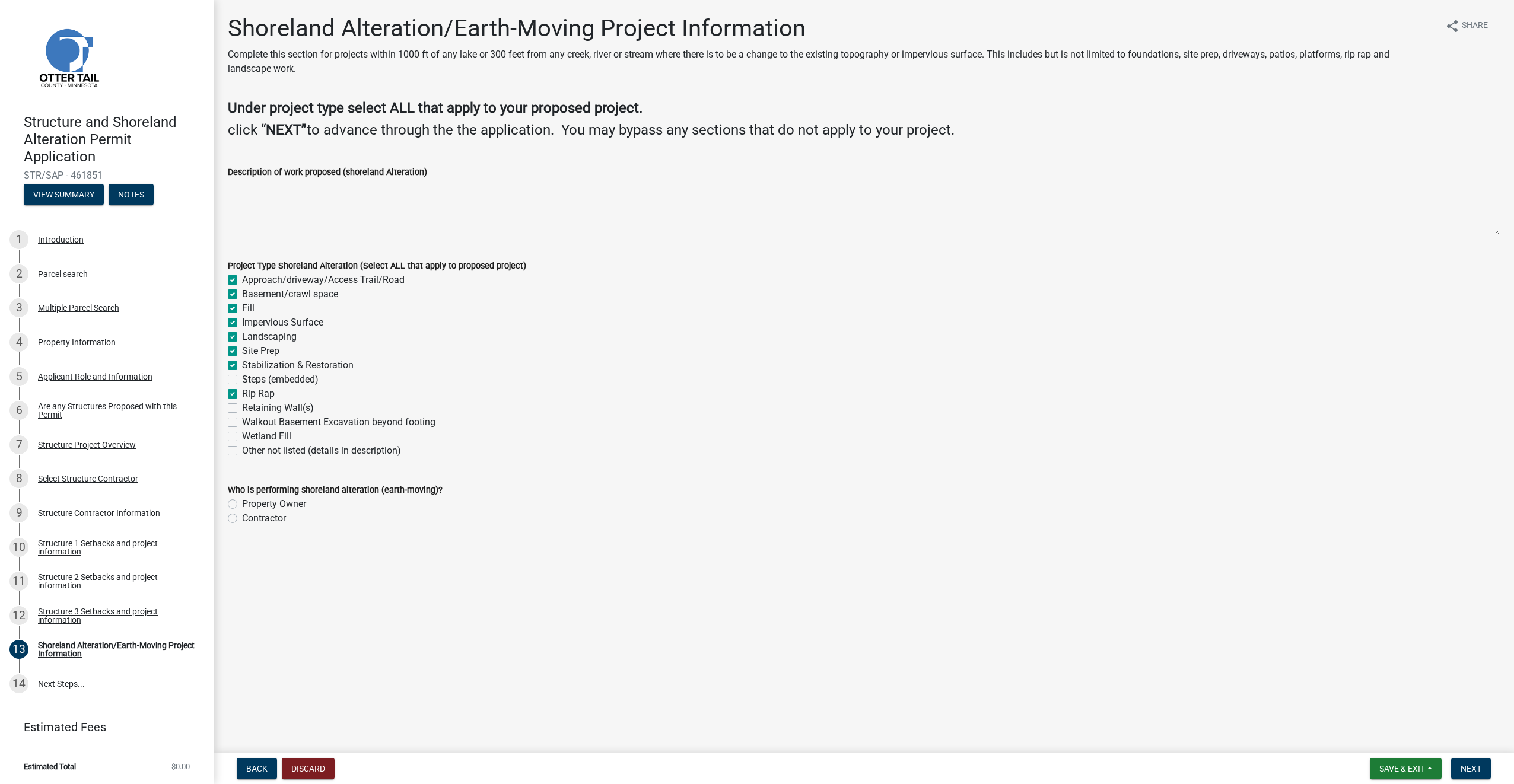
checkbox input "true"
checkbox input "false"
checkbox input "true"
checkbox input "false"
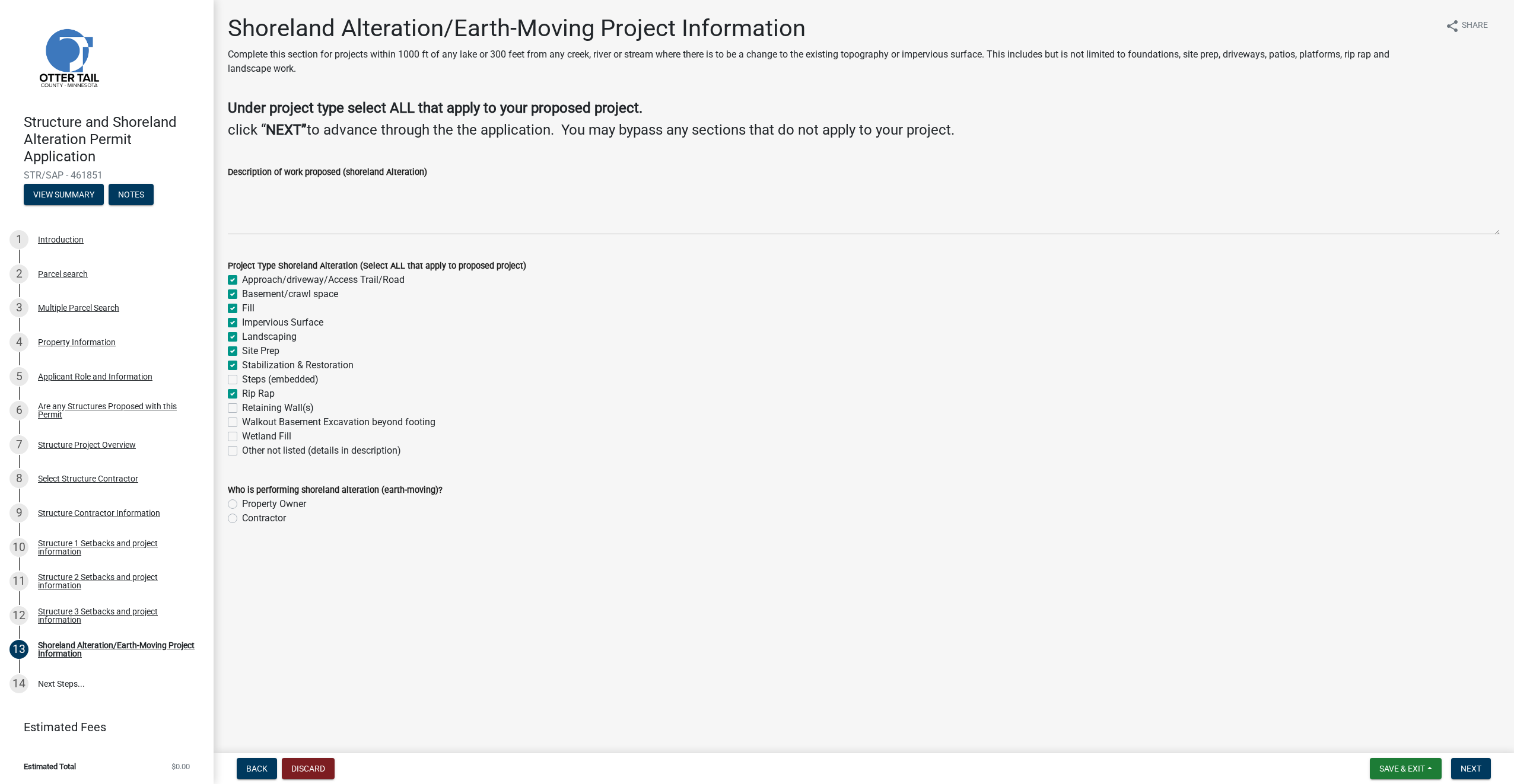
checkbox input "false"
click at [242, 407] on label "Retaining Wall(s)" at bounding box center [278, 408] width 72 height 14
click at [242, 407] on input "Retaining Wall(s)" at bounding box center [246, 405] width 8 height 8
checkbox input "true"
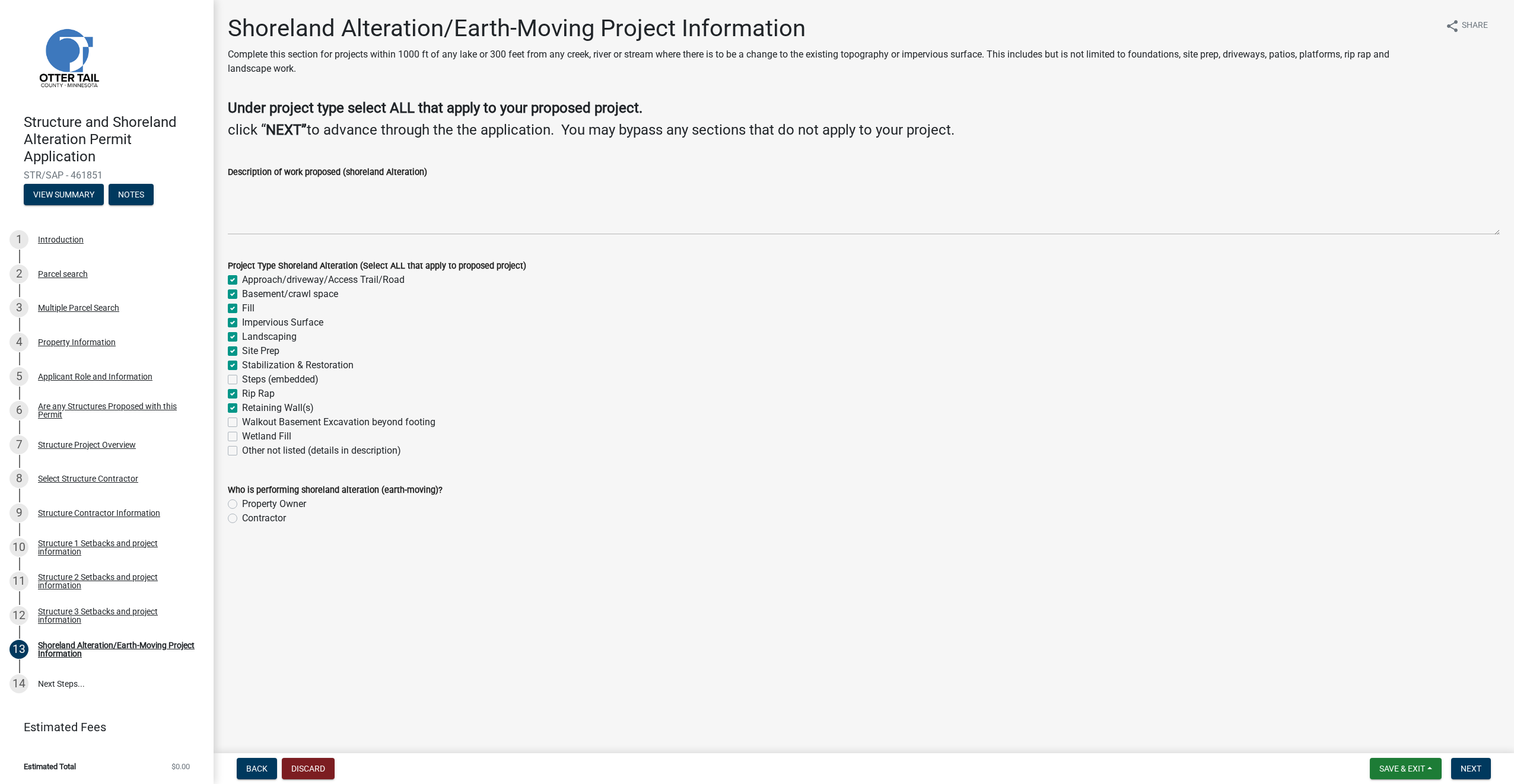
checkbox input "true"
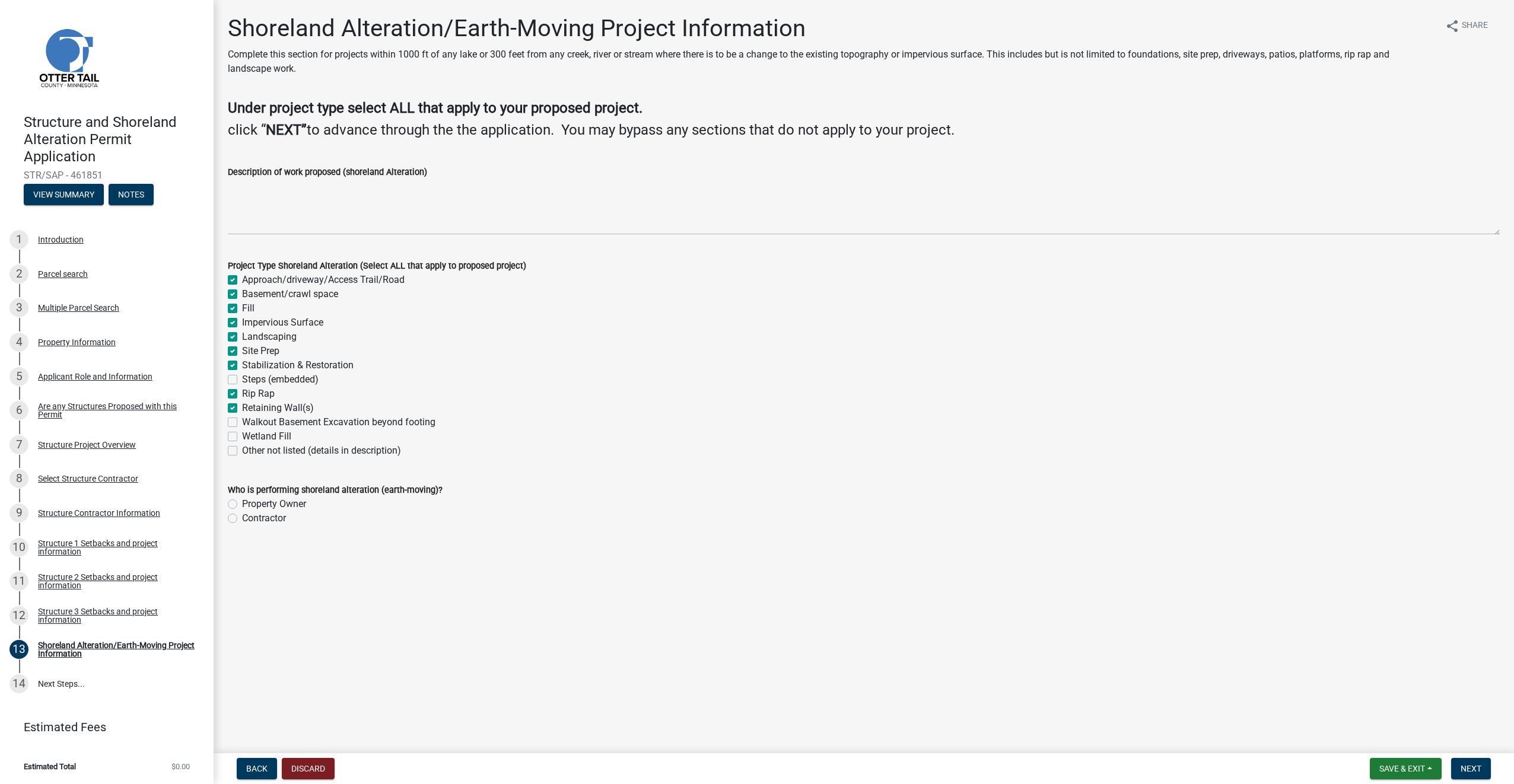
checkbox input "true"
checkbox input "false"
checkbox input "true"
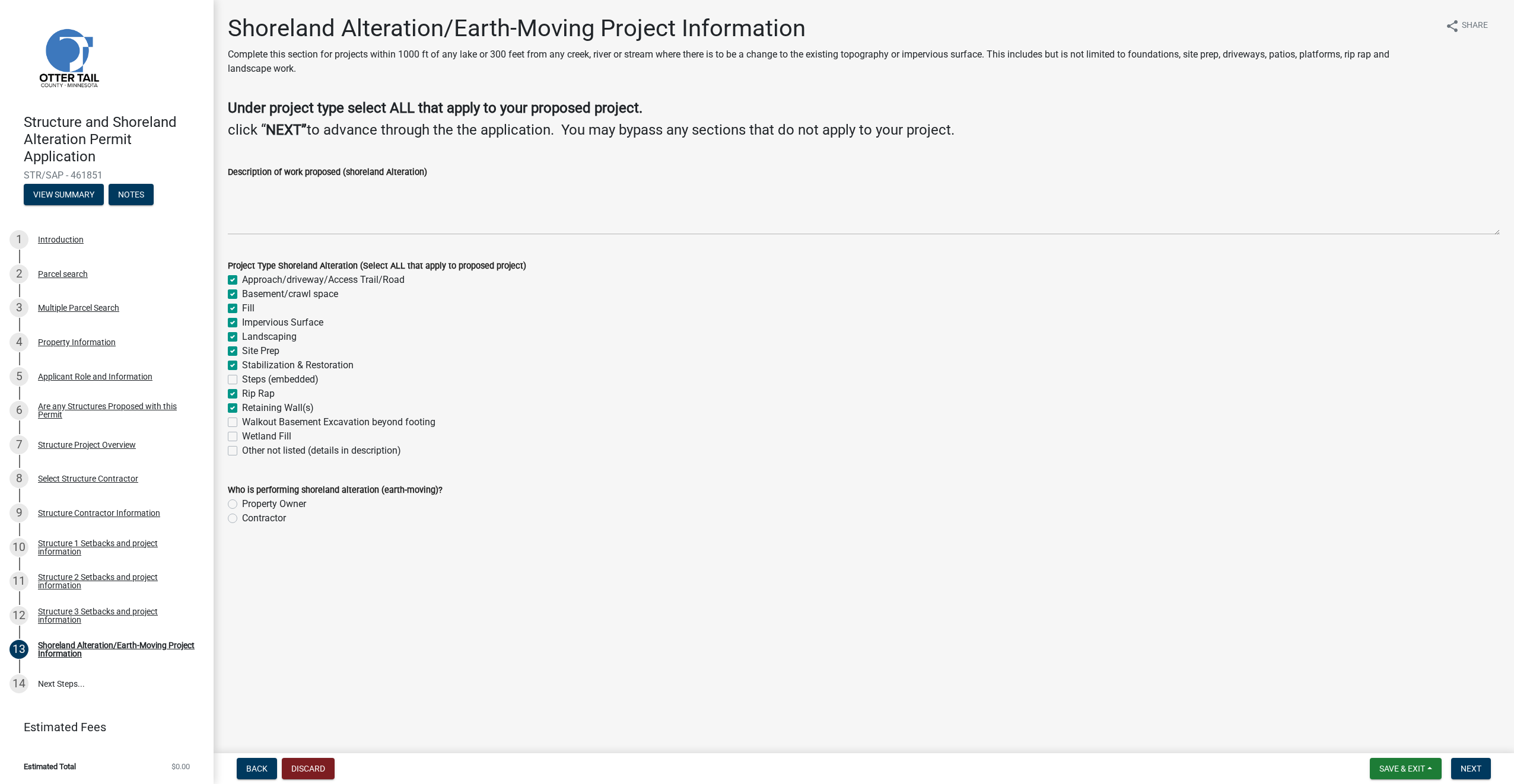
checkbox input "false"
click at [242, 518] on label "Contractor" at bounding box center [264, 518] width 44 height 14
click at [242, 518] on input "Contractor" at bounding box center [246, 515] width 8 height 8
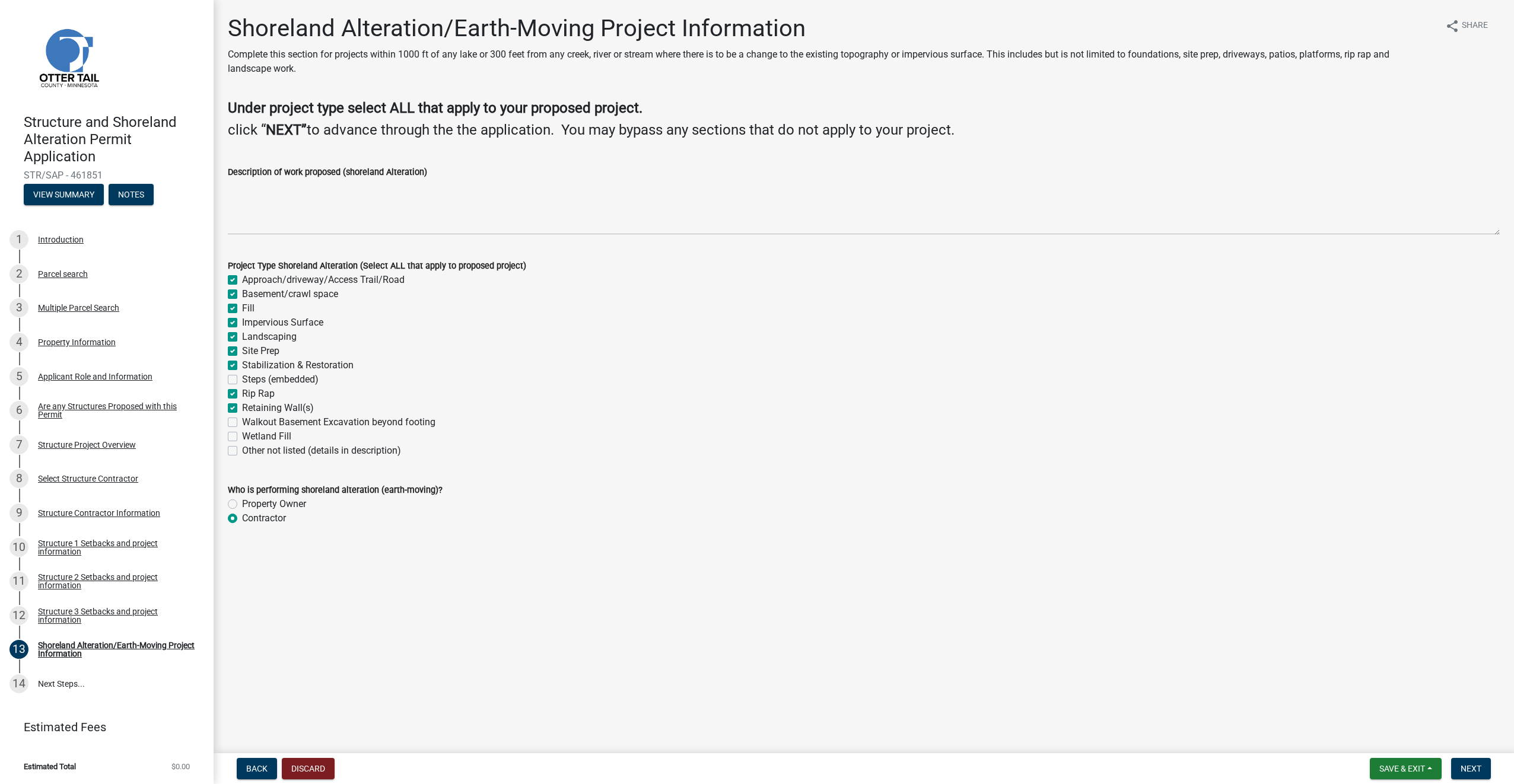
radio input "true"
click at [308, 202] on textarea "Description of work proposed (shoreland Alteration)" at bounding box center [864, 206] width 1272 height 56
type textarea "Removal and replacement of existing buildings, driveway, retaining walls,"
click at [242, 382] on label "Steps (embedded)" at bounding box center [280, 379] width 77 height 14
click at [242, 381] on input "Steps (embedded)" at bounding box center [246, 376] width 8 height 8
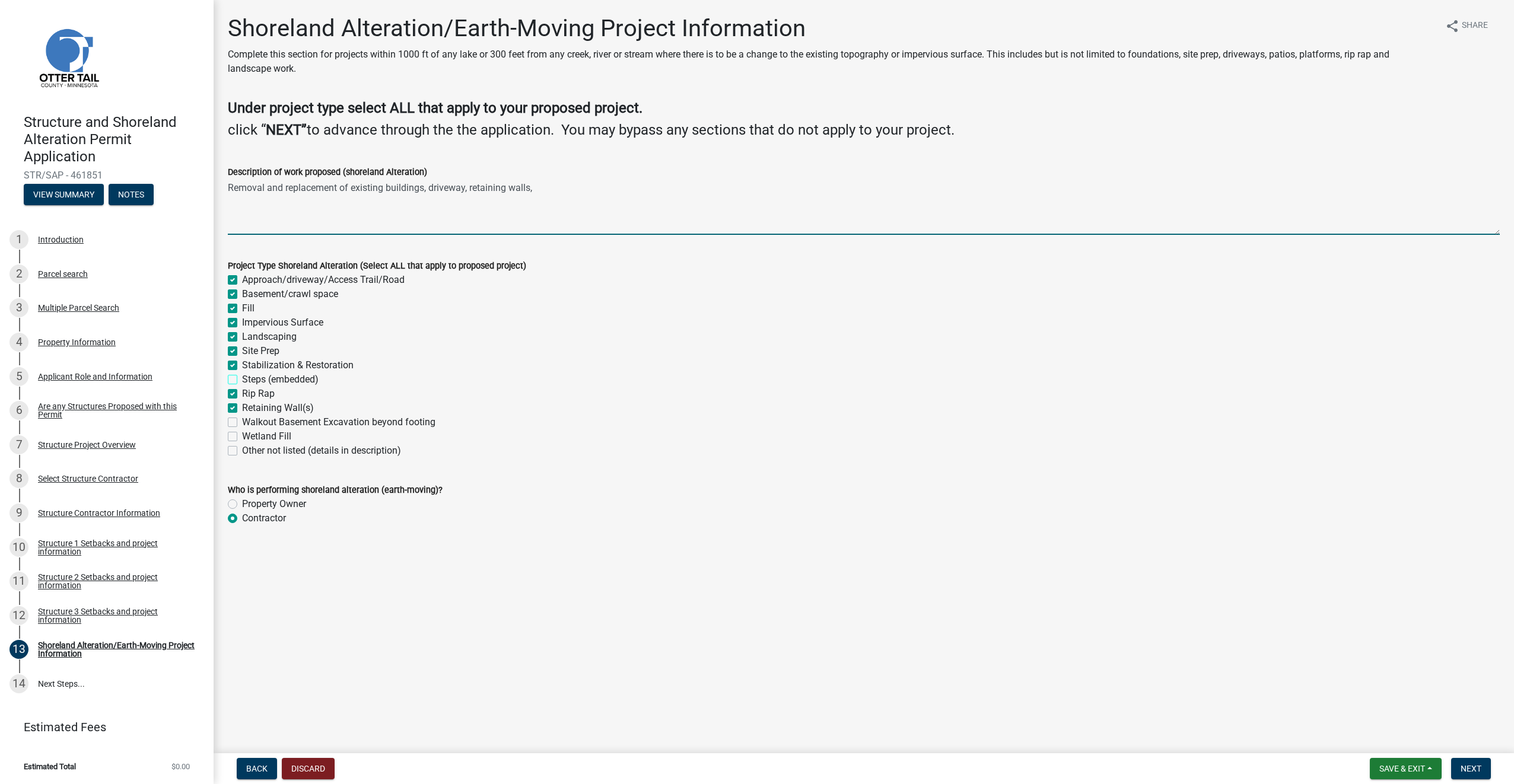
checkbox input "true"
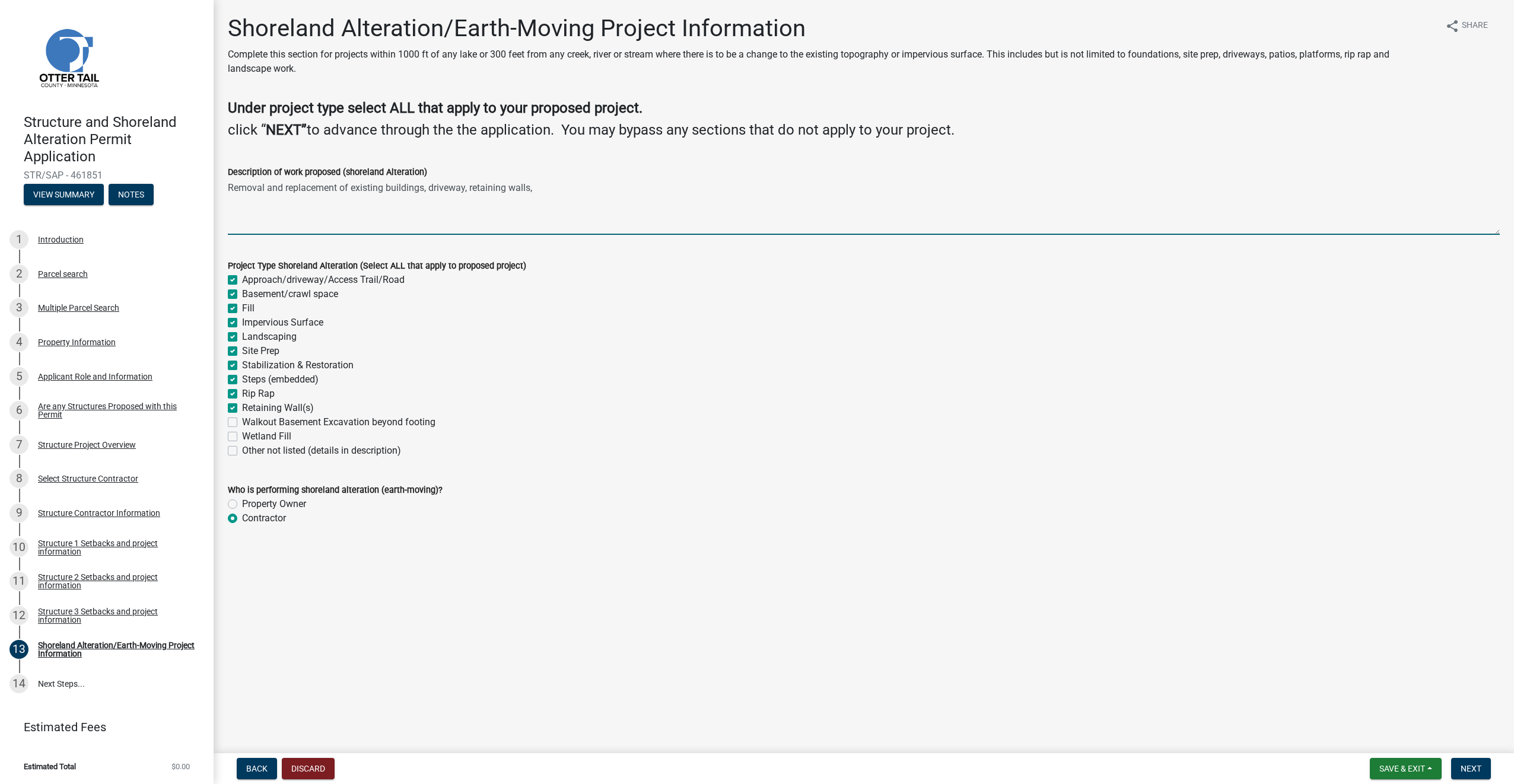
checkbox input "true"
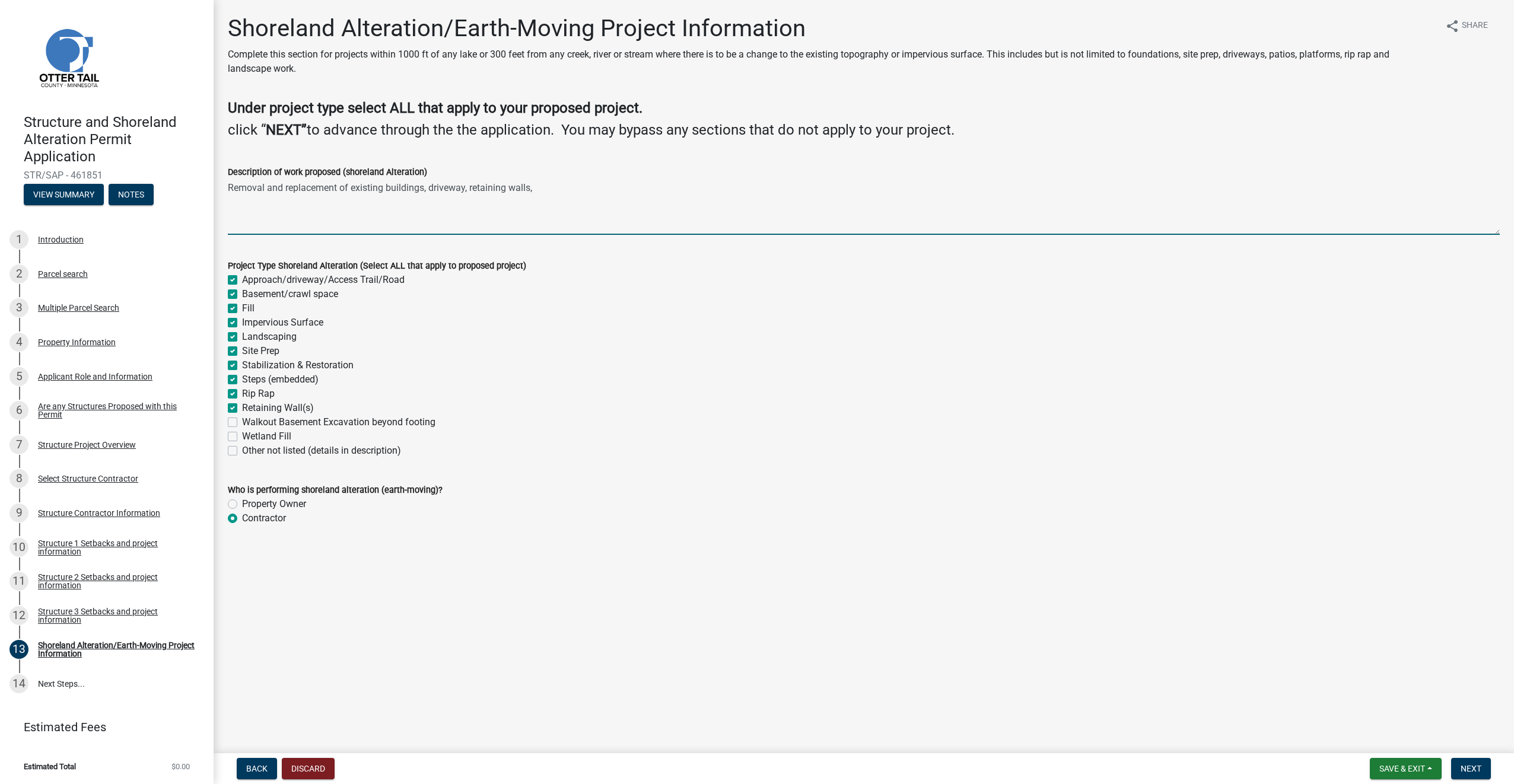
checkbox input "true"
checkbox input "false"
click at [580, 184] on textarea "Removal and replacement of existing buildings, driveway, retaining walls," at bounding box center [864, 206] width 1272 height 56
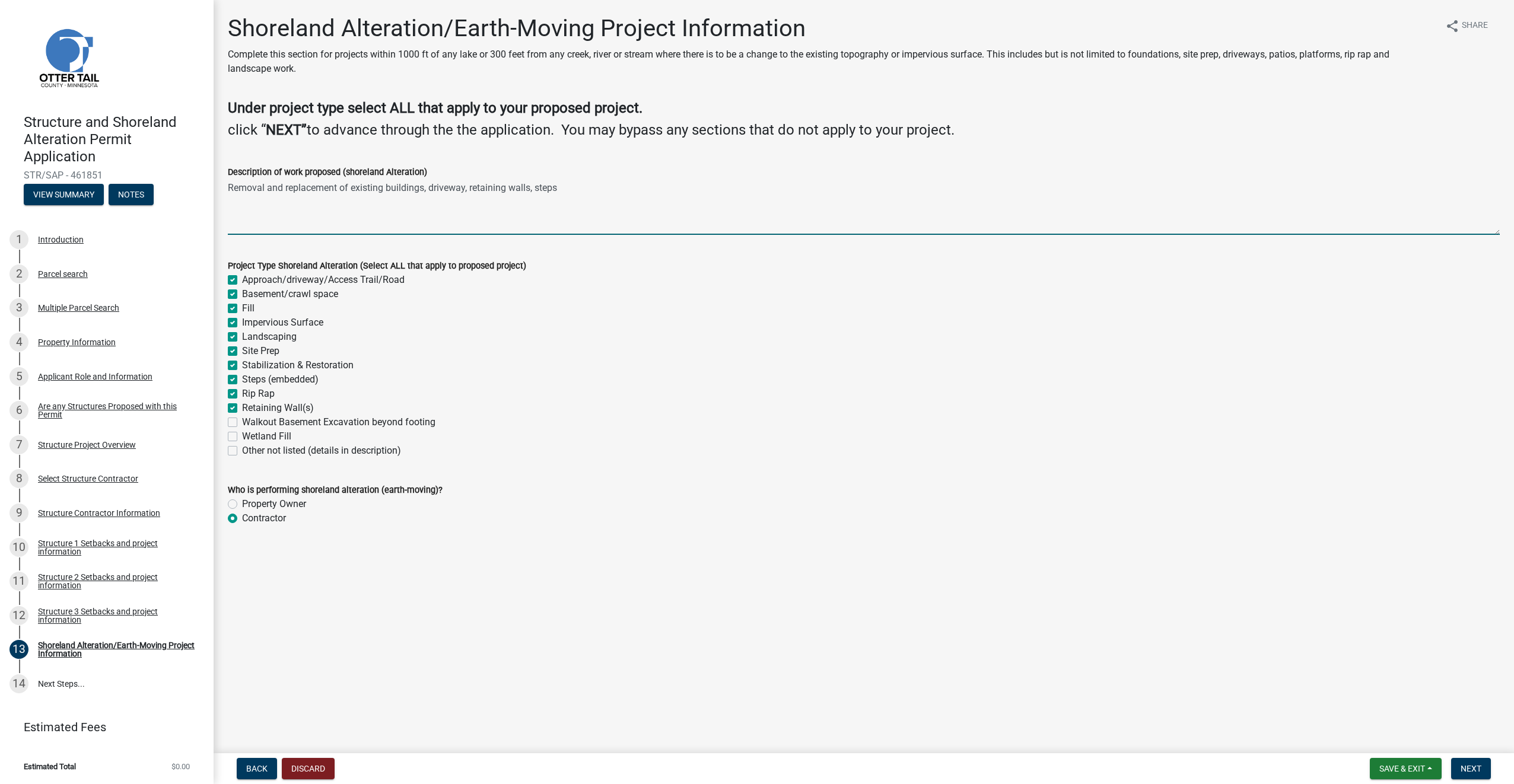
type textarea "Removal and replacement of existing buildings, driveway, retaining walls, steps"
